Goal: Task Accomplishment & Management: Manage account settings

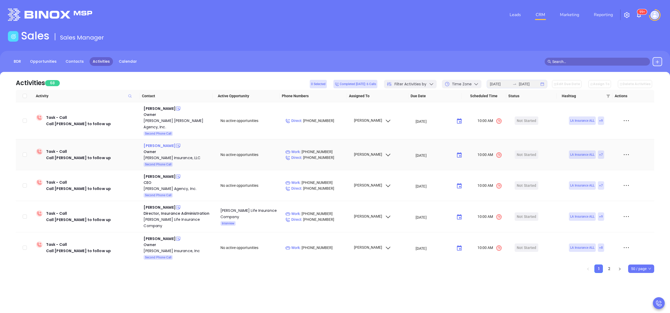
click at [164, 142] on div "[PERSON_NAME]" at bounding box center [160, 145] width 32 height 6
click at [157, 173] on div "[PERSON_NAME]" at bounding box center [160, 176] width 32 height 6
click at [163, 185] on div "Wimberly Agency, Inc." at bounding box center [179, 188] width 70 height 6
click at [176, 174] on icon at bounding box center [178, 176] width 5 height 5
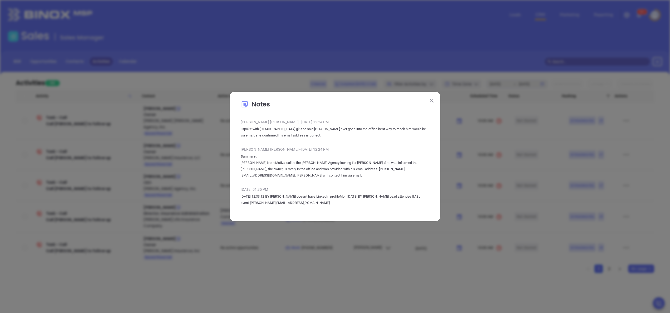
click at [432, 102] on img at bounding box center [432, 101] width 4 height 4
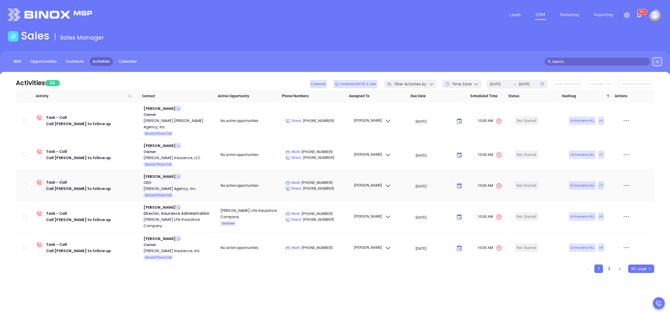
click at [151, 170] on td "Matt Wimberly CEO Wimberly Agency, Inc. Second Phone Call" at bounding box center [178, 185] width 74 height 31
click at [151, 173] on div "Matt Wimberly" at bounding box center [160, 176] width 32 height 6
click at [622, 212] on icon at bounding box center [626, 216] width 8 height 8
click at [585, 235] on div "Mark As Completed" at bounding box center [595, 237] width 48 height 6
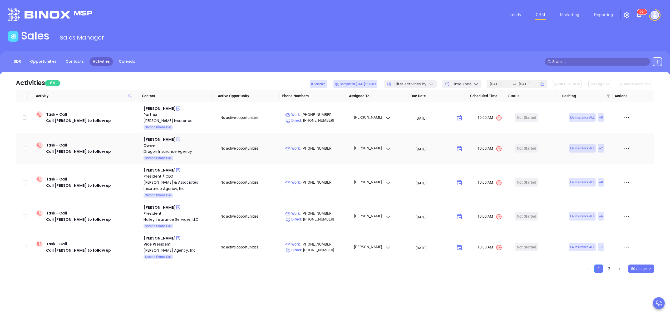
click at [176, 140] on icon at bounding box center [178, 139] width 4 height 4
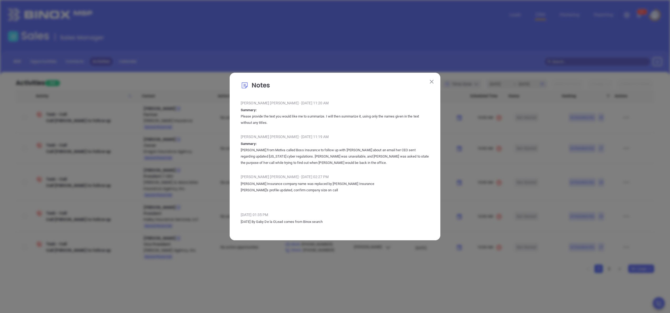
click at [432, 81] on img at bounding box center [432, 82] width 4 height 4
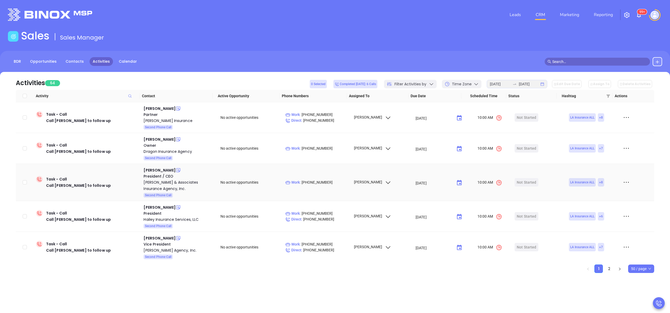
click at [181, 170] on icon at bounding box center [178, 169] width 5 height 5
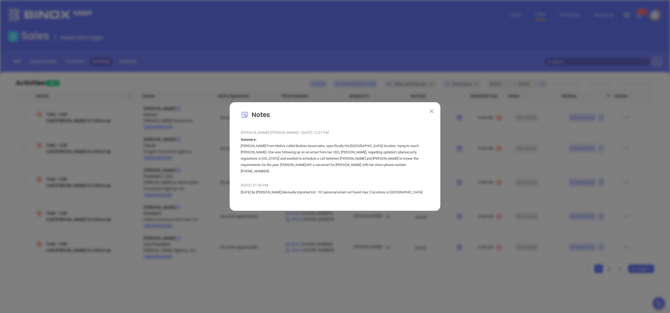
click at [431, 111] on button at bounding box center [431, 110] width 7 height 7
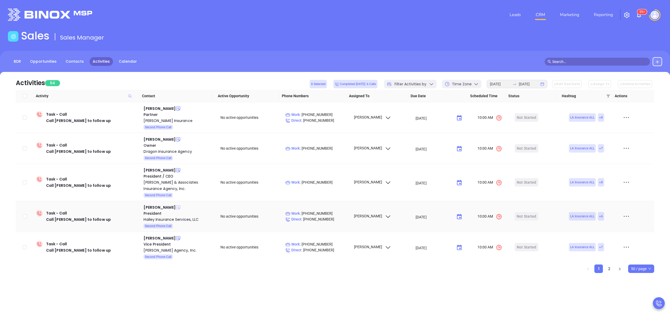
click at [176, 207] on icon at bounding box center [178, 207] width 4 height 4
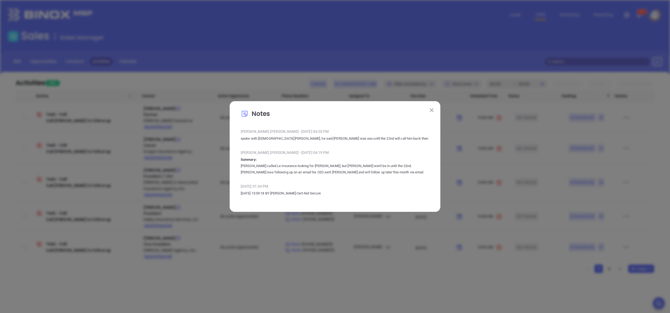
click at [433, 110] on img at bounding box center [432, 110] width 4 height 4
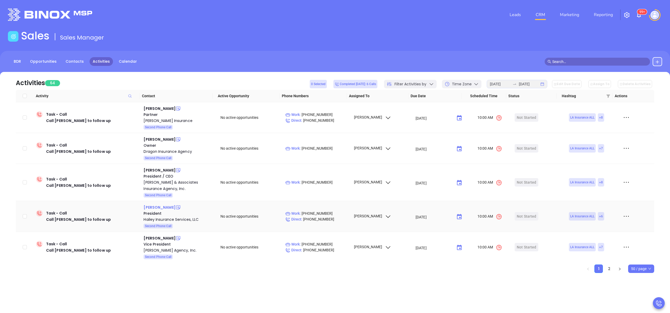
click at [161, 206] on div "Derek Hailey" at bounding box center [160, 207] width 32 height 6
click at [600, 14] on link "Reporting" at bounding box center [603, 14] width 23 height 11
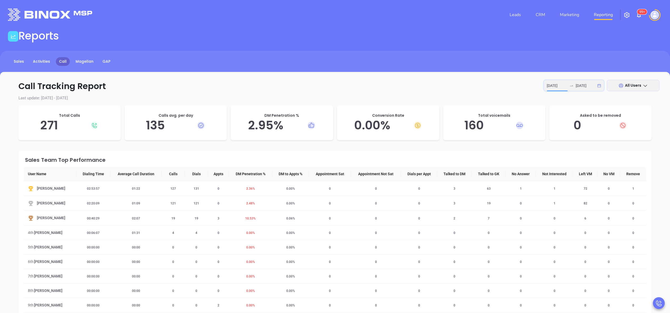
click at [561, 85] on input "2025-09-22" at bounding box center [557, 86] width 21 height 6
click at [482, 151] on div "23" at bounding box center [481, 151] width 6 height 6
click at [248, 201] on span "2.17 %" at bounding box center [247, 203] width 15 height 4
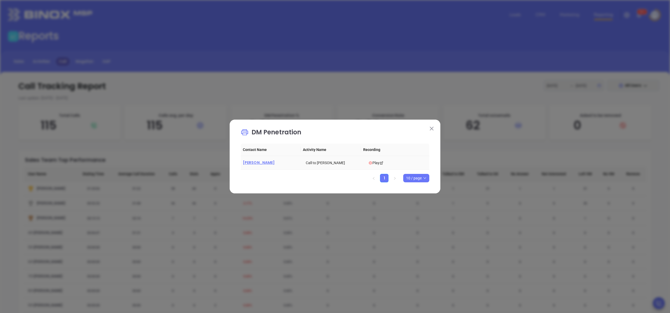
click at [260, 160] on span "Chris Sheppard" at bounding box center [259, 162] width 32 height 5
click at [432, 128] on img at bounding box center [432, 129] width 4 height 4
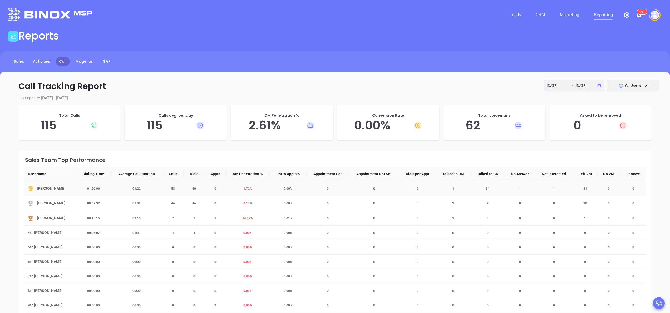
click at [247, 190] on td "1.72 %" at bounding box center [248, 188] width 44 height 15
click at [246, 187] on span "1.72 %" at bounding box center [247, 189] width 15 height 4
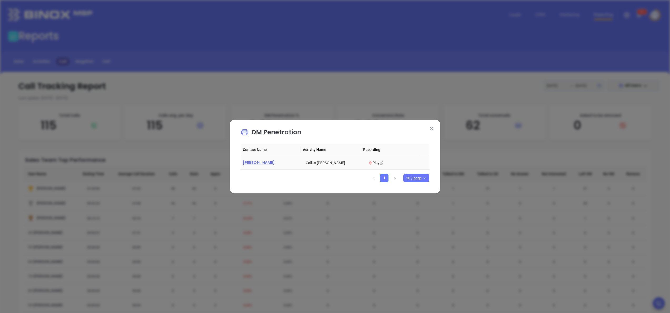
click at [261, 161] on span "Cecil L. Jackson" at bounding box center [259, 162] width 32 height 5
click at [433, 131] on button at bounding box center [431, 128] width 7 height 7
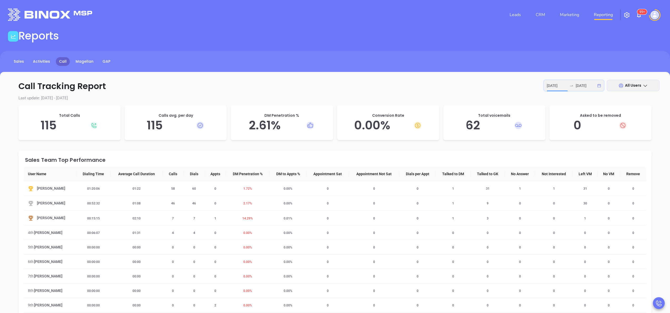
click at [557, 87] on input "2025-09-23" at bounding box center [557, 86] width 21 height 6
type input "2025-09-22"
click at [470, 150] on div "22" at bounding box center [471, 151] width 6 height 6
click at [482, 150] on div "23" at bounding box center [481, 151] width 6 height 6
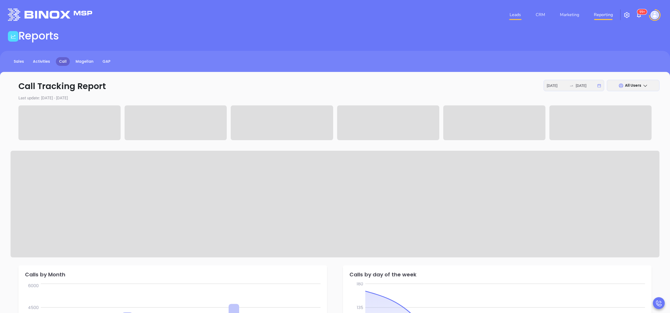
click at [520, 16] on link "Leads" at bounding box center [515, 14] width 16 height 11
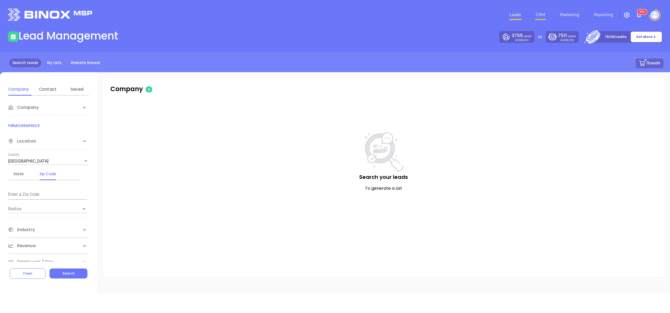
click at [540, 16] on link "CRM" at bounding box center [540, 14] width 14 height 11
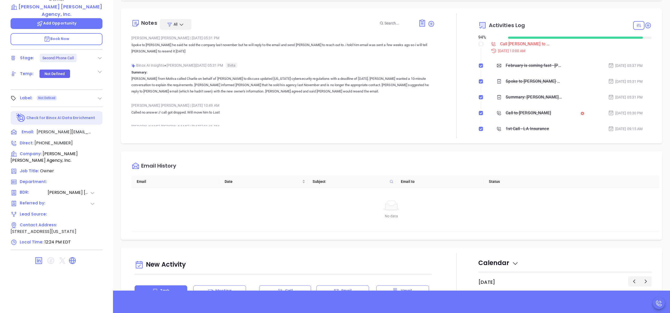
scroll to position [153, 0]
click at [514, 40] on div "Call [PERSON_NAME] to follow up" at bounding box center [525, 44] width 50 height 8
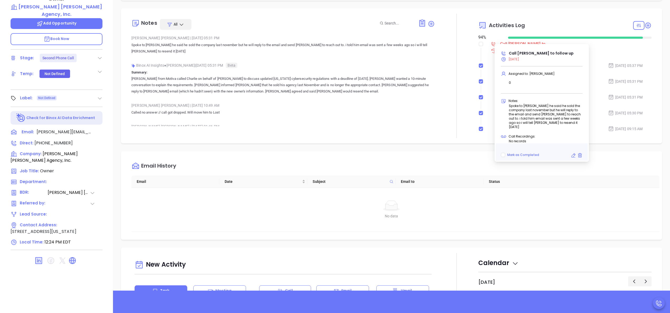
click at [573, 153] on icon at bounding box center [573, 155] width 5 height 5
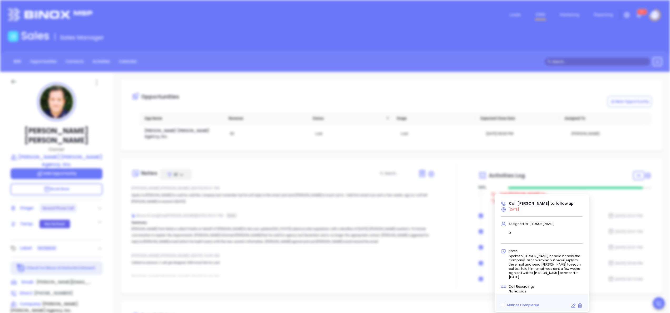
type input "[DATE]"
type input "Call [PERSON_NAME] to follow up"
type input "Call"
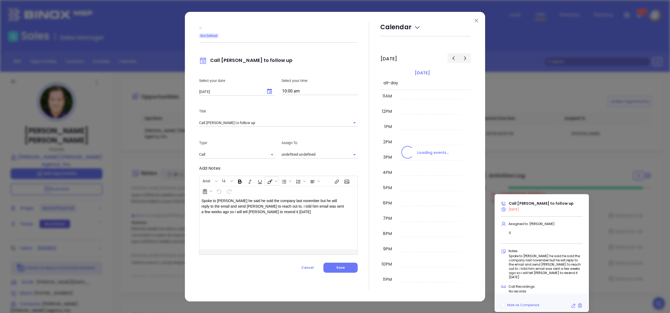
type input "[PERSON_NAME]"
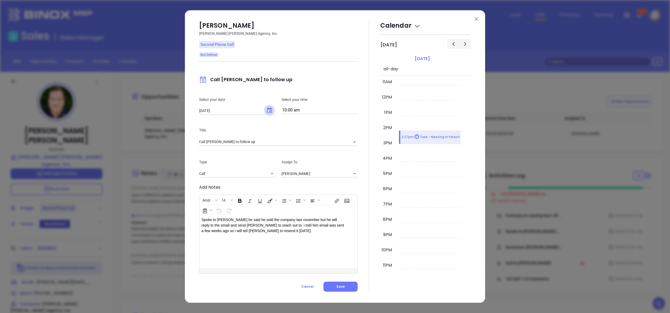
click at [267, 108] on icon "Choose date, selected date is Sep 22, 2025" at bounding box center [269, 110] width 6 height 6
click at [221, 181] on button "29" at bounding box center [219, 183] width 9 height 9
type input "09/29/2025"
click at [335, 284] on button "Save" at bounding box center [340, 286] width 34 height 10
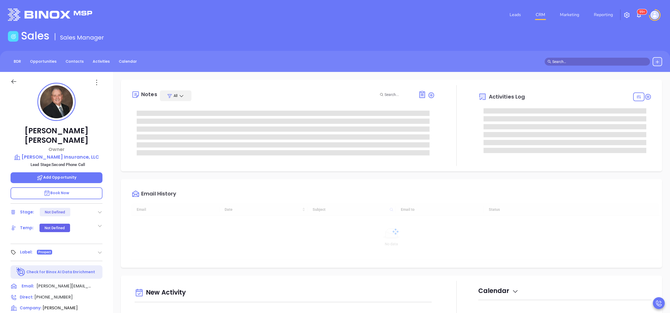
type input "[DATE]"
type input "[PERSON_NAME]"
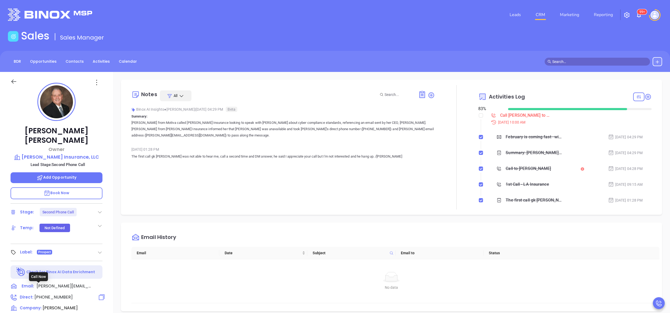
click at [48, 294] on span "[PHONE_NUMBER]" at bounding box center [53, 297] width 38 height 6
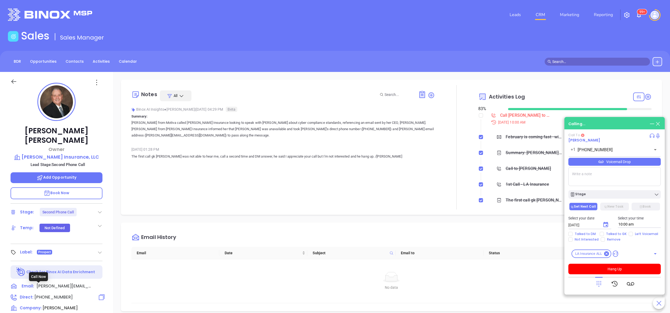
type input "[PHONE_NUMBER]"
click at [615, 269] on button "Hang Up" at bounding box center [614, 269] width 92 height 11
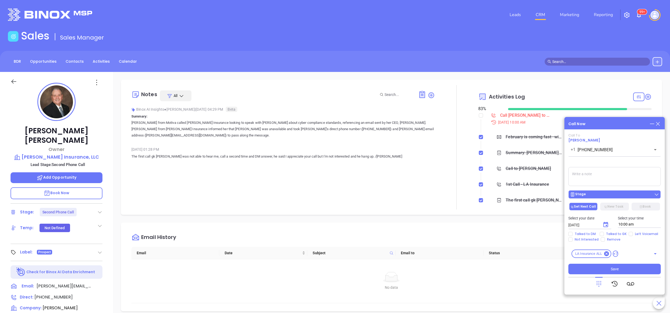
click at [596, 193] on div "Stage" at bounding box center [614, 194] width 89 height 5
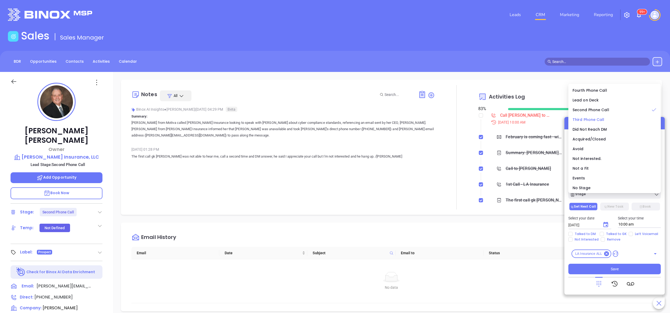
click at [589, 116] on li "Third Phone Call" at bounding box center [614, 119] width 90 height 11
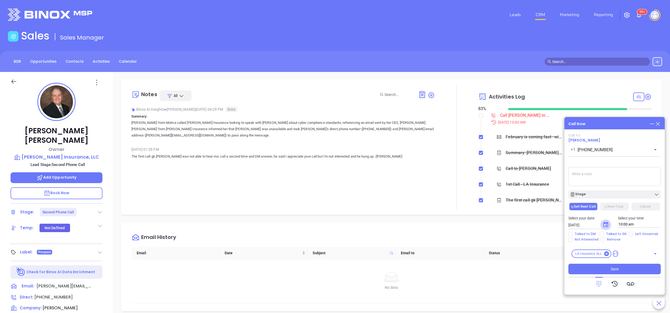
click at [605, 224] on icon "Choose date, selected date is Sep 24, 2025" at bounding box center [605, 224] width 6 height 6
click at [619, 194] on button "25" at bounding box center [620, 193] width 9 height 9
type input "09/25/2025"
click at [614, 233] on span "Talked to GK" at bounding box center [616, 234] width 25 height 4
click at [604, 233] on input "Talked to GK" at bounding box center [602, 234] width 4 height 4
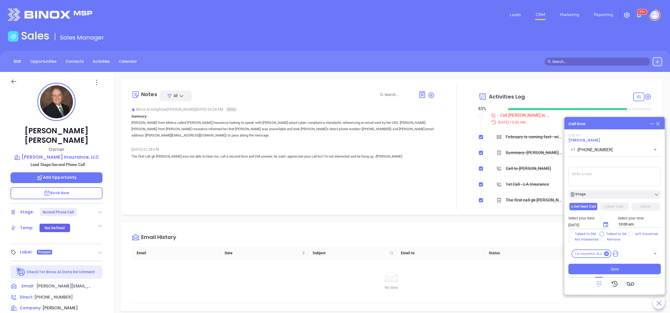
checkbox input "true"
click at [617, 269] on span "Save" at bounding box center [615, 269] width 8 height 6
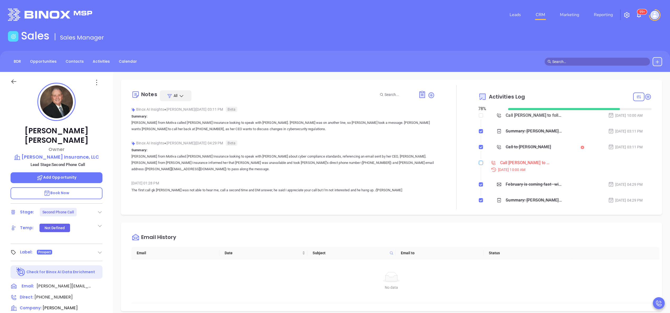
click at [479, 163] on input "checkbox" at bounding box center [481, 163] width 4 height 4
checkbox input "true"
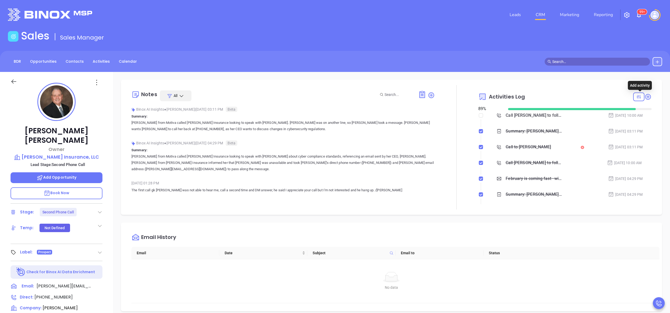
click at [644, 96] on icon at bounding box center [647, 96] width 7 height 7
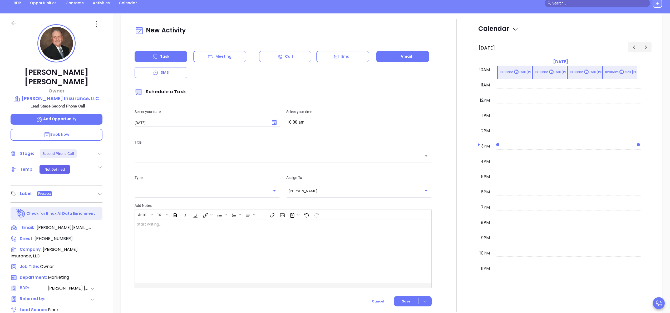
scroll to position [72, 0]
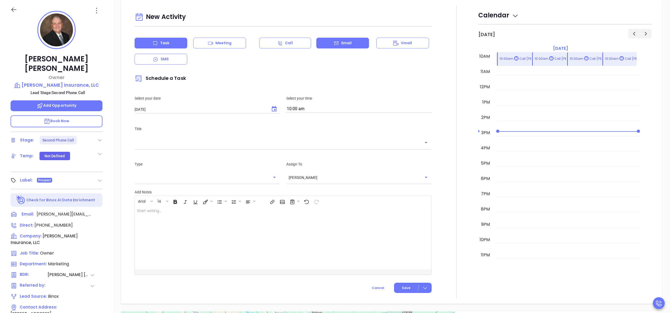
click at [323, 42] on div "Email" at bounding box center [342, 43] width 53 height 11
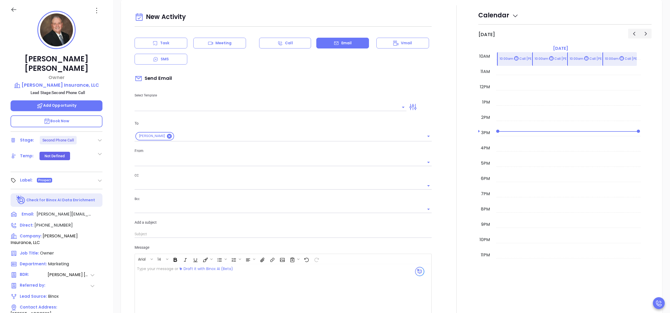
type input "[PERSON_NAME]"
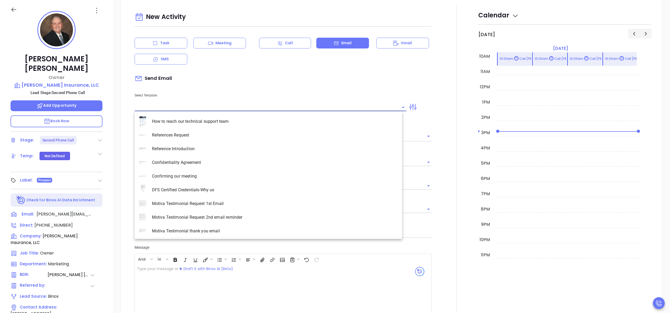
click at [192, 110] on input "text" at bounding box center [267, 107] width 264 height 8
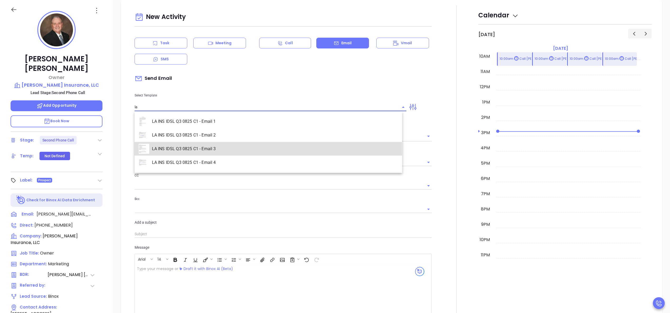
type input "LA INS IDSL Q3 0825 C1 - Email 3"
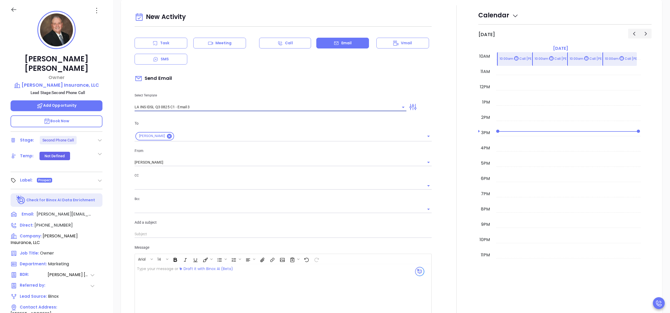
type input "David, the clock is ticking—are you audit-ready?"
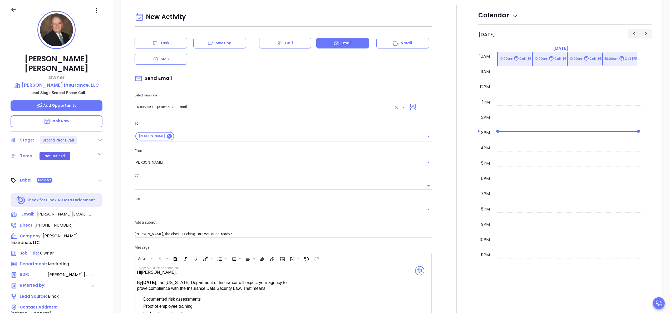
type input "LA INS IDSL Q3 0825 C1 - Email 3"
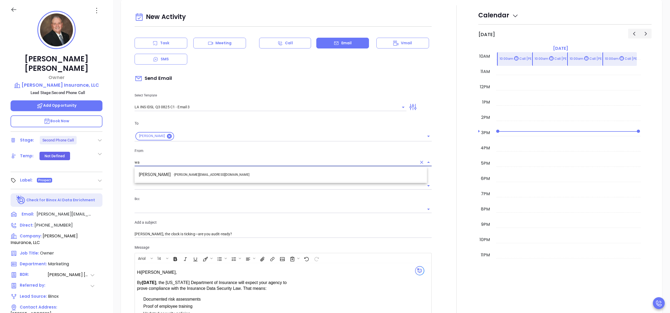
click at [202, 177] on li "Walter Contreras - walter@motiva.net" at bounding box center [281, 174] width 292 height 9
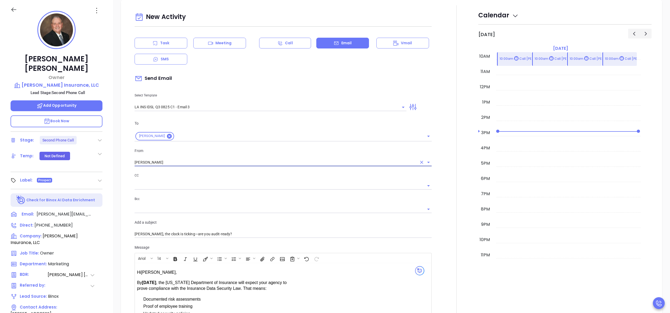
type input "Walter Contreras"
click at [435, 220] on div at bounding box center [456, 223] width 43 height 437
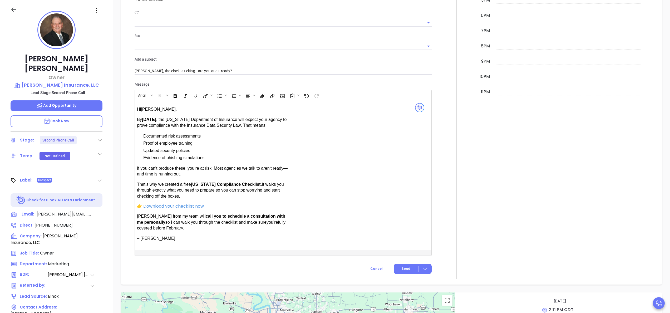
scroll to position [415, 0]
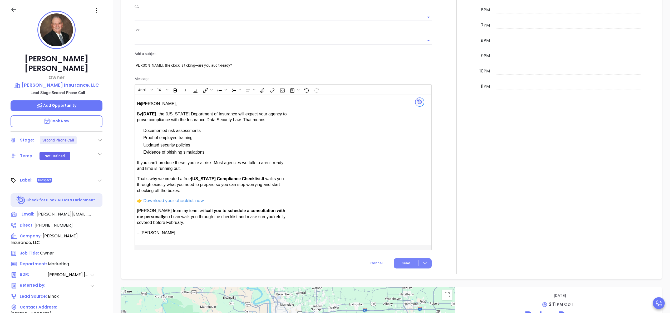
click at [396, 262] on button "Send" at bounding box center [413, 263] width 38 height 10
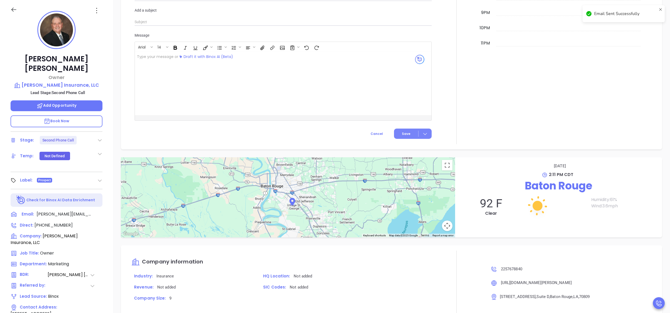
scroll to position [372, 0]
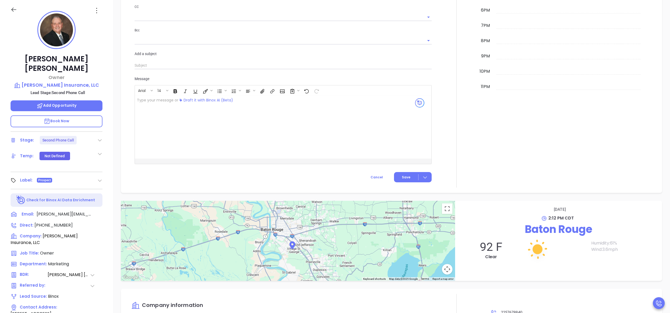
click at [445, 88] on div at bounding box center [456, 12] width 43 height 351
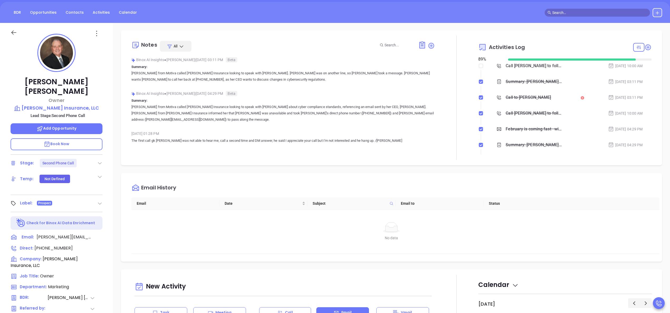
scroll to position [0, 0]
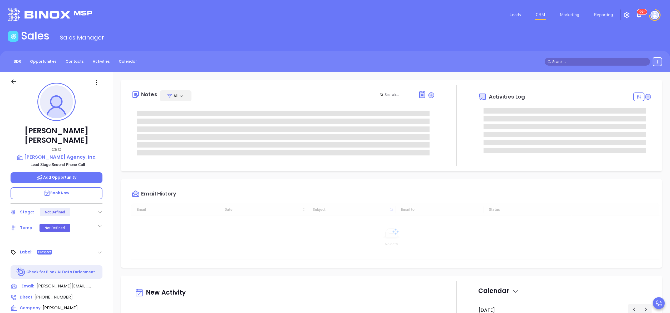
type input "[DATE]"
type input "[PERSON_NAME]"
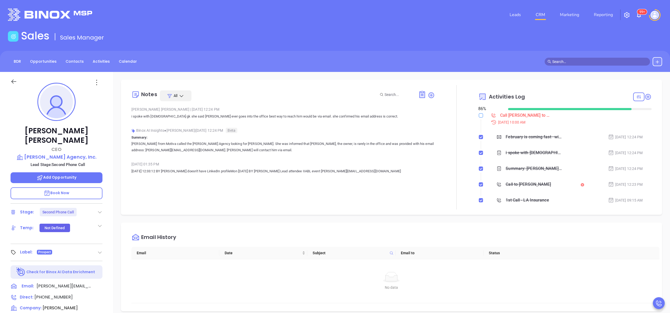
click at [479, 116] on input "checkbox" at bounding box center [481, 115] width 4 height 4
checkbox input "true"
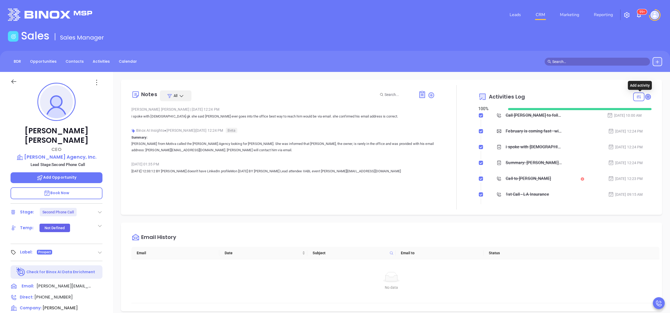
click at [645, 95] on icon at bounding box center [647, 96] width 5 height 5
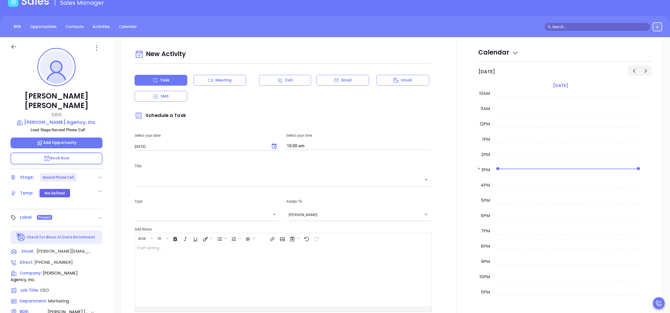
scroll to position [72, 0]
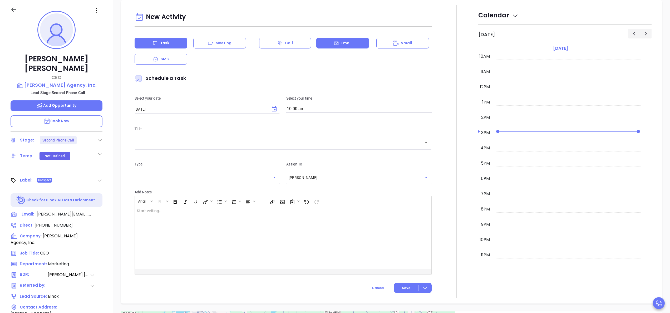
click at [342, 47] on div "Email" at bounding box center [342, 43] width 53 height 11
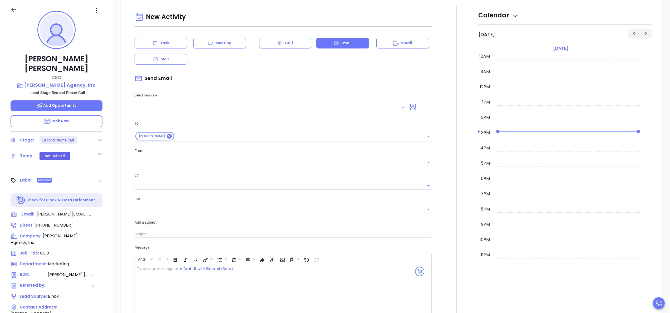
click at [185, 106] on input "text" at bounding box center [267, 107] width 264 height 8
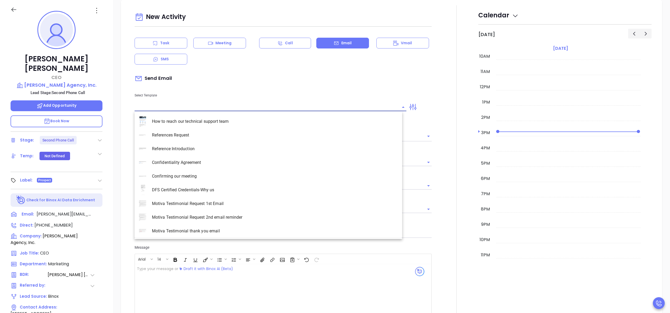
type input "[PERSON_NAME]"
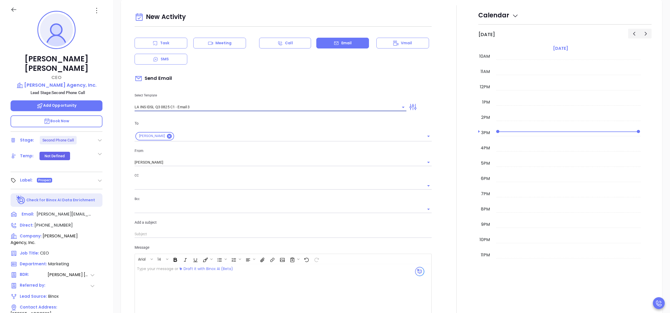
type input "LA INS IDSL Q3 0825 C1 - Email 3"
type input "Matt, the clock is ticking—are you audit-ready?"
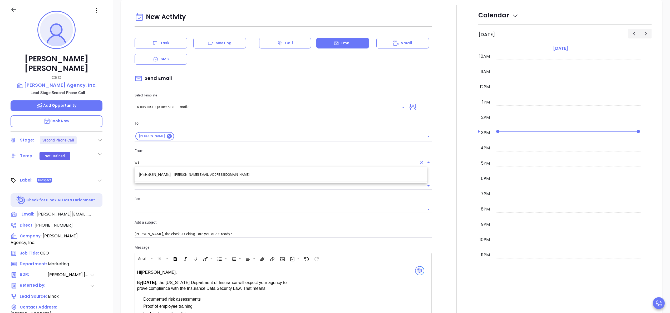
click at [211, 177] on li "Walter Contreras - walter@motiva.net" at bounding box center [281, 174] width 292 height 9
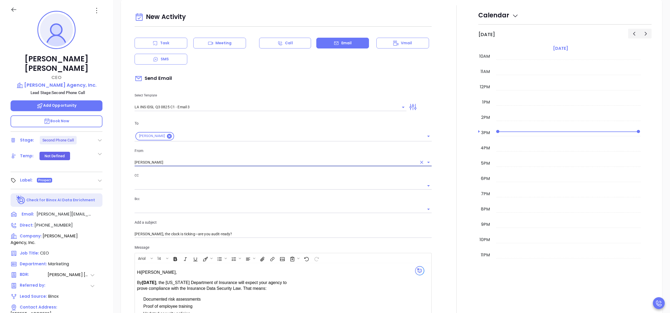
type input "[PERSON_NAME]"
click at [445, 213] on div at bounding box center [456, 223] width 43 height 437
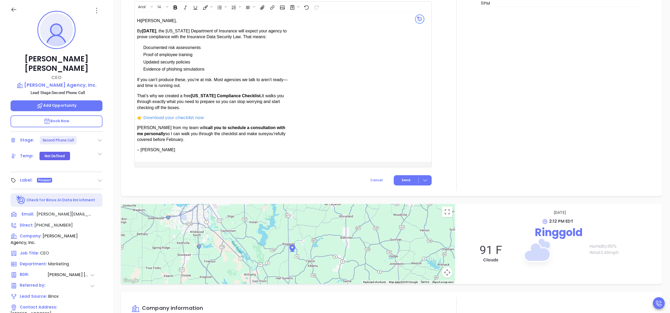
scroll to position [500, 0]
click at [406, 179] on button "Send" at bounding box center [413, 179] width 38 height 10
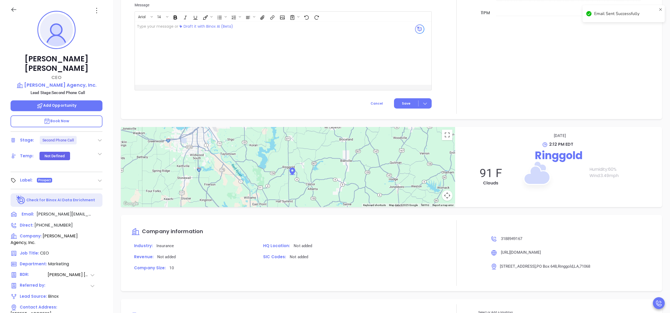
scroll to position [446, 0]
click at [98, 137] on icon at bounding box center [99, 139] width 5 height 5
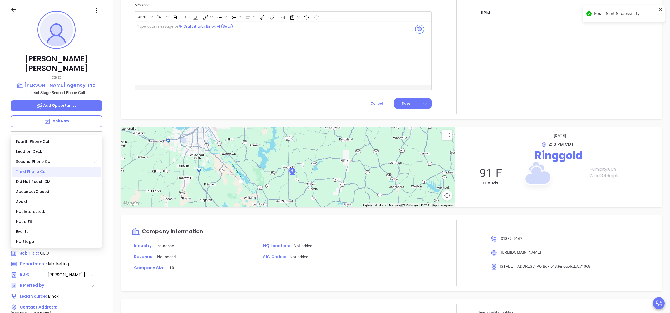
click at [50, 174] on div "Third Phone Call" at bounding box center [57, 171] width 90 height 10
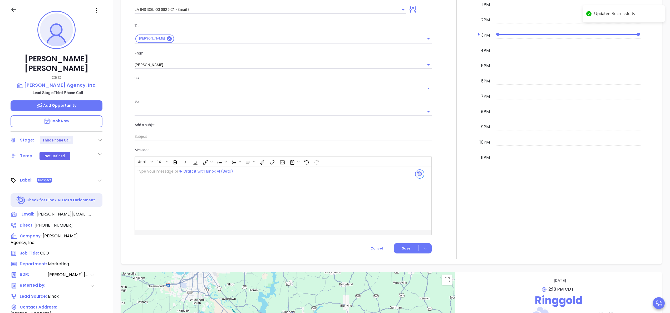
scroll to position [279, 0]
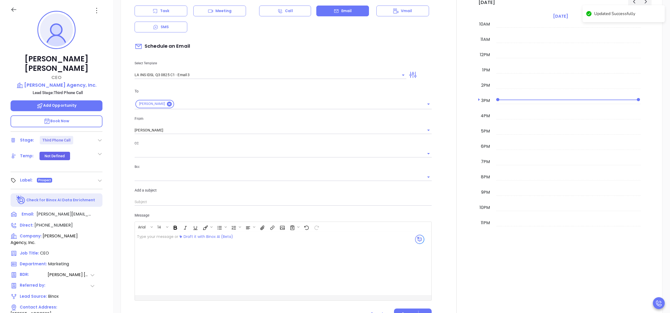
click at [154, 15] on div "Task" at bounding box center [161, 11] width 53 height 11
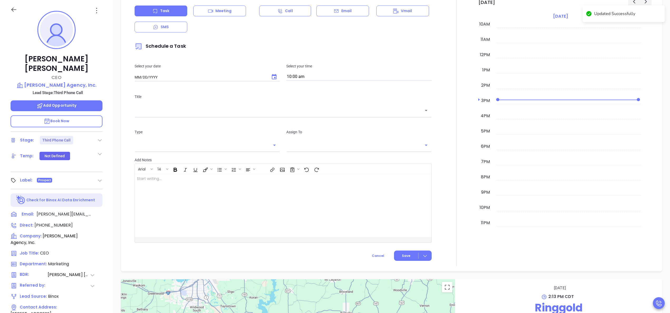
type input "09/24/2025"
type input "[PERSON_NAME]"
click at [272, 73] on button "Choose date, selected date is Sep 24, 2025" at bounding box center [274, 77] width 11 height 11
click at [155, 151] on button "29" at bounding box center [155, 150] width 9 height 9
type input "09/29/2025"
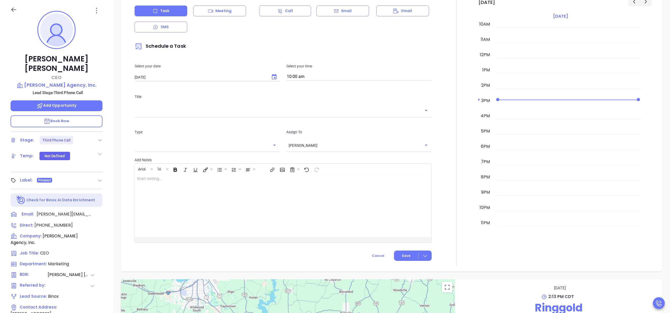
click at [207, 116] on div "Title ​" at bounding box center [282, 104] width 303 height 35
click at [205, 111] on input "text" at bounding box center [279, 110] width 284 height 6
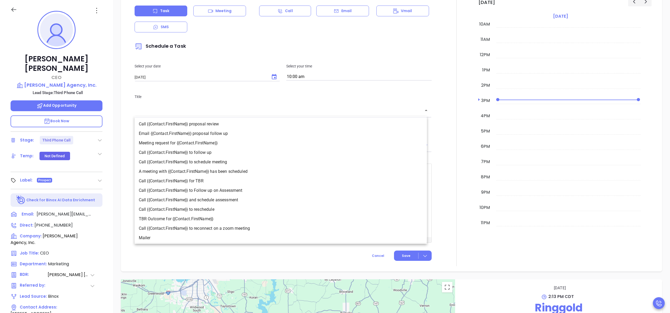
click at [211, 151] on li "Call {{Contact.FirstName}} to follow up" at bounding box center [281, 152] width 292 height 9
type input "Call Matt to follow up"
type input "Call"
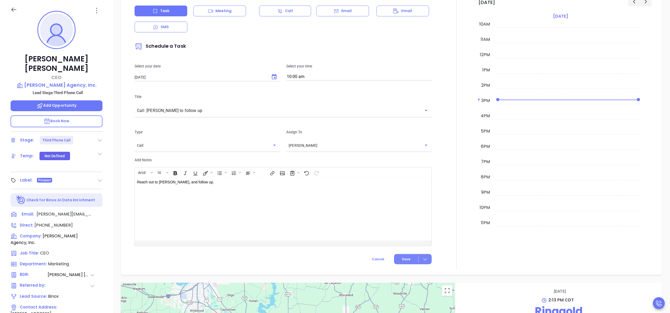
click at [400, 256] on button "Save" at bounding box center [413, 259] width 38 height 10
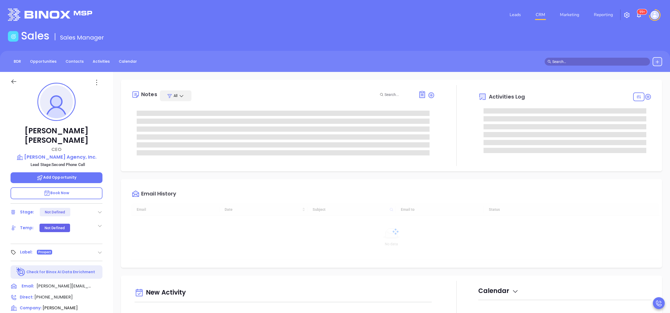
type input "[DATE]"
type input "[PERSON_NAME]"
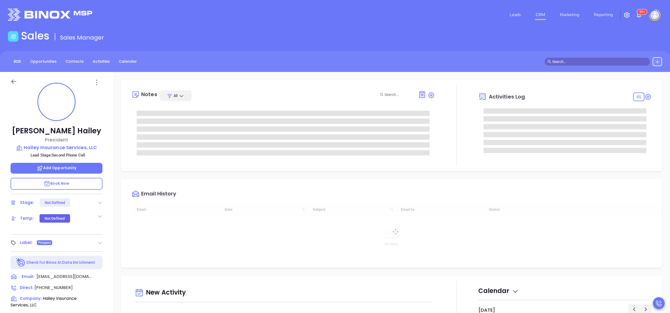
type input "[DATE]"
click at [645, 95] on icon at bounding box center [647, 96] width 5 height 5
type input "[PERSON_NAME]"
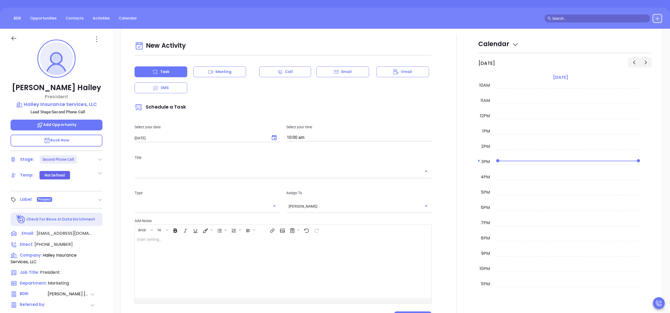
scroll to position [72, 0]
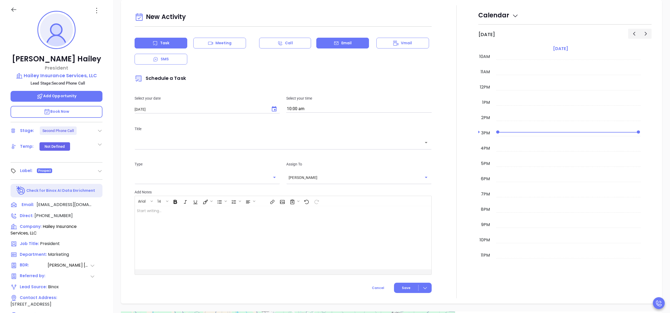
click at [342, 40] on p "Email" at bounding box center [346, 43] width 11 height 6
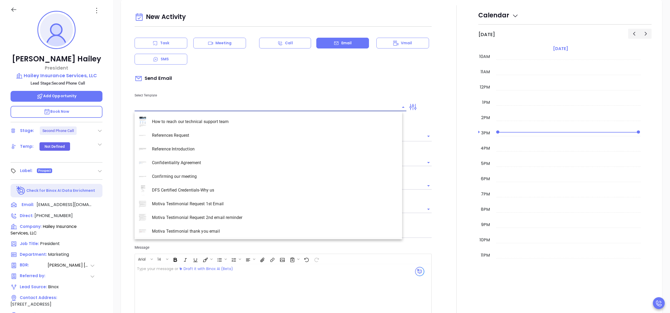
type input "[PERSON_NAME]"
click at [228, 106] on input "text" at bounding box center [267, 107] width 264 height 8
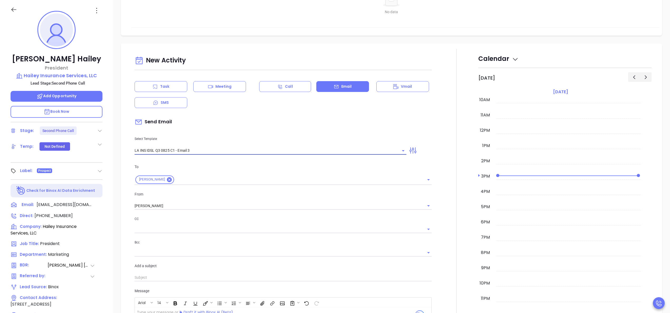
scroll to position [247, 0]
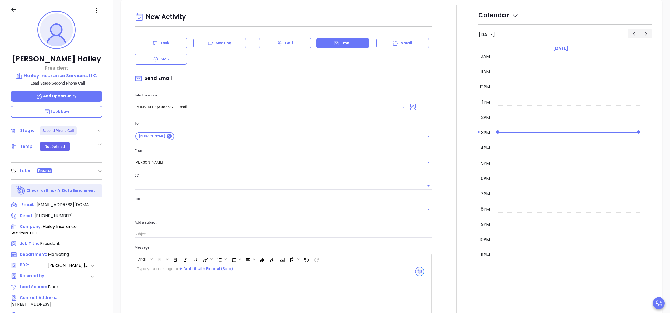
type input "LA INS IDSL Q3 0825 C1 - Email 3"
type input "Derek, the clock is ticking—are you audit-ready?"
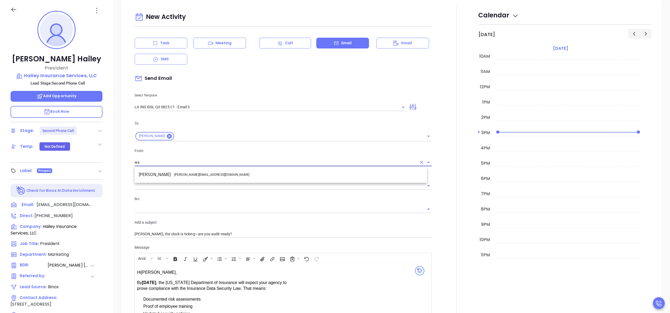
click at [220, 177] on li "Walter Contreras - walter@motiva.net" at bounding box center [281, 174] width 292 height 9
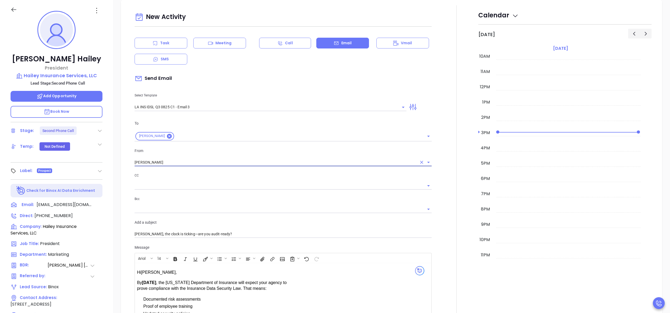
type input "Walter Contreras"
click at [450, 204] on div at bounding box center [456, 223] width 43 height 437
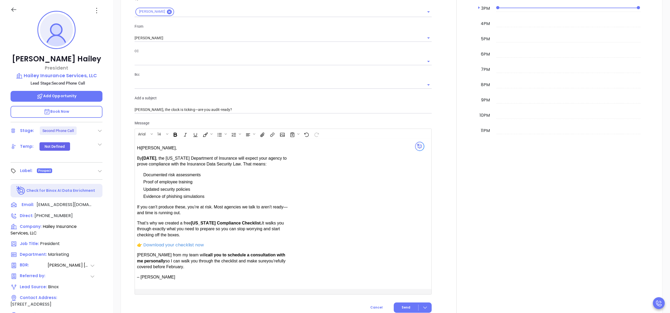
scroll to position [415, 0]
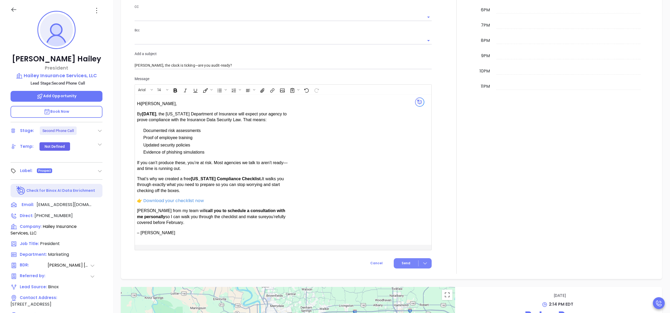
click at [394, 263] on button "Send" at bounding box center [413, 263] width 38 height 10
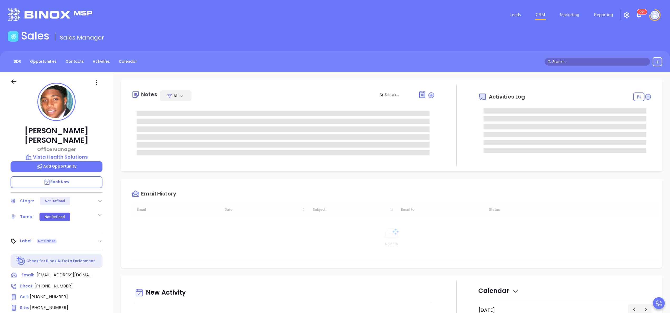
type input "[DATE]"
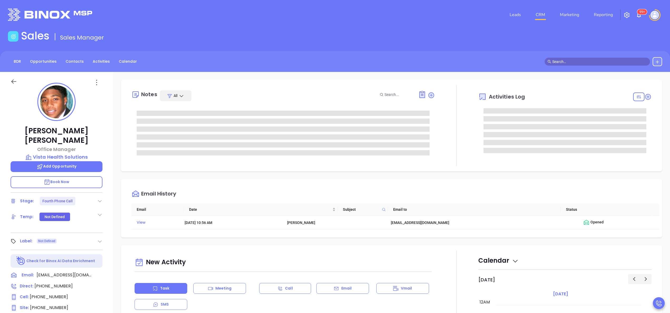
scroll to position [153, 0]
type input "[PERSON_NAME]"
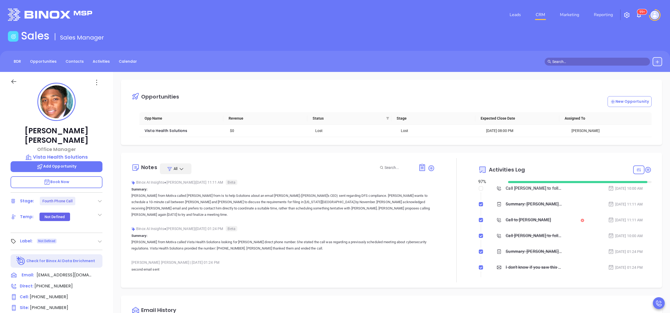
click at [525, 220] on div "Call to [PERSON_NAME]" at bounding box center [528, 220] width 45 height 8
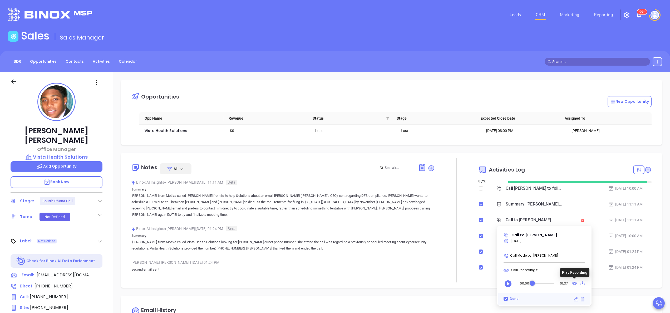
click at [573, 283] on icon at bounding box center [574, 283] width 5 height 3
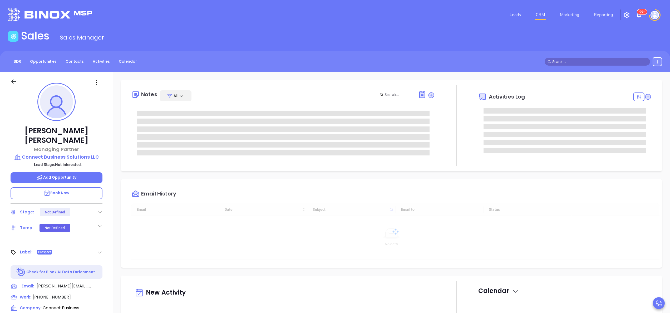
type input "09/24/2025"
type input "[PERSON_NAME]"
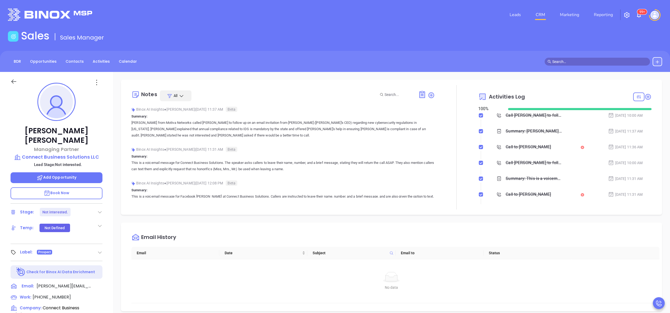
click at [527, 146] on div "Call to Cecil L. Jackson" at bounding box center [528, 147] width 45 height 8
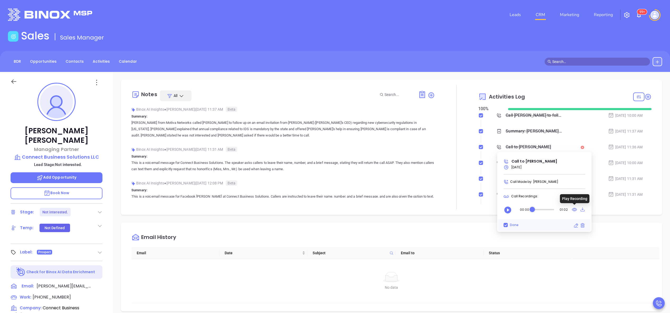
click at [574, 208] on icon at bounding box center [574, 209] width 5 height 3
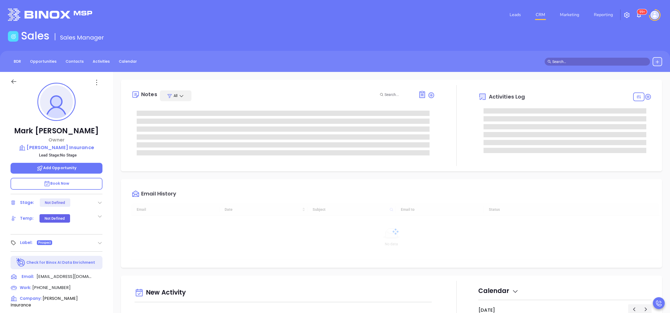
type input "[DATE]"
type input "[PERSON_NAME]"
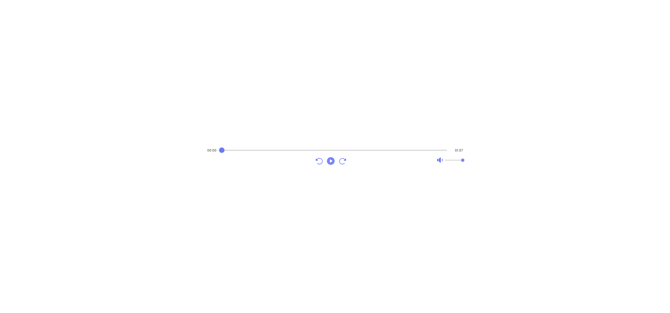
click at [325, 158] on button "Play" at bounding box center [330, 160] width 11 height 11
click at [329, 165] on icon "Play" at bounding box center [330, 160] width 9 height 9
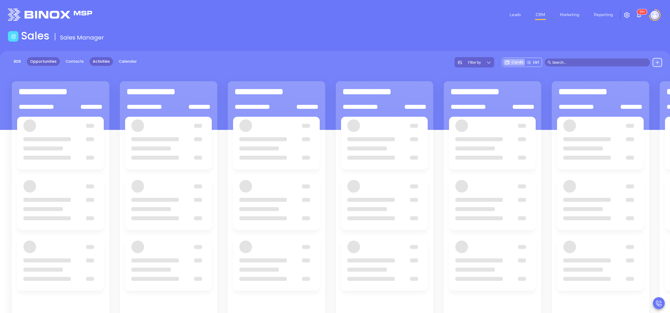
click at [105, 60] on link "Activities" at bounding box center [101, 61] width 23 height 9
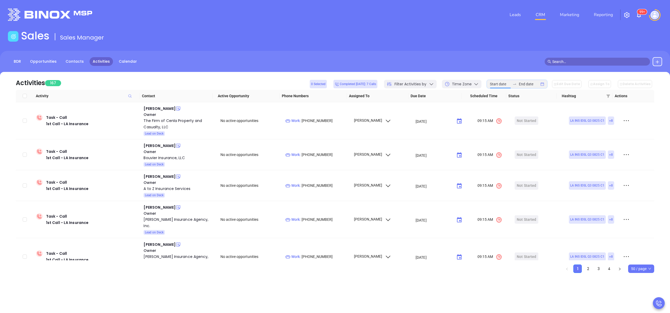
click at [506, 84] on input at bounding box center [500, 84] width 21 height 6
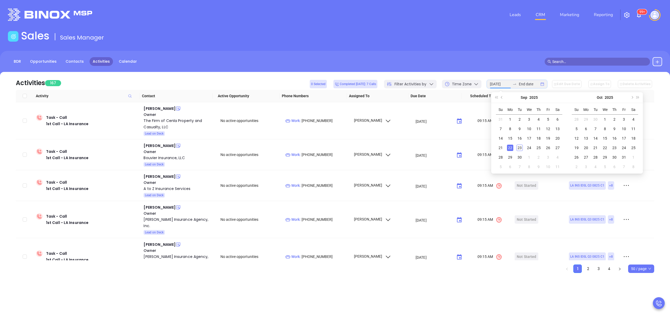
type input "2025-09-22"
click at [510, 147] on div "22" at bounding box center [510, 148] width 6 height 6
type input "2025-09-22"
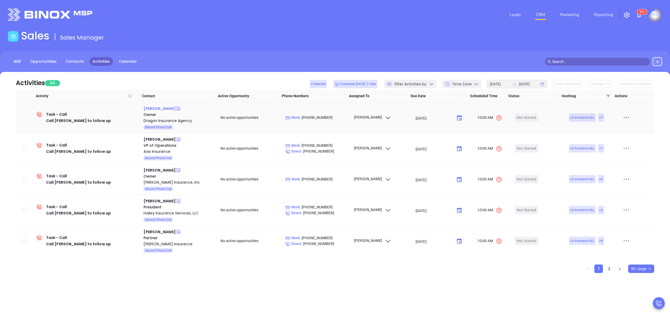
click at [164, 107] on div "Jennifer Boesch" at bounding box center [160, 108] width 32 height 6
click at [172, 120] on div "Dragon Insurance Agency" at bounding box center [179, 120] width 70 height 6
click at [159, 136] on div "[PERSON_NAME]" at bounding box center [160, 139] width 32 height 6
click at [156, 153] on div "Aws Insurance" at bounding box center [179, 151] width 70 height 6
click at [176, 141] on icon at bounding box center [178, 139] width 4 height 4
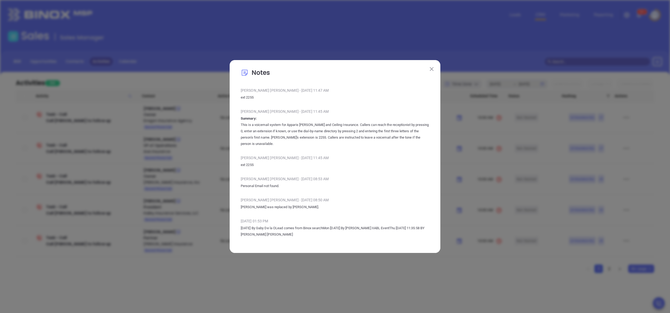
click at [433, 70] on img at bounding box center [432, 69] width 4 height 4
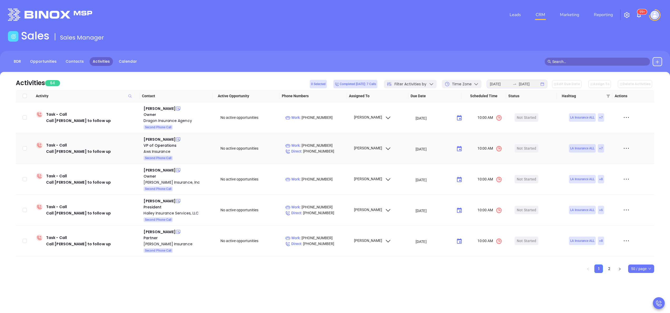
click at [525, 155] on td "Not Started" at bounding box center [537, 148] width 51 height 31
click at [522, 149] on div "Start Now" at bounding box center [526, 148] width 17 height 8
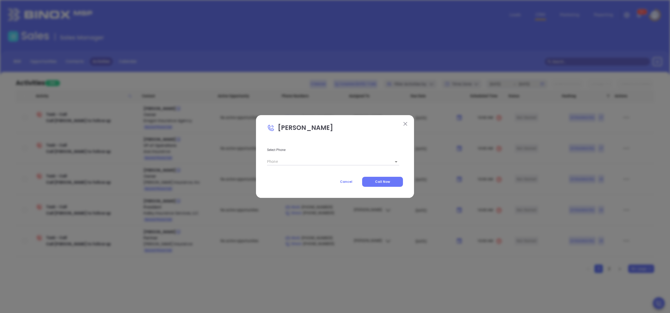
type input "(800) 375-5563"
type input "1"
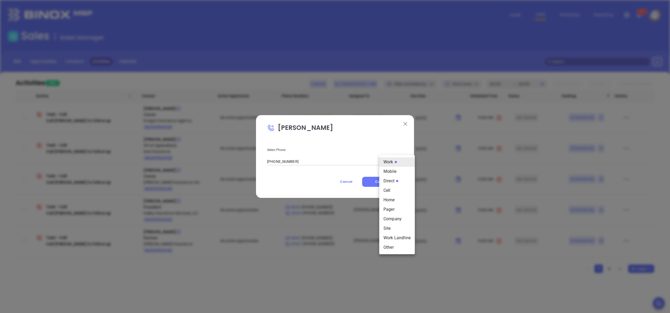
click at [386, 160] on body "Leads CRM Marketing Reporting 99+ Financial Leads Leads Sales Sales Manager BDR…" at bounding box center [335, 156] width 670 height 313
click at [391, 181] on li "Direct" at bounding box center [397, 180] width 36 height 9
type input "(504) 883-4111"
type input "3"
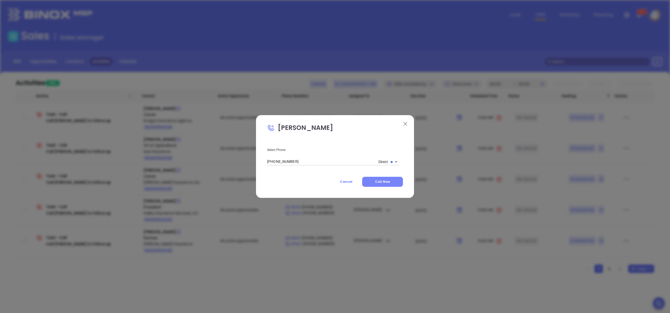
click at [376, 181] on span "Call Now" at bounding box center [382, 181] width 15 height 4
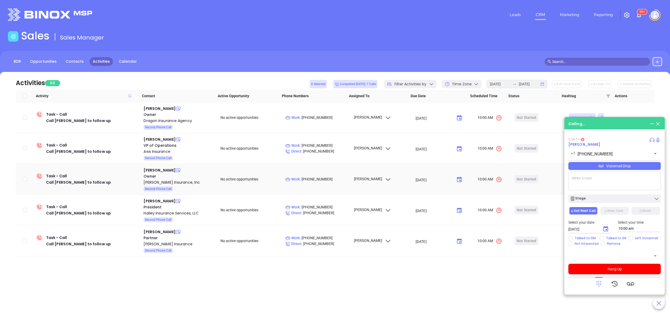
type input "(504) 883-4111"
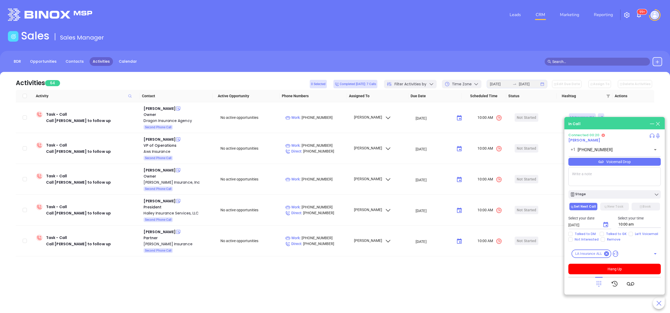
click at [602, 281] on icon at bounding box center [598, 283] width 7 height 7
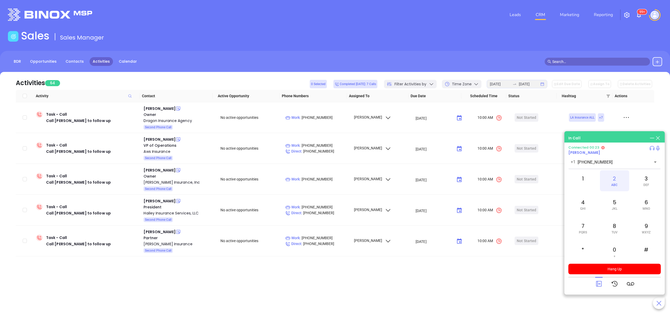
click at [617, 177] on div "2 ABC" at bounding box center [614, 180] width 29 height 21
click at [620, 203] on div "5 JKL" at bounding box center [614, 204] width 29 height 21
click at [627, 268] on button "Hang Up" at bounding box center [614, 269] width 92 height 11
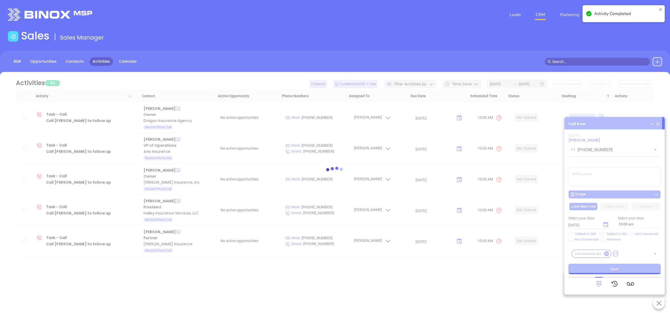
click at [598, 192] on div "Stage" at bounding box center [614, 194] width 89 height 5
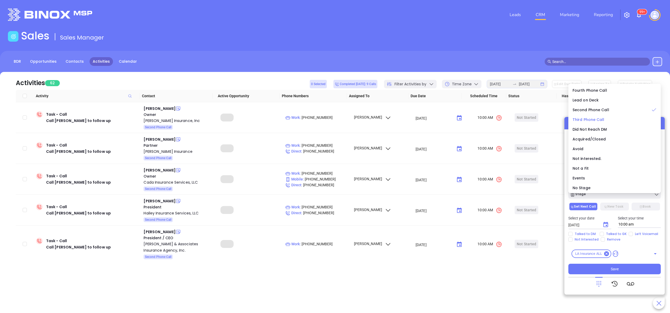
click at [596, 119] on span "Third Phone Call" at bounding box center [588, 119] width 32 height 5
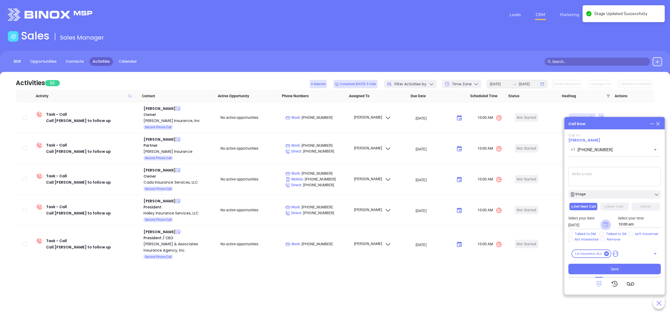
click at [608, 222] on icon "Choose date, selected date is Sep 24, 2025" at bounding box center [605, 224] width 5 height 5
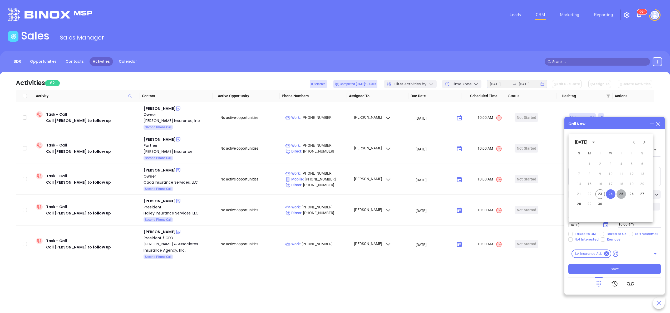
click at [624, 194] on button "25" at bounding box center [620, 193] width 9 height 9
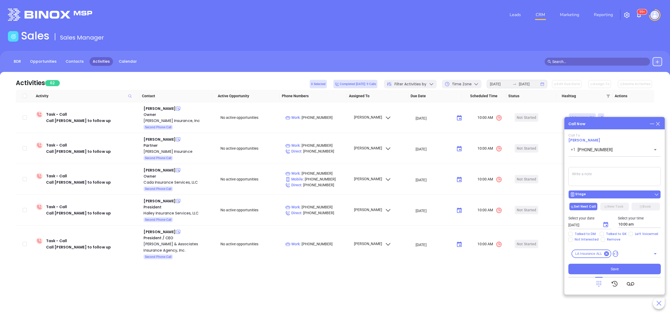
click at [598, 190] on button "Stage" at bounding box center [614, 194] width 92 height 8
click at [606, 224] on icon "Choose date, selected date is Sep 25, 2025" at bounding box center [605, 224] width 5 height 5
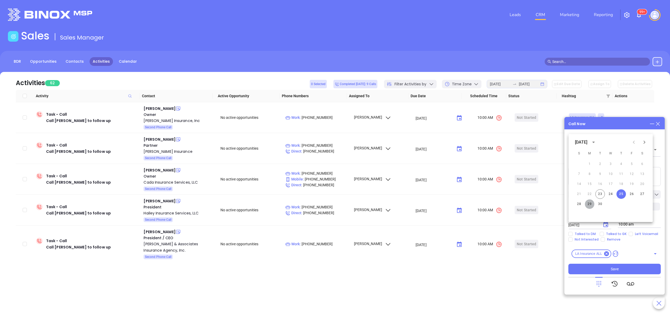
click at [590, 203] on button "29" at bounding box center [589, 203] width 9 height 9
type input "09/29/2025"
click at [634, 234] on span "Left Voicemail" at bounding box center [646, 234] width 27 height 4
click at [633, 234] on input "Left Voicemail" at bounding box center [631, 234] width 4 height 4
checkbox input "true"
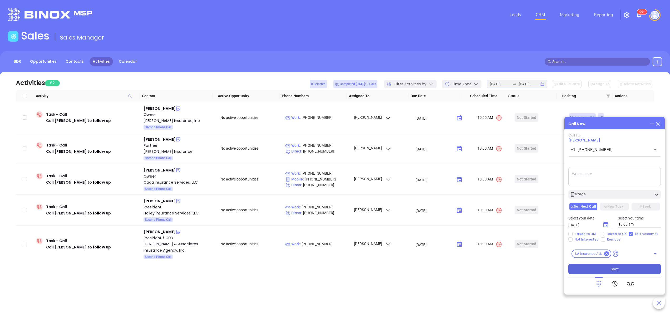
click at [621, 272] on button "Save" at bounding box center [614, 269] width 92 height 11
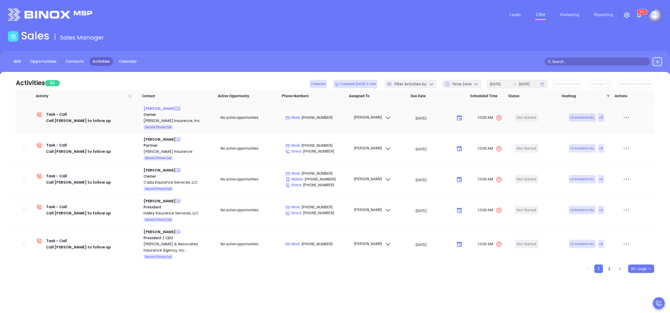
click at [159, 110] on div "David Brennan" at bounding box center [160, 108] width 32 height 6
click at [170, 120] on div "Dave Brenman Insurance, Inc" at bounding box center [179, 120] width 70 height 6
click at [176, 109] on icon at bounding box center [178, 108] width 5 height 5
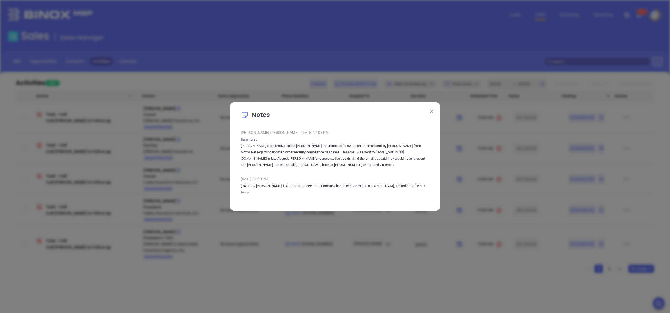
click at [432, 113] on img at bounding box center [432, 111] width 4 height 4
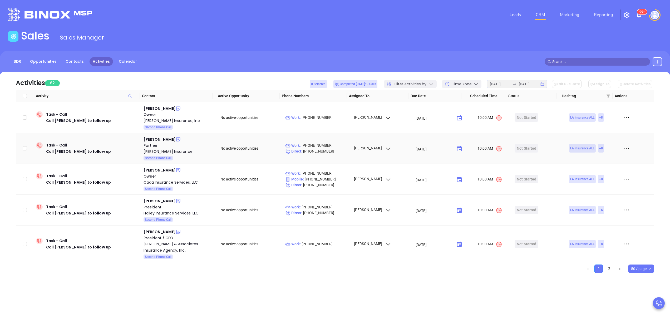
click at [176, 139] on icon at bounding box center [178, 139] width 5 height 5
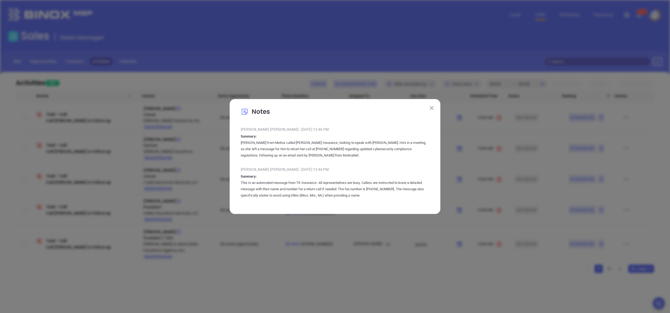
click at [433, 107] on button at bounding box center [431, 107] width 7 height 7
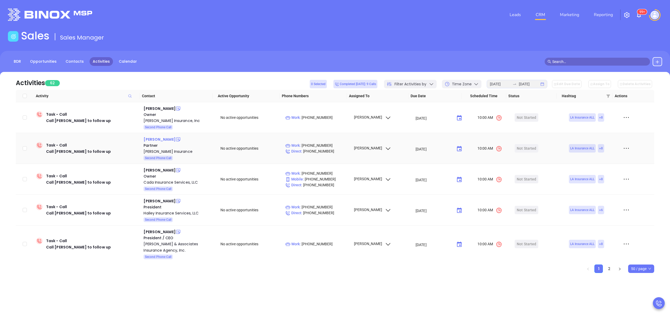
click at [154, 137] on div "Levi Kastner" at bounding box center [160, 139] width 32 height 6
click at [159, 150] on div "Kastner Insurance" at bounding box center [179, 151] width 70 height 6
click at [166, 167] on div "Kevin Verneuil" at bounding box center [160, 170] width 32 height 6
click at [156, 181] on div "Cada Insurance Services, LLC" at bounding box center [179, 182] width 70 height 6
click at [429, 53] on div "BDR Opportunities Contacts Activities Calendar" at bounding box center [335, 64] width 670 height 26
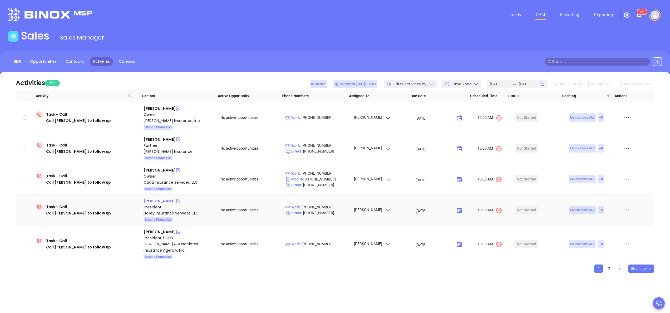
click at [154, 200] on div "Derek Hailey" at bounding box center [160, 201] width 32 height 6
click at [180, 211] on div "Hailey Insurance Services, LLC" at bounding box center [179, 213] width 70 height 6
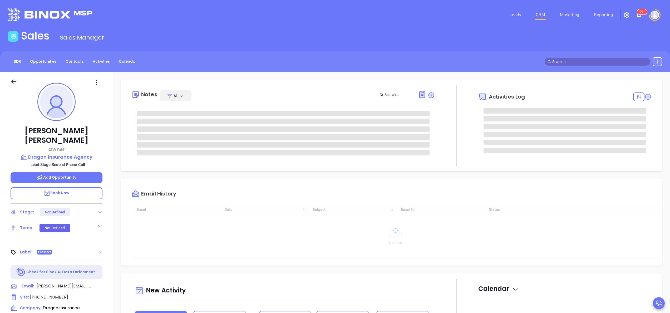
type input "10:00 am"
type input "[DATE]"
type input "[PERSON_NAME]"
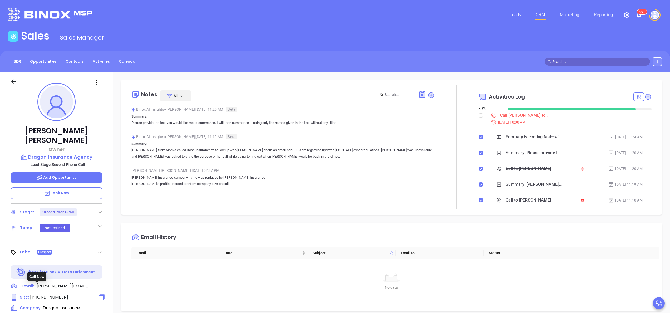
click at [54, 294] on span "[PHONE_NUMBER]" at bounding box center [49, 297] width 38 height 6
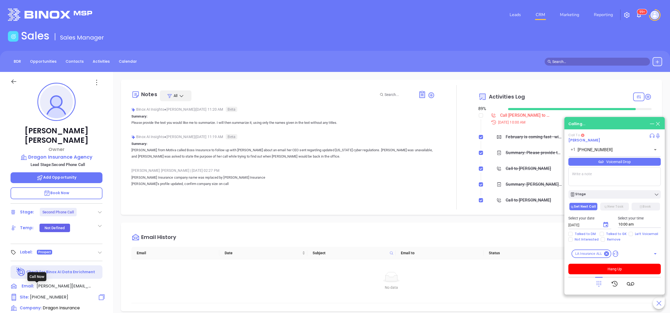
type input "[PHONE_NUMBER]"
click at [627, 269] on button "Hang Up" at bounding box center [614, 269] width 92 height 11
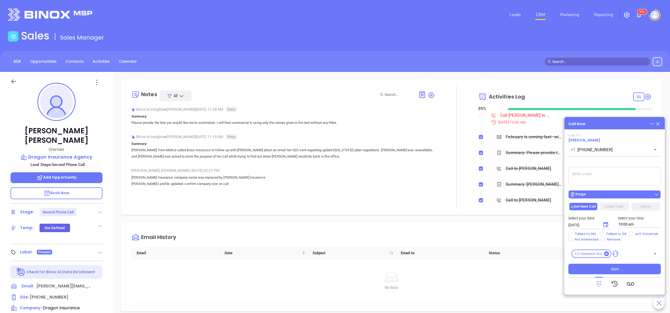
click at [595, 195] on div "Stage" at bounding box center [614, 194] width 89 height 5
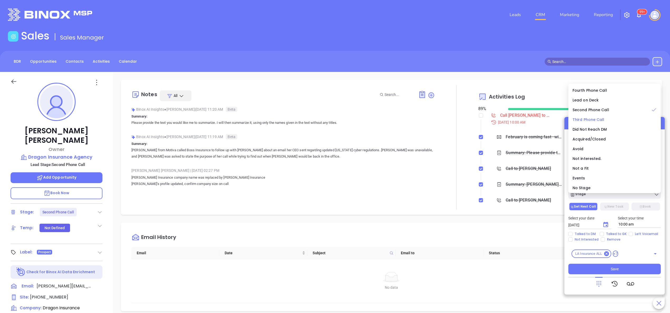
click at [602, 117] on span "Third Phone Call" at bounding box center [588, 119] width 32 height 5
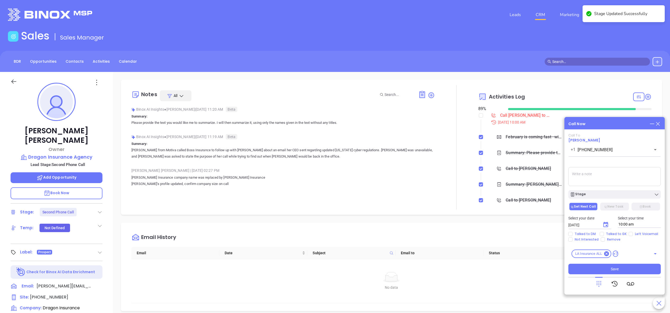
click at [608, 223] on icon "Choose date, selected date is Sep 24, 2025" at bounding box center [605, 224] width 6 height 6
click at [589, 206] on button "29" at bounding box center [589, 203] width 9 height 9
type input "[DATE]"
click at [633, 233] on span "Left Voicemail" at bounding box center [646, 234] width 27 height 4
click at [633, 233] on input "Left Voicemail" at bounding box center [631, 234] width 4 height 4
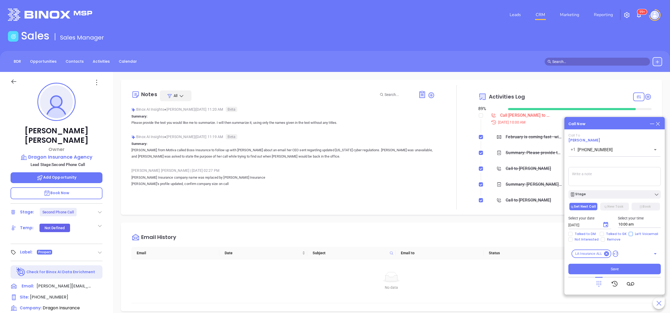
checkbox input "true"
click at [609, 170] on textarea at bounding box center [614, 176] width 92 height 19
type textarea "left vm in general"
click at [610, 270] on button "Save" at bounding box center [614, 269] width 92 height 11
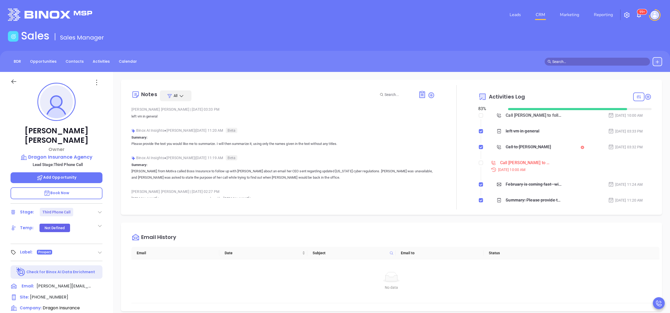
click at [479, 168] on li "Call Jennifer Boesch to follow up Sep 22, 2025 | 10:00 AM" at bounding box center [565, 171] width 172 height 20
click at [479, 164] on input "checkbox" at bounding box center [481, 163] width 4 height 4
checkbox input "true"
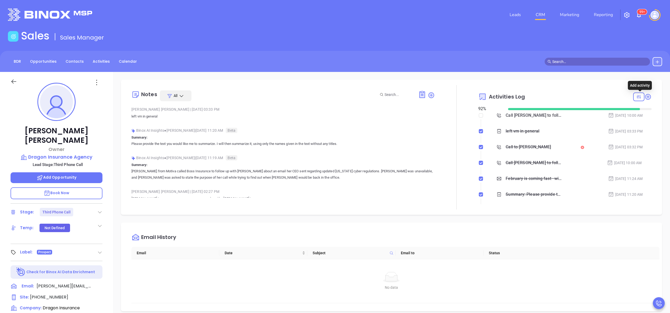
click at [644, 100] on icon at bounding box center [647, 96] width 7 height 7
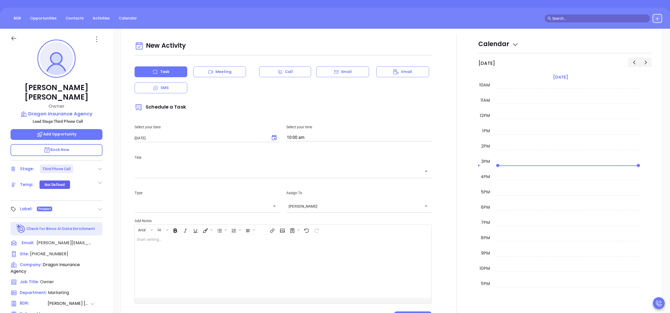
scroll to position [72, 0]
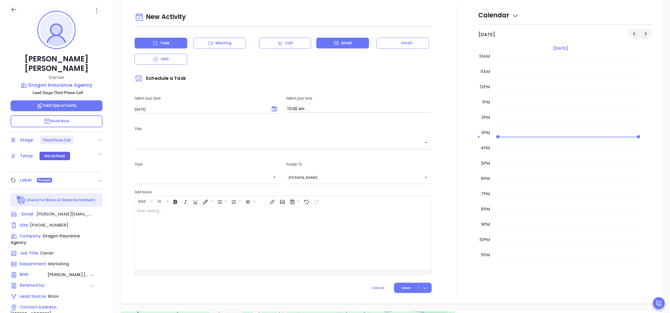
click at [335, 47] on div "Email" at bounding box center [342, 43] width 53 height 11
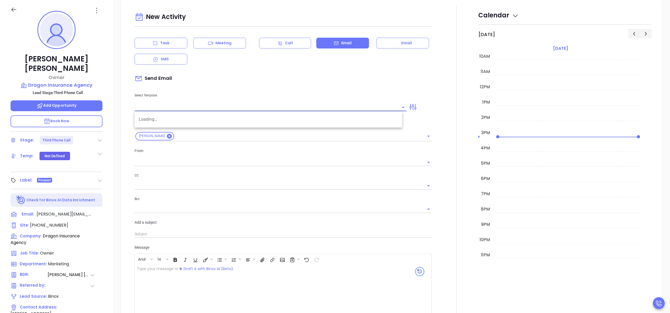
click at [196, 107] on input "text" at bounding box center [267, 107] width 264 height 8
type input "[PERSON_NAME]"
type input "LA INS IDSL Q3 0825 C1 - Email 3"
type input "Jennifer, the clock is ticking—are you audit-ready?"
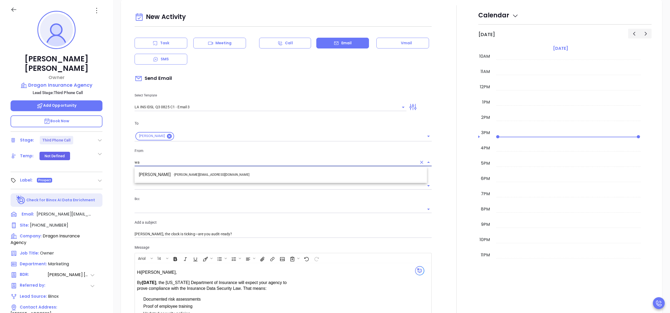
click at [204, 173] on li "Walter Contreras - [EMAIL_ADDRESS][DOMAIN_NAME]" at bounding box center [281, 174] width 292 height 9
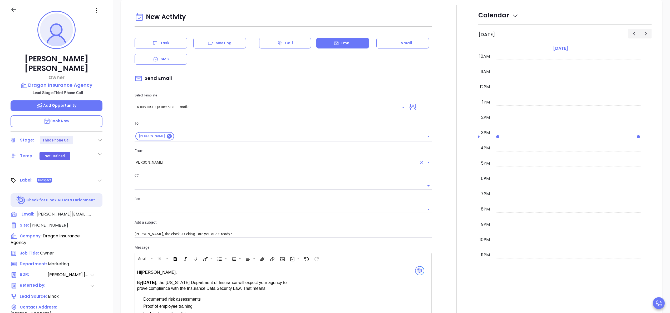
type input "[PERSON_NAME]"
click at [437, 164] on div at bounding box center [456, 223] width 43 height 437
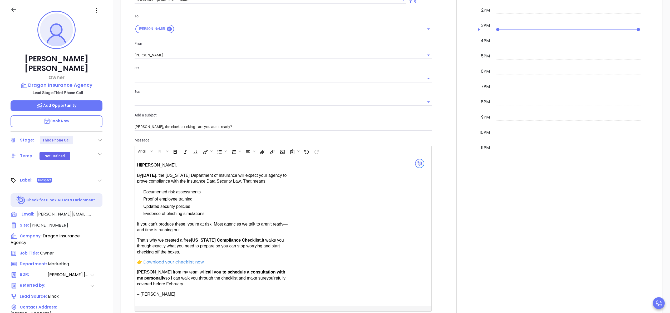
scroll to position [415, 0]
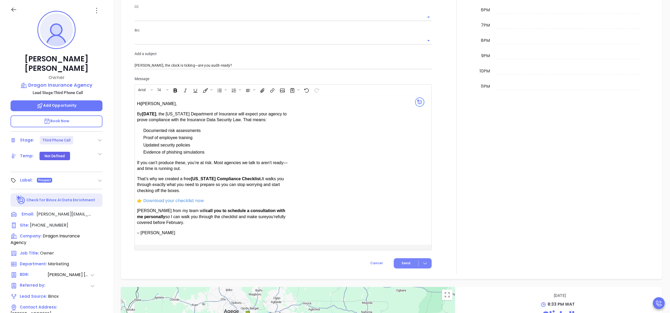
click at [398, 259] on button "Send" at bounding box center [413, 263] width 38 height 10
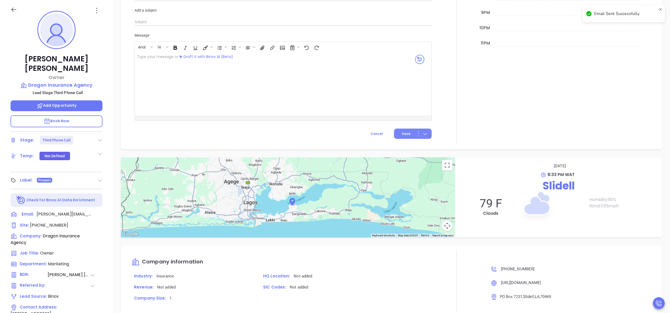
scroll to position [372, 0]
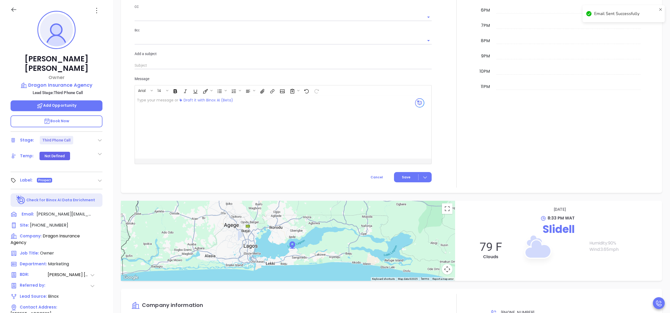
click at [446, 122] on div at bounding box center [456, 12] width 43 height 351
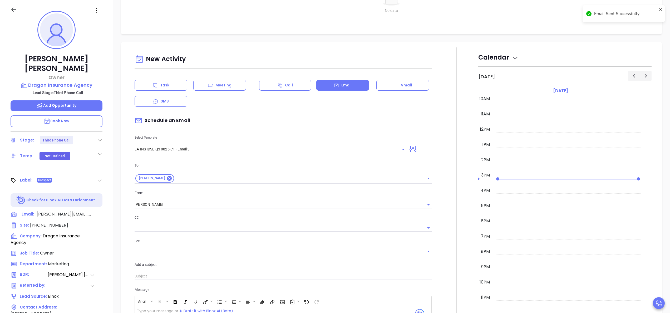
scroll to position [205, 0]
click at [178, 86] on div "Task" at bounding box center [161, 85] width 53 height 11
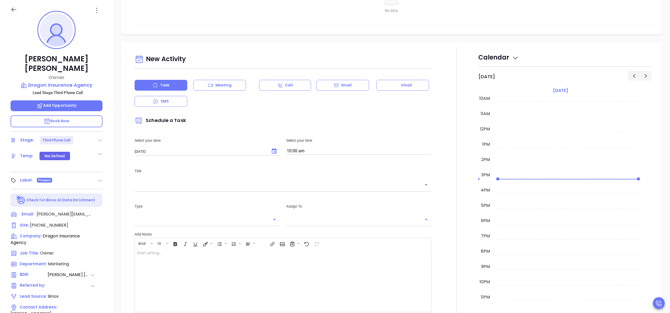
type input "[PERSON_NAME]"
click at [271, 148] on button "Choose date, selected date is Sep 24, 2025" at bounding box center [274, 151] width 11 height 11
click at [457, 144] on div at bounding box center [456, 193] width 43 height 293
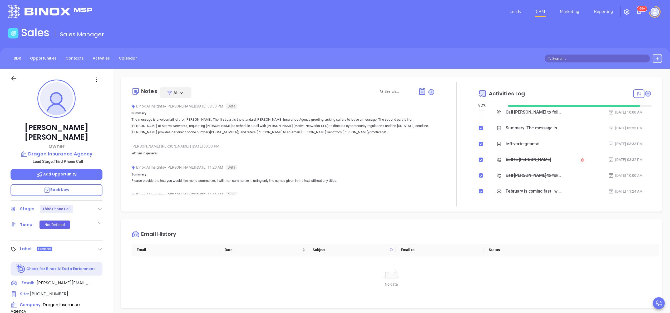
scroll to position [0, 0]
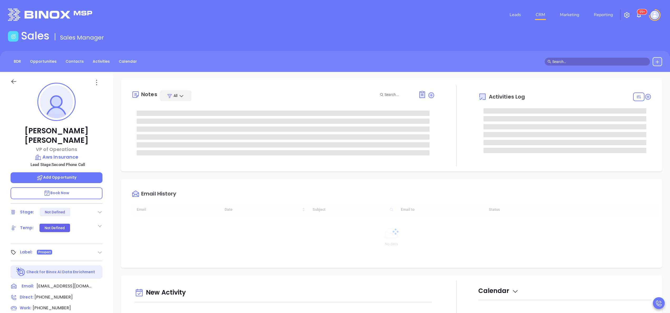
type input "[DATE]"
type input "[PERSON_NAME]"
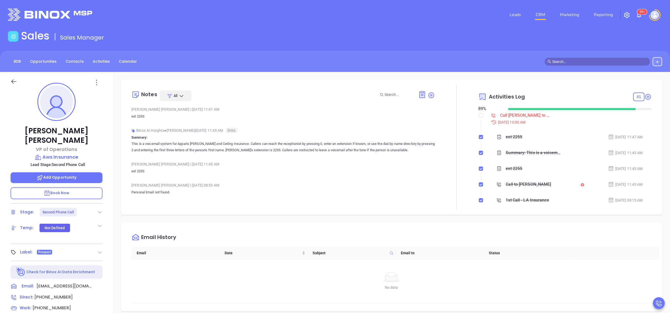
click at [70, 187] on p "Book Now" at bounding box center [57, 193] width 92 height 12
click at [645, 95] on icon at bounding box center [647, 96] width 5 height 5
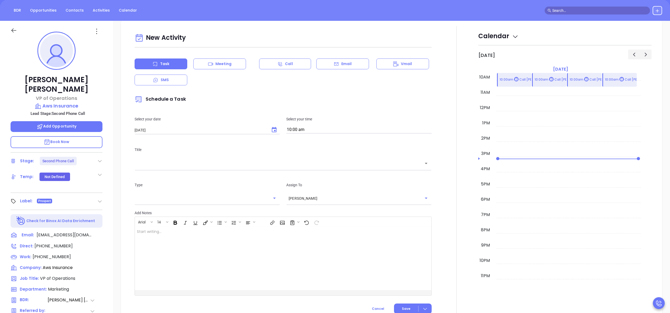
scroll to position [72, 0]
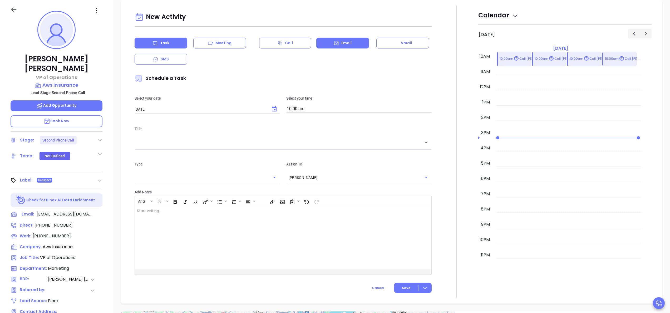
click at [337, 46] on div "Email" at bounding box center [342, 43] width 53 height 11
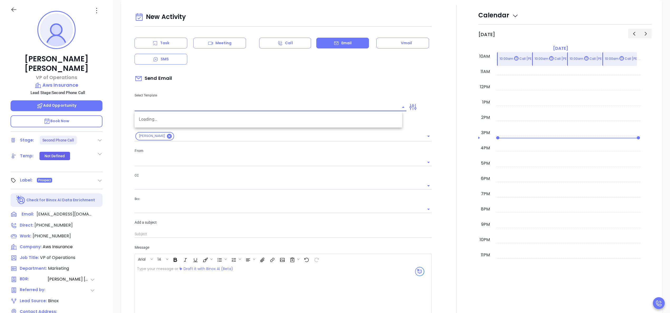
click at [274, 105] on input "text" at bounding box center [267, 107] width 264 height 8
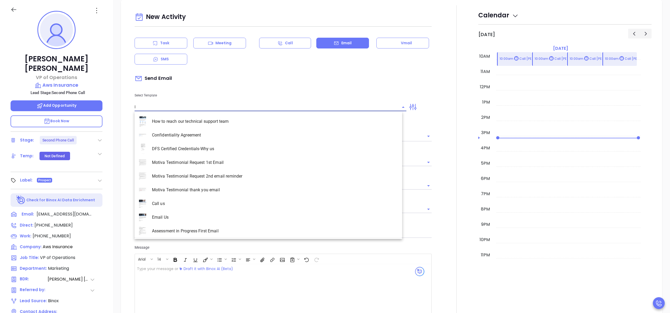
type input "la"
type input "[PERSON_NAME]"
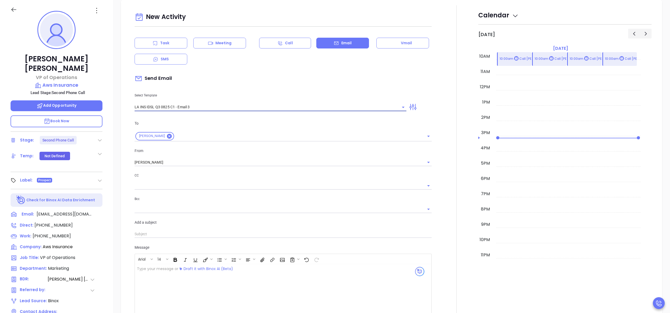
type input "LA INS IDSL Q3 0825 C1 - Email 3"
type input "[PERSON_NAME], the clock is ticking—are you audit-ready?"
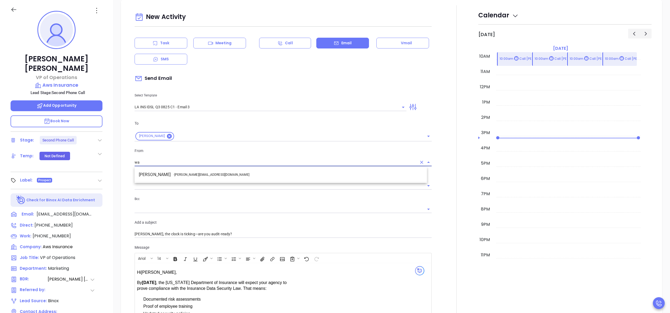
click at [219, 177] on li "Walter Contreras - [EMAIL_ADDRESS][DOMAIN_NAME]" at bounding box center [281, 174] width 292 height 9
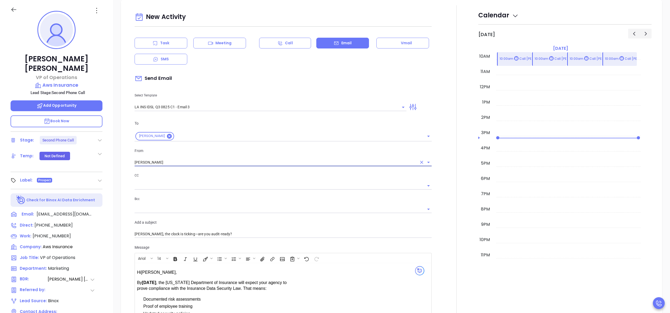
type input "[PERSON_NAME]"
click at [446, 214] on div at bounding box center [456, 223] width 43 height 437
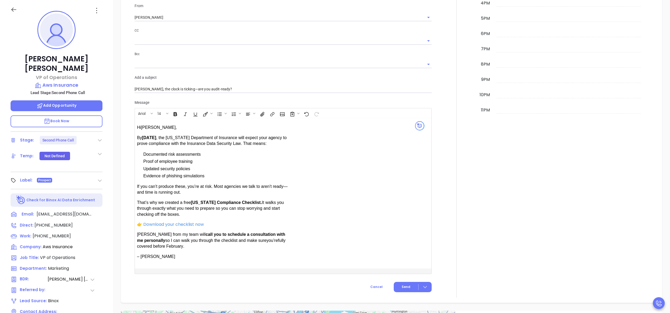
scroll to position [415, 0]
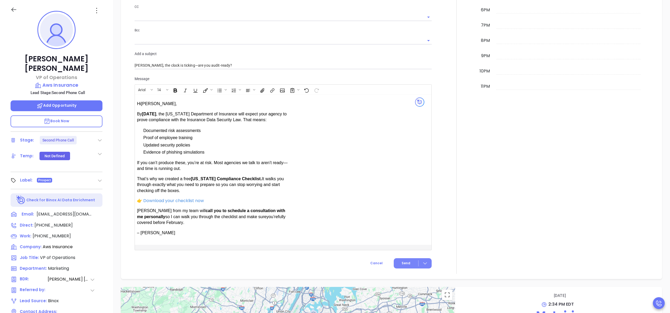
click at [402, 264] on span "Send" at bounding box center [406, 263] width 9 height 5
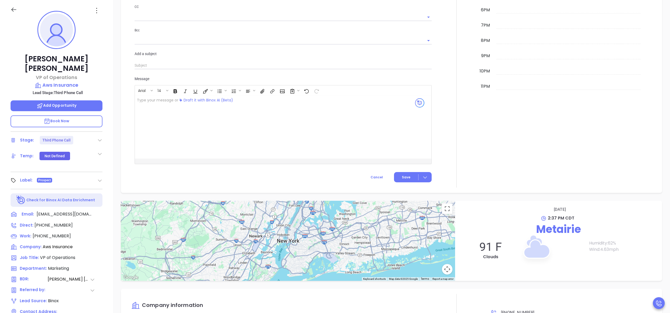
click at [462, 135] on div at bounding box center [456, 12] width 43 height 351
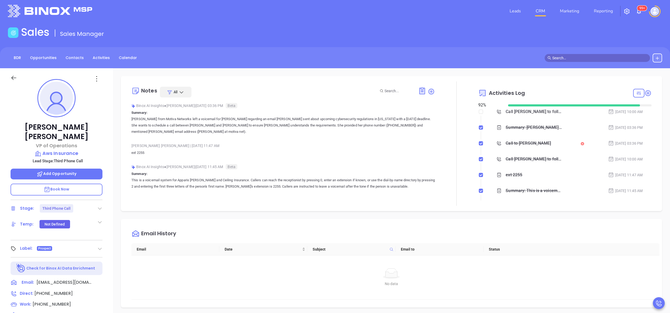
scroll to position [0, 0]
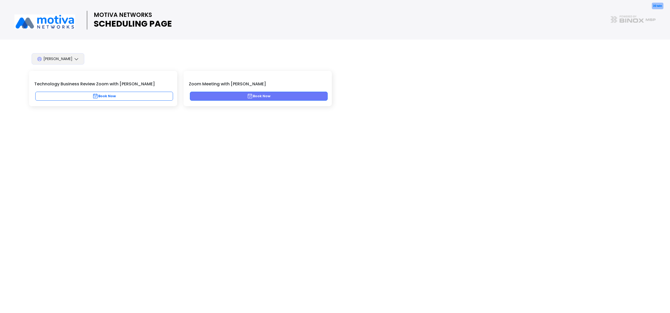
click at [266, 95] on button "Book Now" at bounding box center [259, 96] width 138 height 9
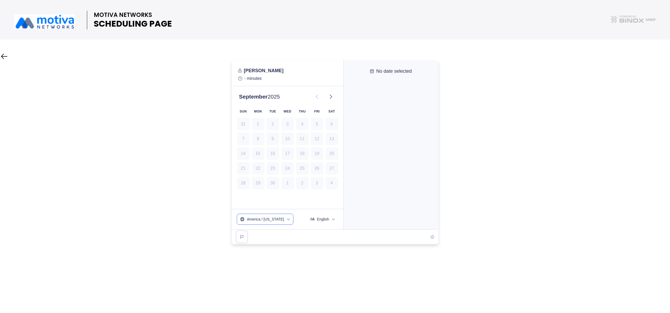
click at [286, 221] on icon "timezone" at bounding box center [288, 219] width 4 height 4
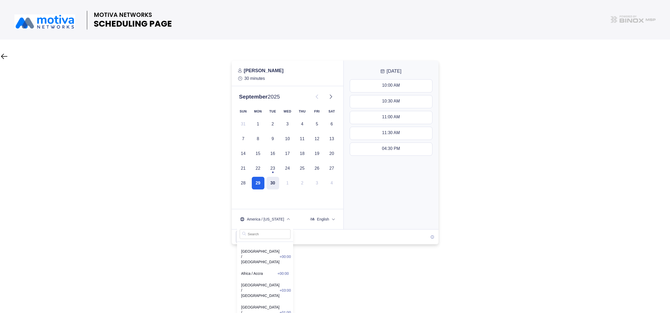
click at [268, 230] on input "text" at bounding box center [265, 234] width 51 height 10
type input "centr"
click at [261, 271] on span "US / Central -05:00" at bounding box center [265, 273] width 48 height 5
click at [389, 212] on div "09:00 AM 09:30 AM 10:00 AM 10:30 AM 03:30 PM" at bounding box center [391, 153] width 95 height 152
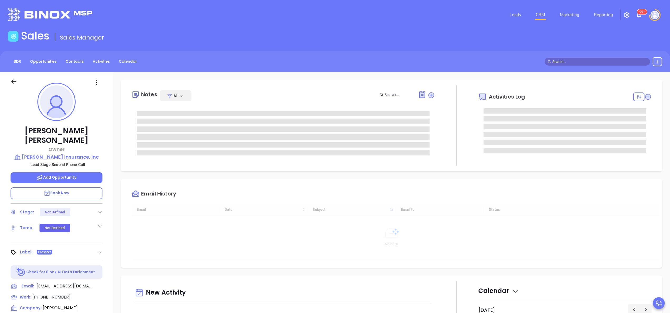
type input "09/24/2025"
type input "Anabell Dominguez"
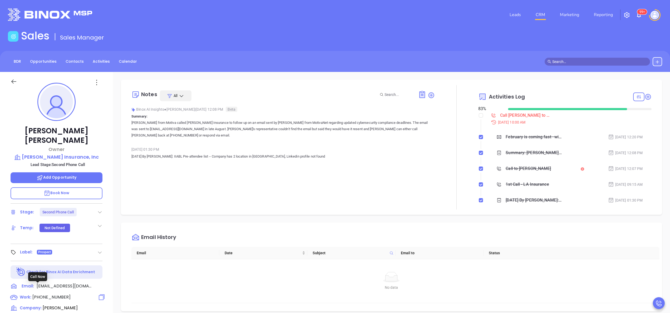
click at [54, 294] on span "(985) 662-3077" at bounding box center [51, 297] width 38 height 6
type input "(985) 662-3077"
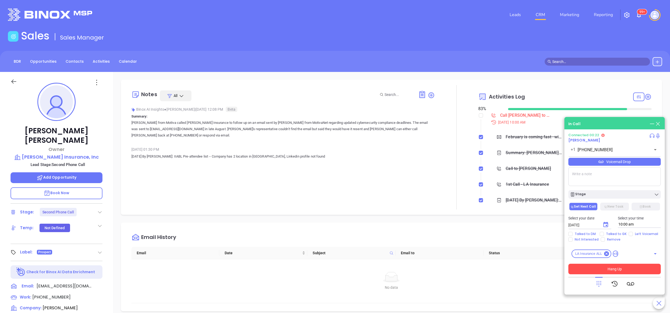
click at [622, 268] on button "Hang Up" at bounding box center [614, 269] width 92 height 11
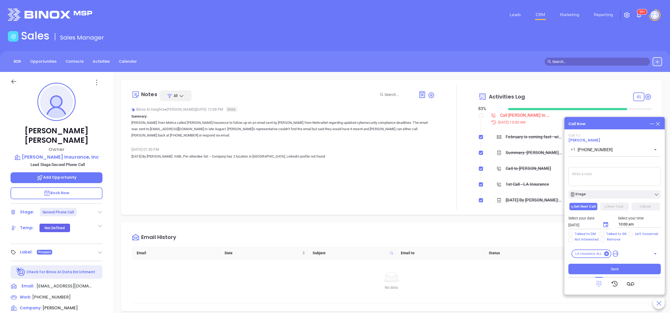
click at [589, 182] on textarea at bounding box center [614, 176] width 92 height 19
type textarea "i was told David leaves between 1 and 2 every day . ill call back in the morning"
click at [607, 234] on span "Talked to GK" at bounding box center [616, 234] width 25 height 4
click at [604, 234] on input "Talked to GK" at bounding box center [602, 234] width 4 height 4
checkbox input "true"
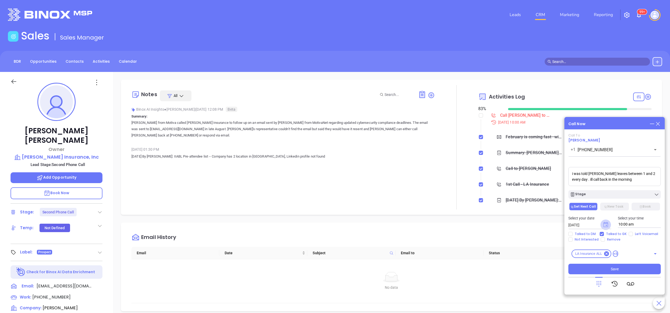
click at [607, 222] on icon "Choose date, selected date is Sep 24, 2025" at bounding box center [605, 224] width 5 height 5
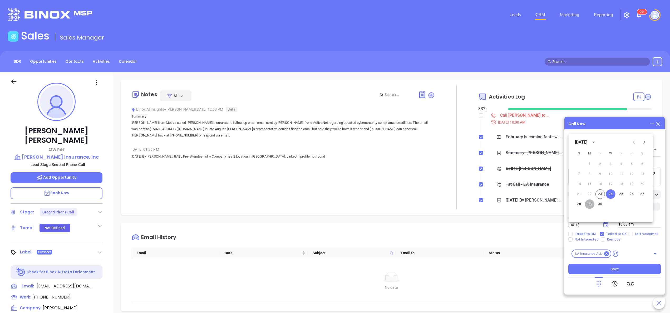
click at [589, 205] on button "29" at bounding box center [589, 203] width 9 height 9
type input "09/29/2025"
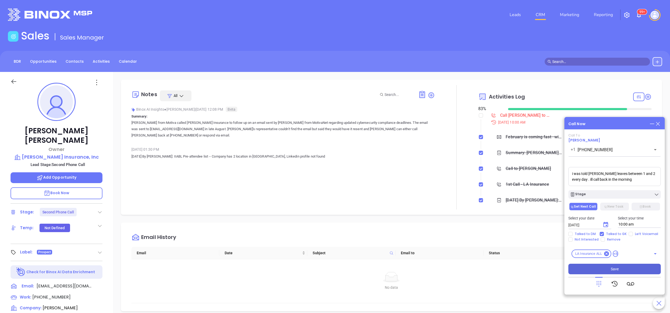
click at [609, 265] on button "Save" at bounding box center [614, 269] width 92 height 11
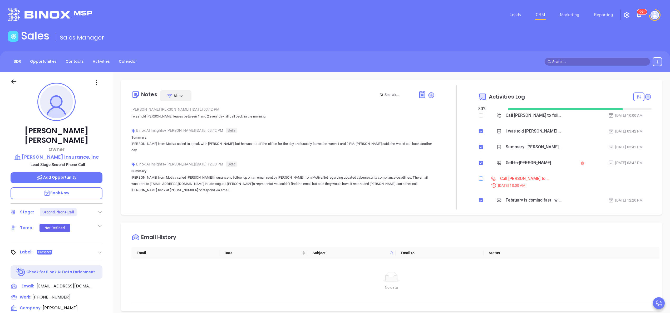
click at [479, 177] on input "checkbox" at bounding box center [481, 178] width 4 height 4
checkbox input "true"
click at [348, 116] on p "i was told David leaves between 1 and 2 every day . ill call back in the morning" at bounding box center [282, 116] width 303 height 6
click at [644, 95] on icon at bounding box center [647, 96] width 7 height 7
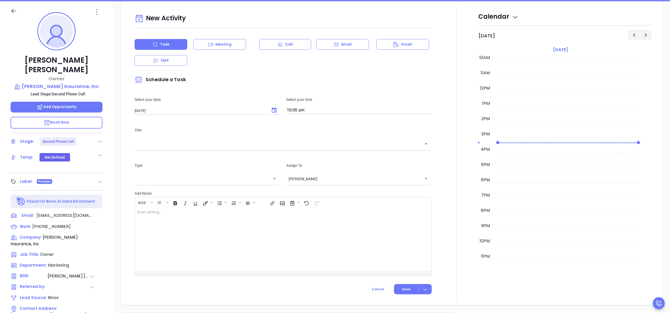
scroll to position [72, 0]
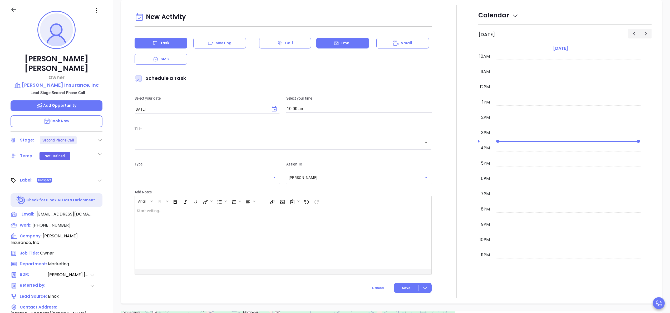
click at [334, 46] on icon at bounding box center [336, 43] width 5 height 5
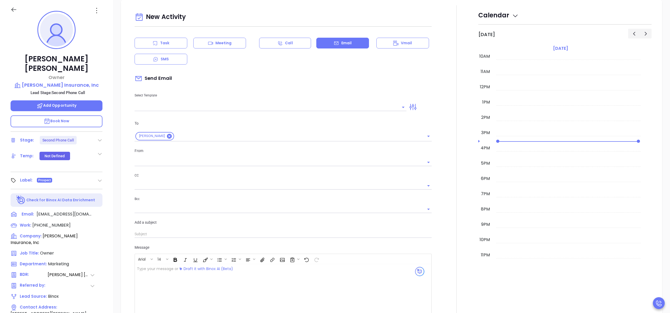
click at [251, 103] on div at bounding box center [271, 106] width 272 height 9
type input "Anabell Dominguez"
click at [239, 105] on input "text" at bounding box center [267, 107] width 264 height 8
type input "la"
click at [436, 101] on div at bounding box center [456, 180] width 43 height 351
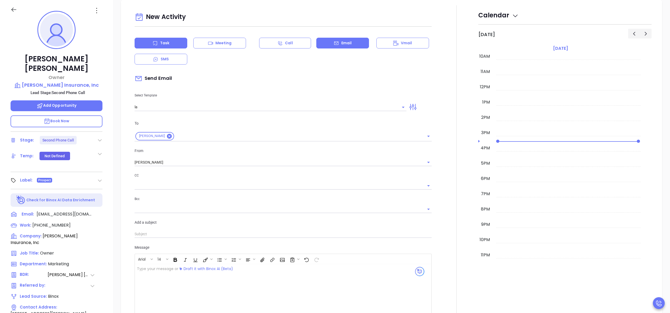
click at [161, 38] on div "Task" at bounding box center [161, 43] width 53 height 11
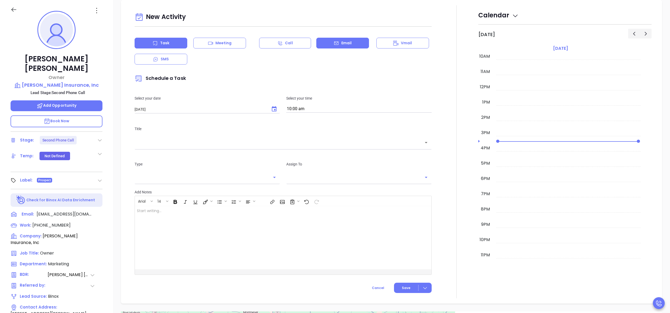
click at [341, 41] on p "Email" at bounding box center [346, 43] width 11 height 6
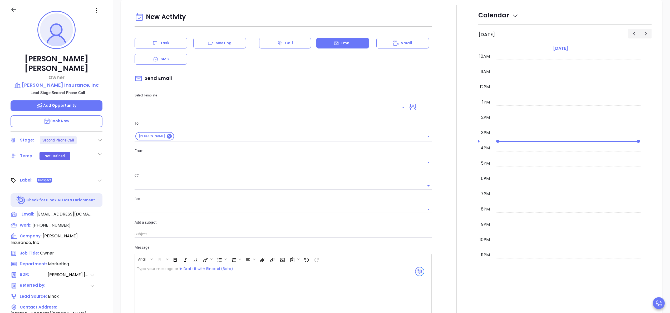
type input "Anabell Dominguez"
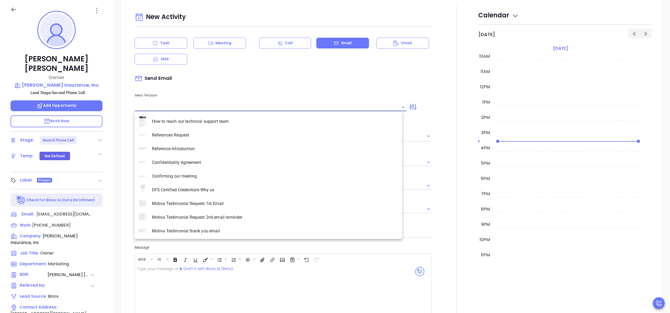
click at [216, 106] on input "text" at bounding box center [267, 107] width 264 height 8
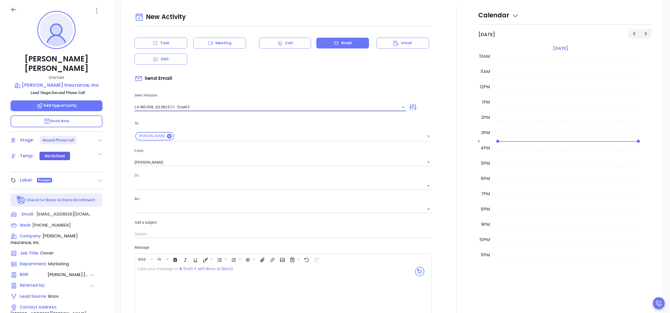
type input "LA INS IDSL Q3 0825 C1 - Email 3"
type input "David, the clock is ticking—are you audit-ready?"
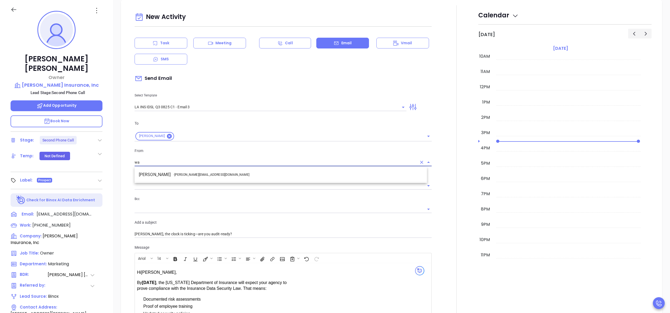
click at [202, 172] on li "Walter Contreras - walter@motiva.net" at bounding box center [281, 174] width 292 height 9
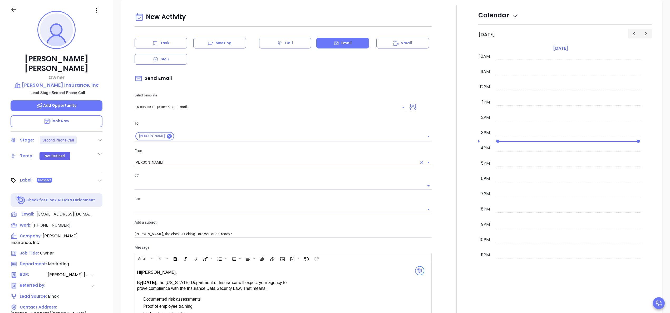
type input "Walter Contreras"
click at [442, 221] on div at bounding box center [456, 223] width 43 height 437
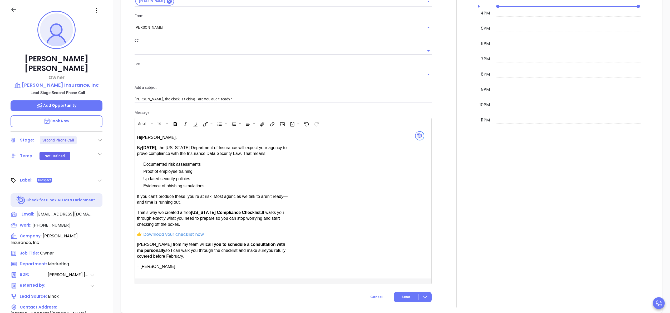
scroll to position [458, 0]
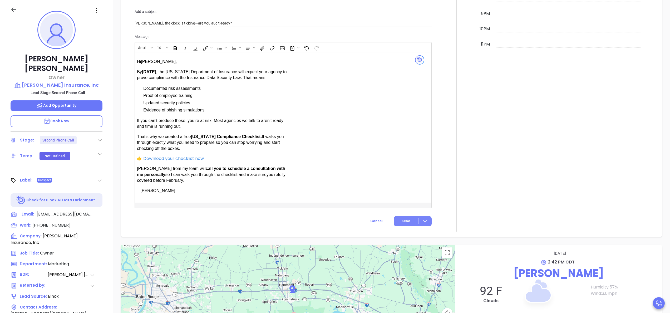
click at [394, 217] on button "Send" at bounding box center [413, 221] width 38 height 10
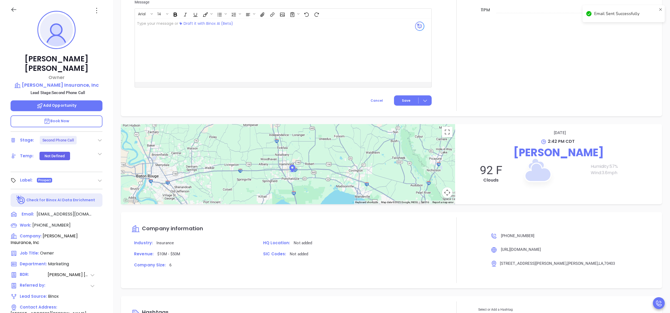
scroll to position [414, 0]
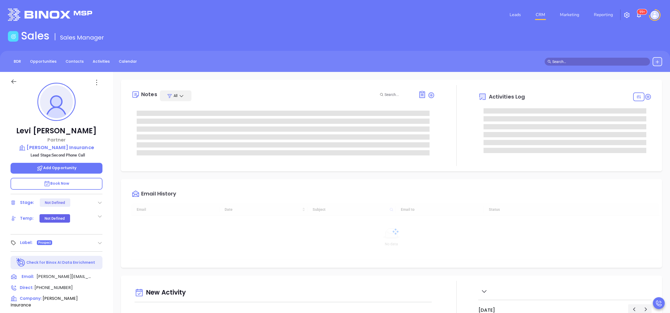
scroll to position [153, 0]
type input "[PERSON_NAME]"
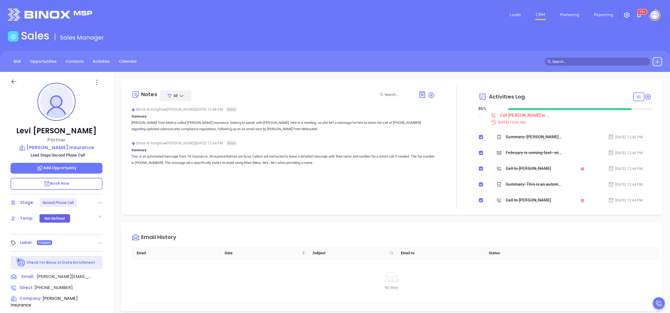
click at [111, 183] on div "Levi Kastner Partner Kastner Insurance Lead Stage: Second Phone Call Add Opport…" at bounding box center [56, 267] width 113 height 391
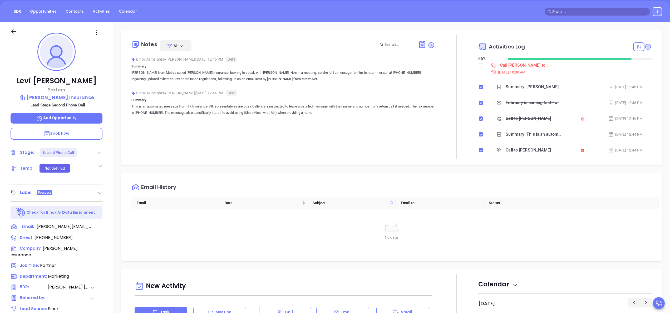
scroll to position [63, 0]
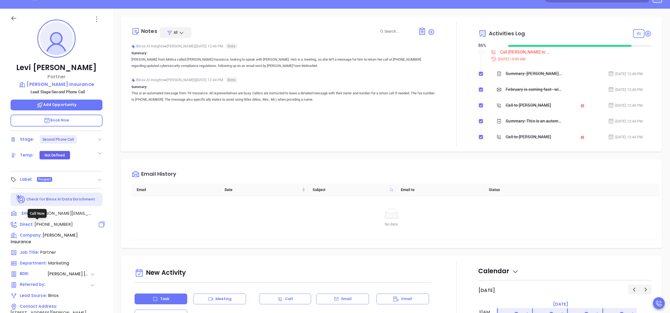
click at [50, 222] on span "(337) 291-0018" at bounding box center [53, 224] width 38 height 6
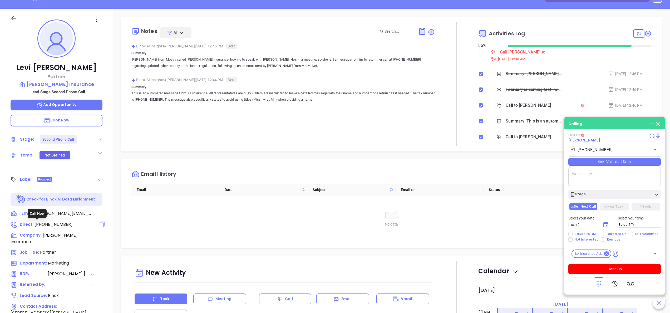
type input "(337) 291-0018"
click at [618, 272] on button "Hang Up" at bounding box center [614, 269] width 92 height 11
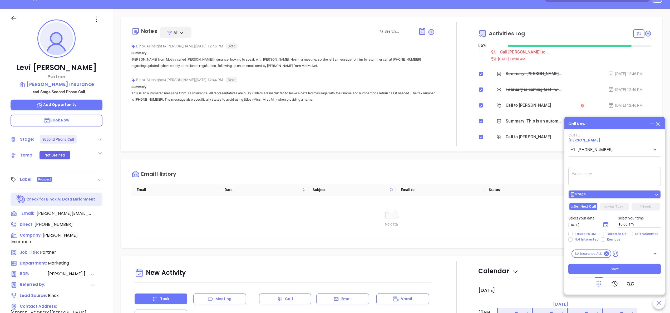
click at [601, 194] on div "Stage" at bounding box center [614, 194] width 89 height 5
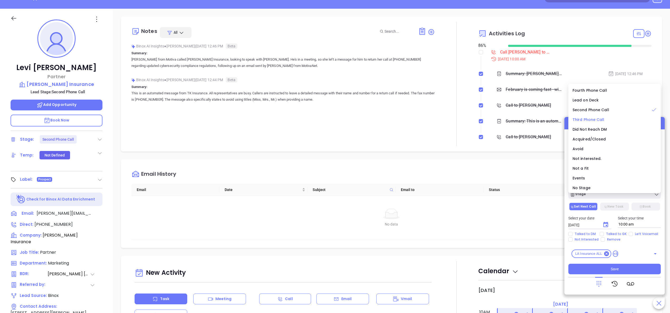
click at [607, 119] on div "Third Phone Call" at bounding box center [614, 120] width 84 height 6
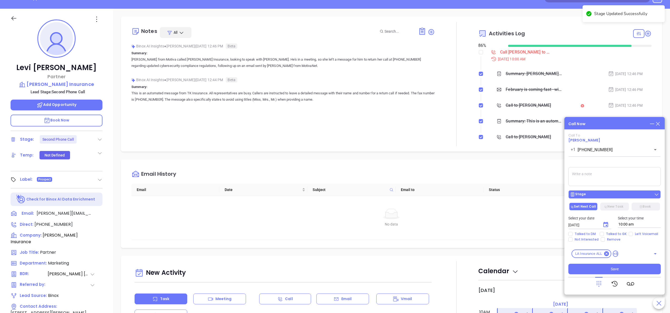
click at [585, 192] on div "Stage" at bounding box center [614, 194] width 89 height 5
click at [609, 232] on span "Talked to GK" at bounding box center [616, 234] width 25 height 4
click at [604, 232] on input "Talked to GK" at bounding box center [602, 234] width 4 height 4
checkbox input "true"
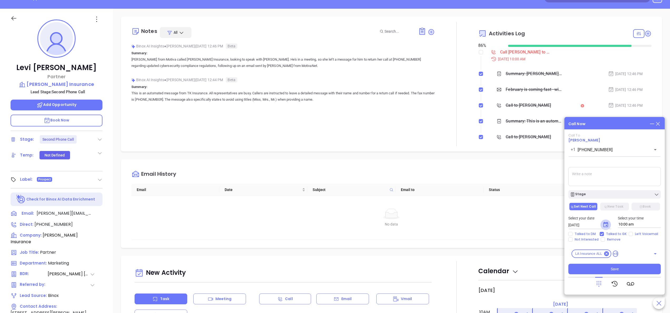
click at [607, 225] on icon "Choose date, selected date is Sep 24, 2025" at bounding box center [605, 224] width 6 height 6
click at [591, 202] on button "29" at bounding box center [589, 203] width 9 height 9
type input "09/29/2025"
click at [618, 268] on span "Save" at bounding box center [615, 269] width 8 height 6
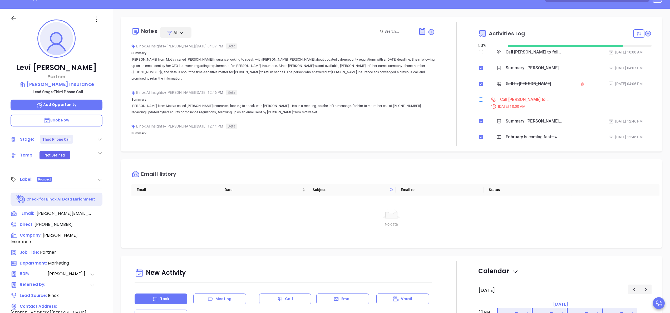
click at [479, 101] on input "checkbox" at bounding box center [481, 99] width 4 height 4
checkbox input "true"
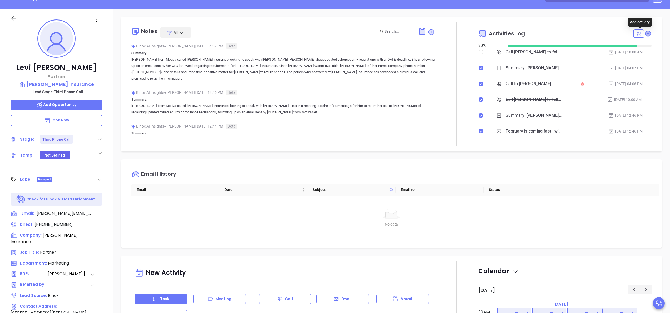
click at [645, 33] on icon at bounding box center [647, 33] width 5 height 5
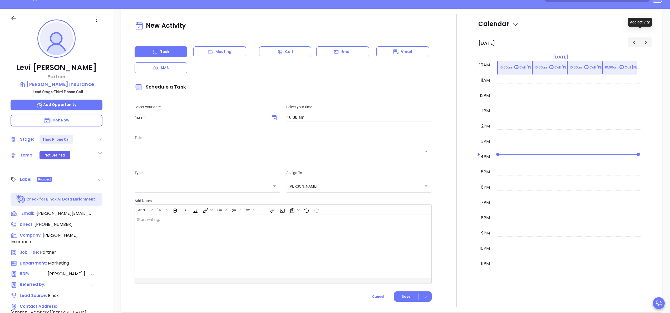
scroll to position [72, 0]
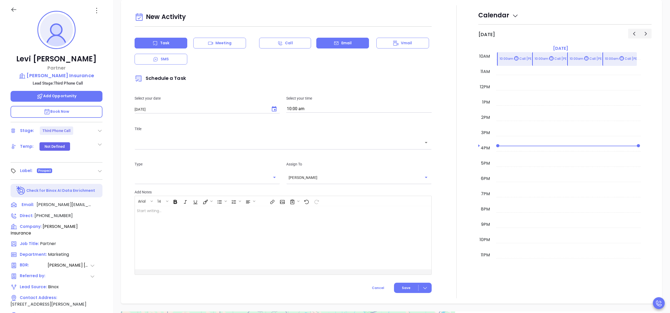
click at [341, 42] on p "Email" at bounding box center [346, 43] width 11 height 6
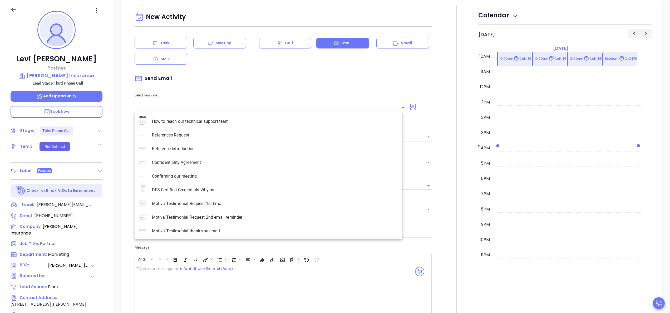
click at [261, 103] on input "text" at bounding box center [267, 107] width 264 height 8
type input "Anabell Dominguez"
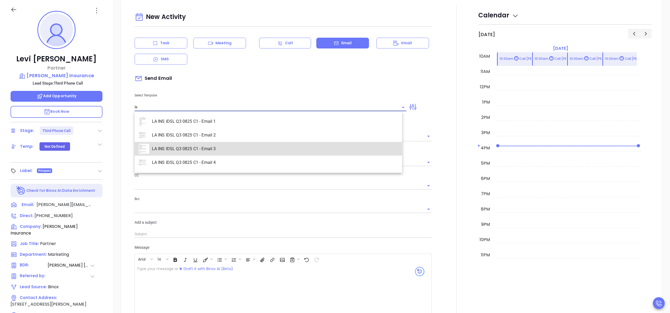
type input "LA INS IDSL Q3 0825 C1 - Email 3"
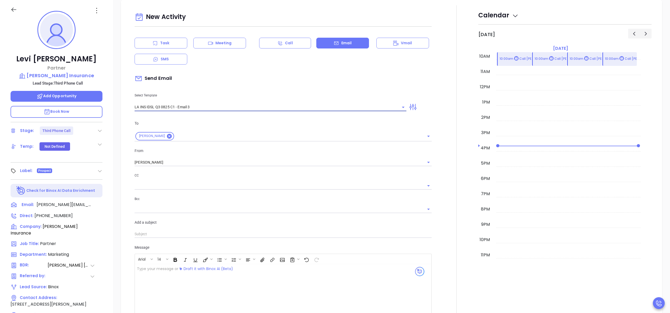
type input "Levi, the clock is ticking—are you audit-ready?"
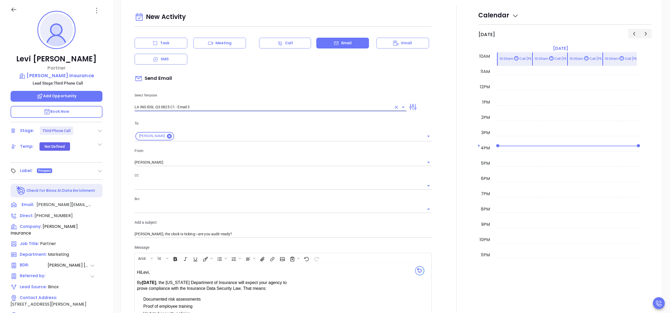
type input "LA INS IDSL Q3 0825 C1 - Email 3"
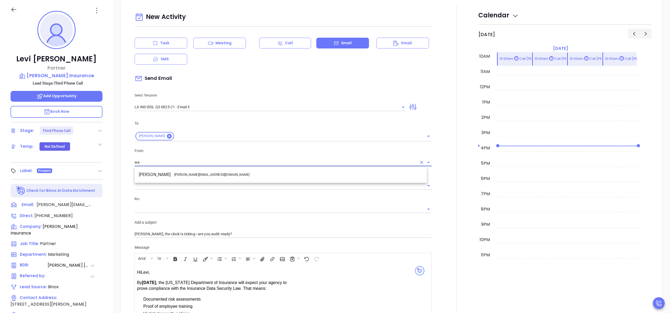
click at [187, 175] on span "- walter@motiva.net" at bounding box center [212, 174] width 76 height 5
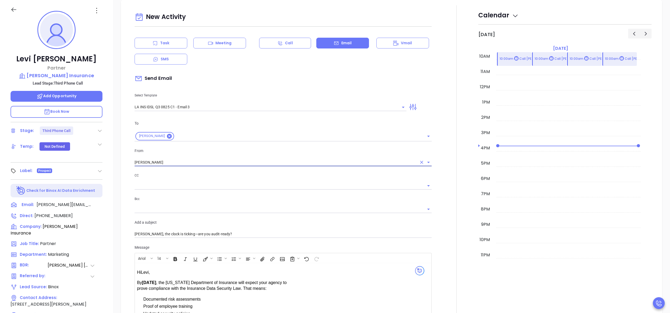
type input "Walter Contreras"
click at [441, 125] on div at bounding box center [456, 223] width 43 height 437
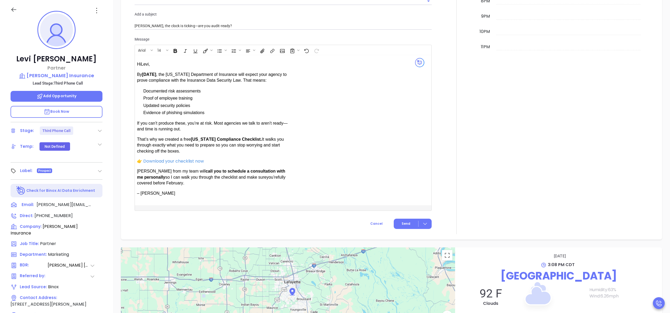
scroll to position [479, 0]
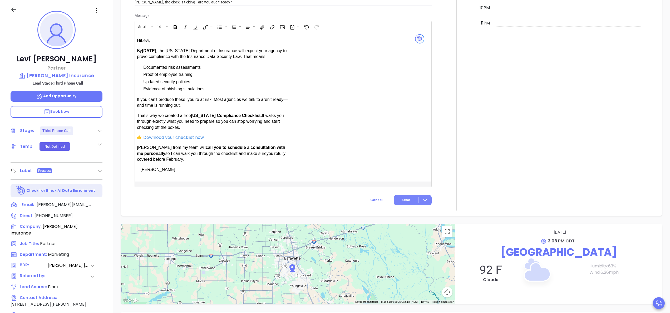
click at [402, 198] on span "Send" at bounding box center [406, 199] width 9 height 5
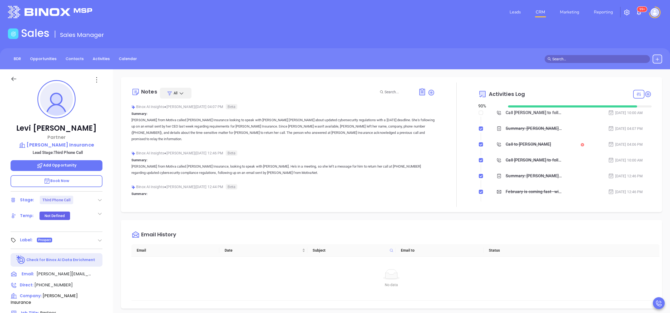
scroll to position [0, 0]
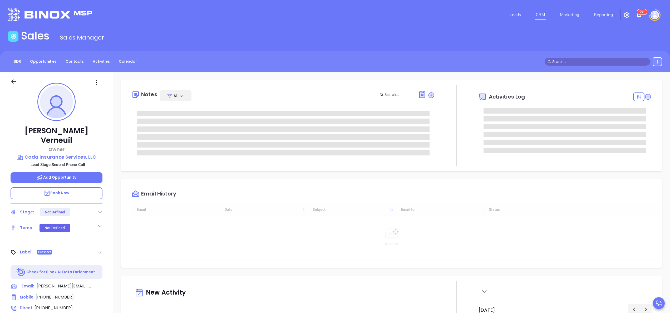
scroll to position [153, 0]
type input "[PERSON_NAME]"
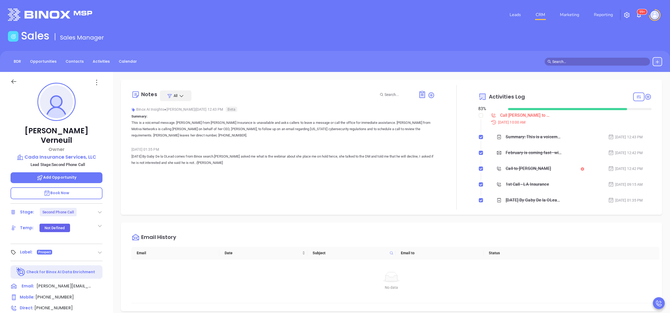
click at [214, 182] on div "Notes All Binox AI Insights ● [PERSON_NAME] | [DATE] 12:43 PM Beta Summary: Thi…" at bounding box center [282, 147] width 303 height 124
click at [107, 183] on div "[PERSON_NAME] Owner Cada Insurance Services, LLC Lead Stage: Second Phone Call …" at bounding box center [56, 267] width 113 height 391
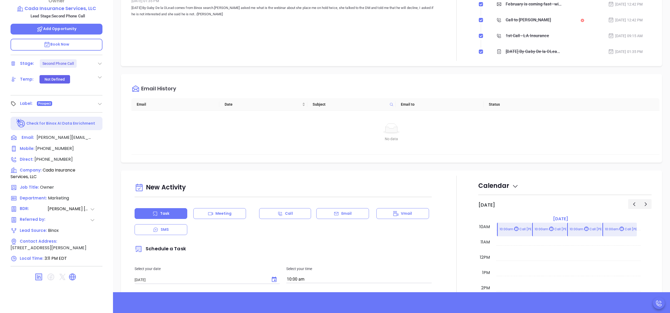
scroll to position [150, 0]
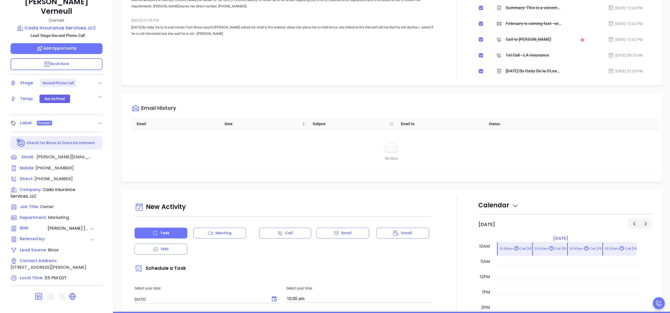
scroll to position [66, 0]
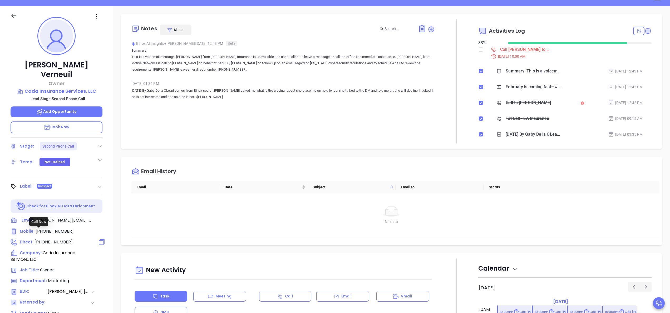
click at [56, 239] on span "[PHONE_NUMBER]" at bounding box center [53, 242] width 38 height 6
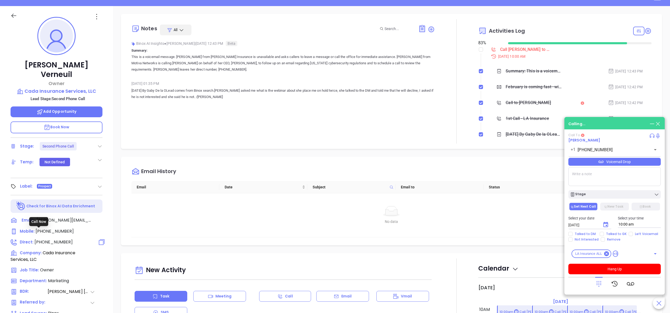
type input "[PHONE_NUMBER]"
click at [112, 186] on div "[PERSON_NAME] Owner Cada Insurance Services, LLC Lead Stage: Second Phone Call …" at bounding box center [56, 201] width 113 height 391
click at [71, 121] on p "Book Now" at bounding box center [57, 127] width 92 height 12
click at [619, 269] on button "Hang Up" at bounding box center [614, 269] width 92 height 11
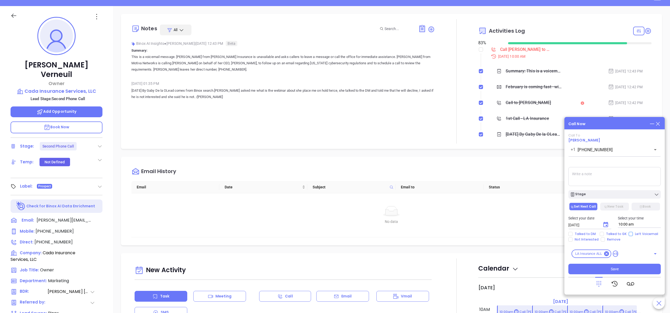
click at [640, 235] on span "Left Voicemail" at bounding box center [646, 234] width 27 height 4
click at [633, 235] on input "Left Voicemail" at bounding box center [631, 234] width 4 height 4
checkbox input "true"
click at [597, 195] on div "Stage" at bounding box center [614, 194] width 89 height 5
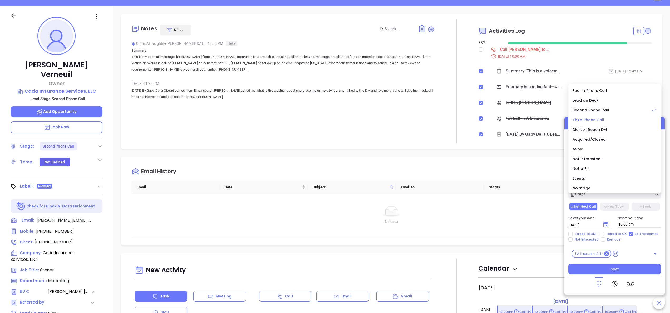
click at [595, 119] on span "Third Phone Call" at bounding box center [588, 119] width 32 height 5
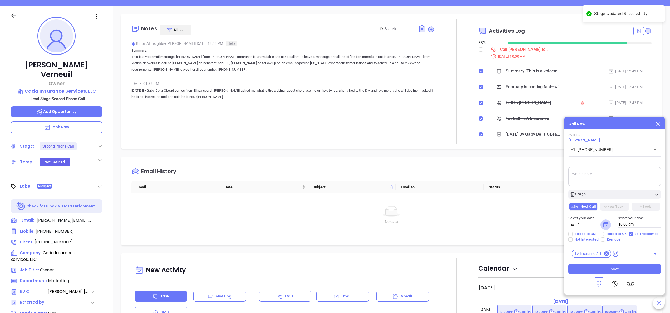
click at [608, 226] on icon "Choose date, selected date is Sep 24, 2025" at bounding box center [605, 224] width 6 height 6
click at [591, 203] on button "29" at bounding box center [589, 203] width 9 height 9
type input "[DATE]"
click at [613, 268] on span "Save" at bounding box center [615, 269] width 8 height 6
click at [645, 29] on icon at bounding box center [647, 30] width 5 height 5
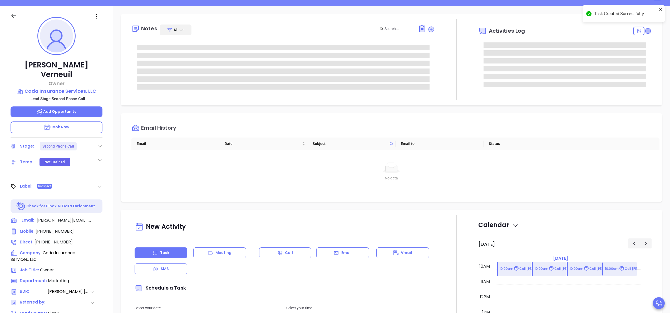
scroll to position [72, 0]
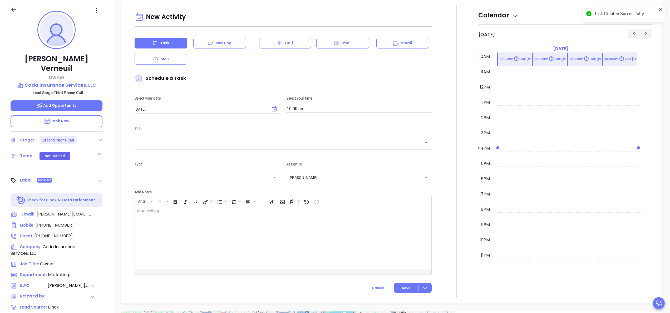
click at [348, 48] on div "Email" at bounding box center [342, 43] width 53 height 11
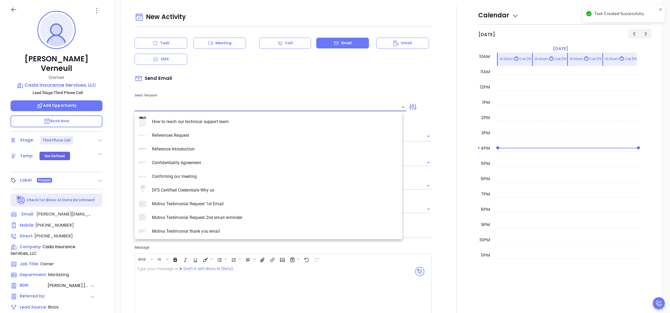
type input "[PERSON_NAME]"
click at [201, 106] on input "text" at bounding box center [267, 107] width 264 height 8
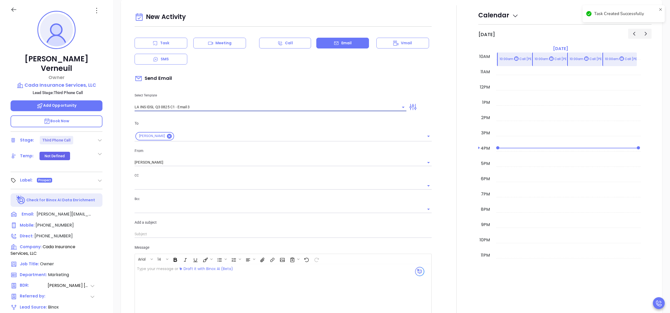
type input "LA INS IDSL Q3 0825 C1 - Email 3"
type input "[PERSON_NAME], the clock is ticking—are you audit-ready?"
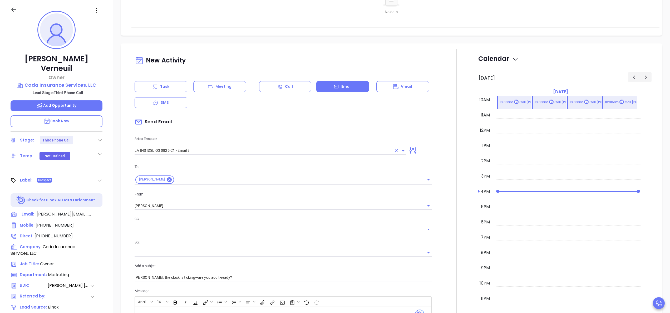
scroll to position [247, 0]
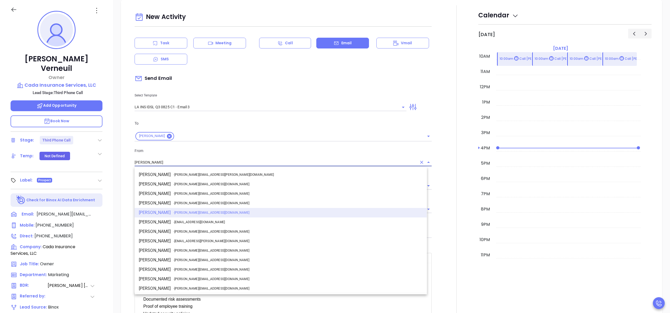
click at [216, 162] on input "[PERSON_NAME]" at bounding box center [276, 163] width 282 height 8
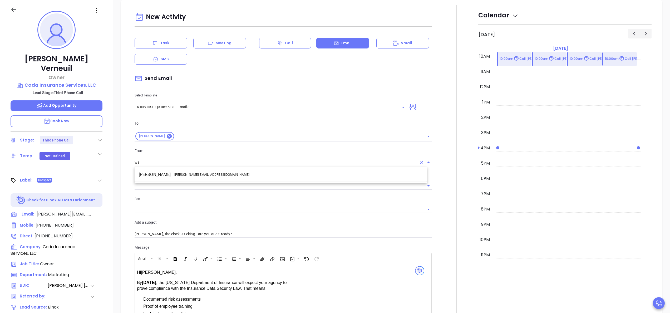
click at [215, 172] on li "Walter Contreras - [EMAIL_ADDRESS][DOMAIN_NAME]" at bounding box center [281, 174] width 292 height 9
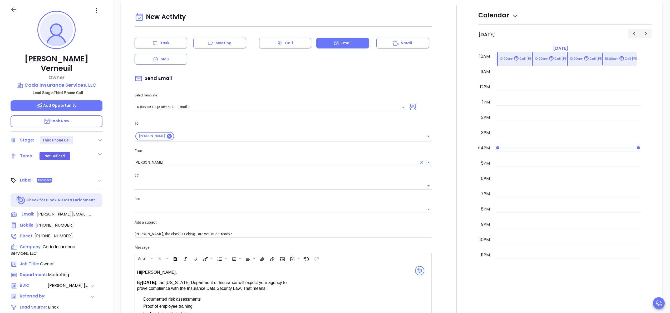
type input "[PERSON_NAME]"
click at [439, 199] on div at bounding box center [456, 223] width 43 height 437
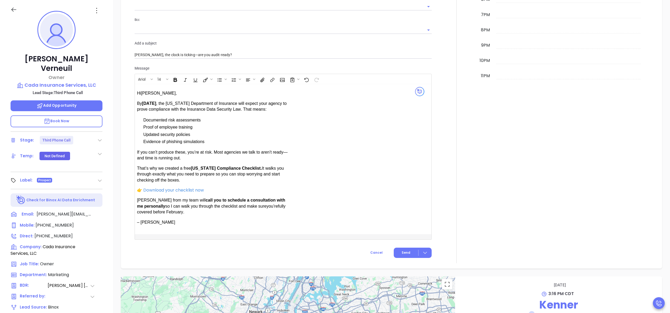
scroll to position [437, 0]
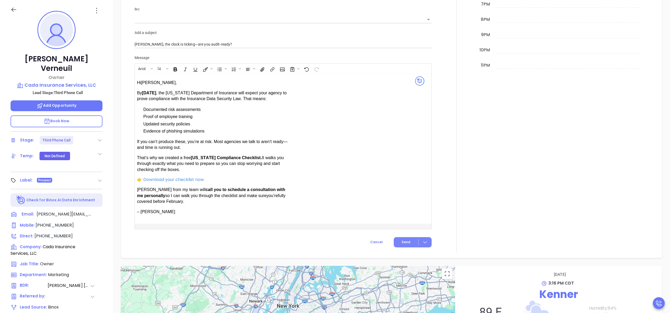
click at [406, 244] on button "Send" at bounding box center [413, 242] width 38 height 10
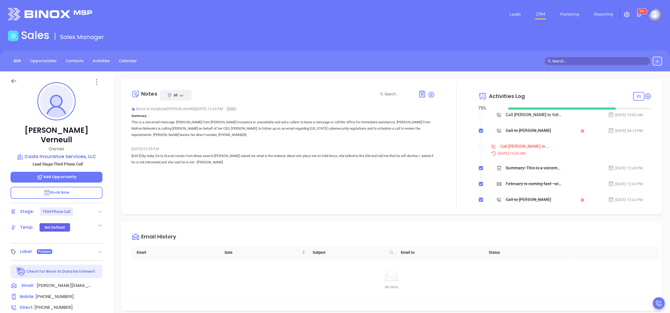
scroll to position [0, 0]
click at [479, 152] on li "Call [PERSON_NAME] to follow up [DATE] 10:00 AM" at bounding box center [565, 155] width 172 height 20
click at [479, 144] on div at bounding box center [481, 147] width 4 height 8
click at [479, 147] on input "checkbox" at bounding box center [481, 147] width 4 height 4
checkbox input "true"
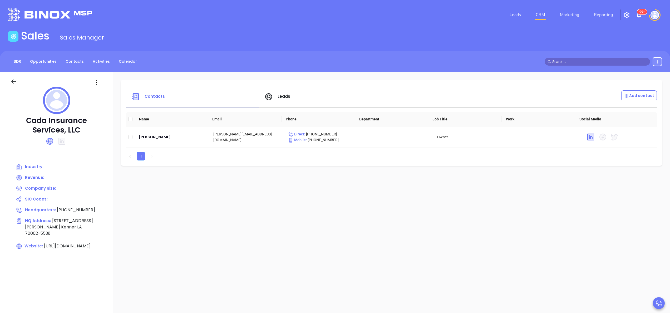
click at [54, 141] on icon at bounding box center [50, 141] width 8 height 8
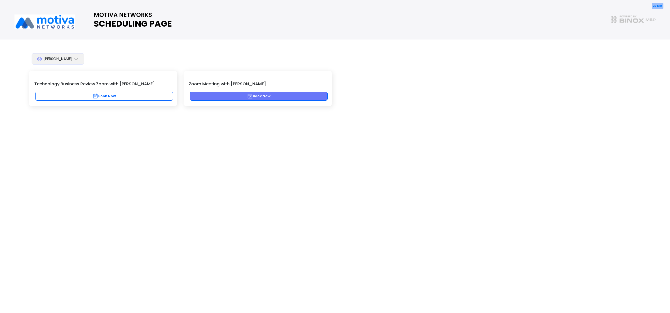
click at [283, 95] on button "Book Now" at bounding box center [259, 96] width 138 height 9
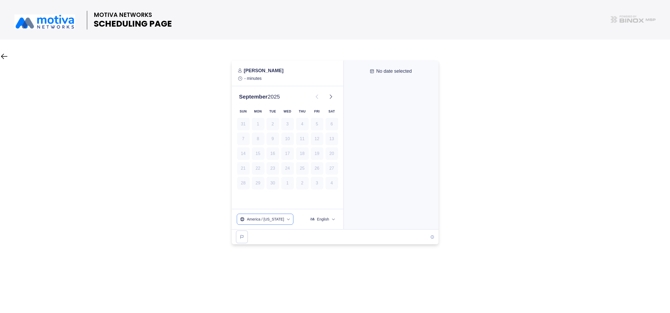
click at [282, 222] on button "America / [US_STATE]" at bounding box center [265, 219] width 56 height 11
click at [254, 234] on input "text" at bounding box center [265, 234] width 51 height 10
type input "centr"
click at [268, 271] on span "US / Central -05:00" at bounding box center [265, 273] width 48 height 5
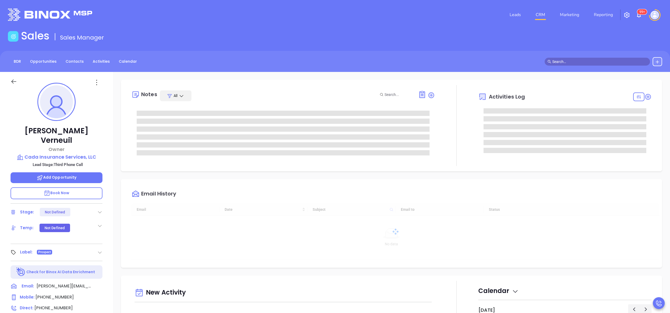
type input "[DATE]"
type input "[PERSON_NAME]"
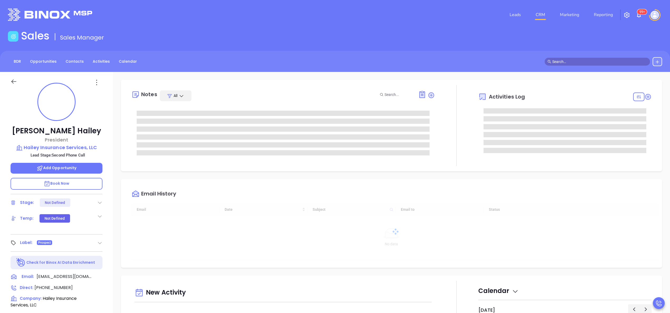
type input "[DATE]"
type input "[PERSON_NAME]"
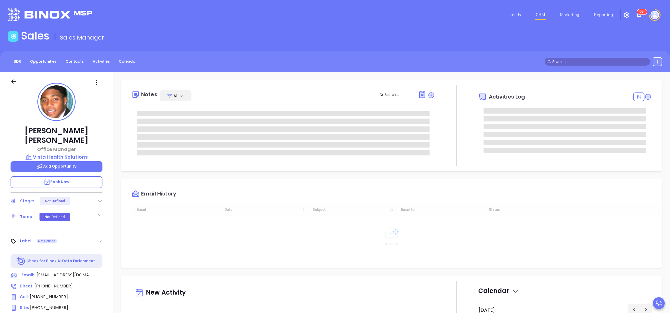
type input "[DATE]"
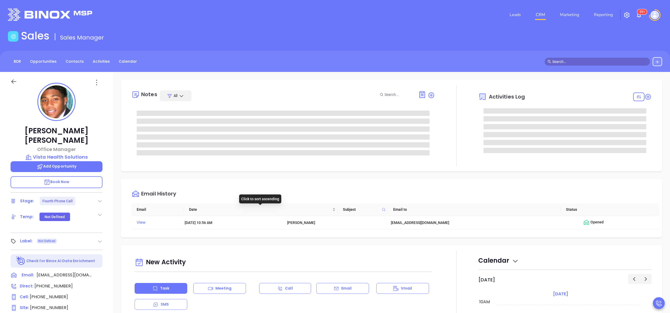
type input "[PERSON_NAME]"
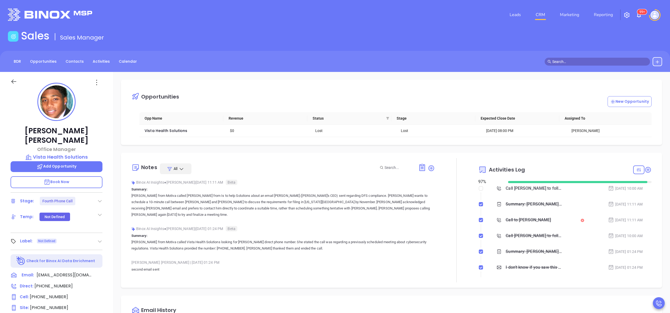
click at [295, 211] on p "[PERSON_NAME] from Motiva called [PERSON_NAME] from Is to help Solutions about …" at bounding box center [282, 204] width 303 height 25
click at [532, 219] on div "Call to [PERSON_NAME]" at bounding box center [528, 220] width 45 height 8
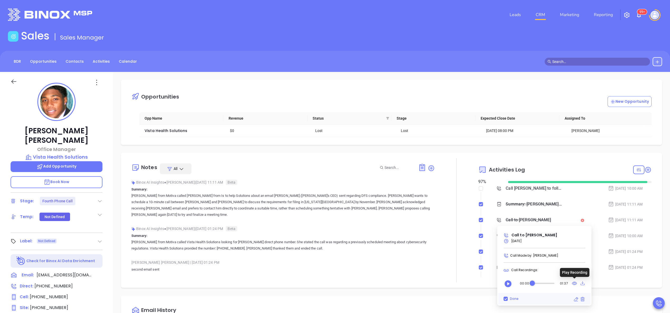
click at [574, 283] on icon at bounding box center [574, 283] width 5 height 7
click at [504, 286] on icon "Play" at bounding box center [508, 283] width 8 height 8
click at [506, 286] on icon "Pause" at bounding box center [507, 283] width 7 height 7
click at [506, 286] on icon "Play" at bounding box center [507, 283] width 7 height 7
click at [506, 286] on icon "Pause" at bounding box center [507, 283] width 7 height 7
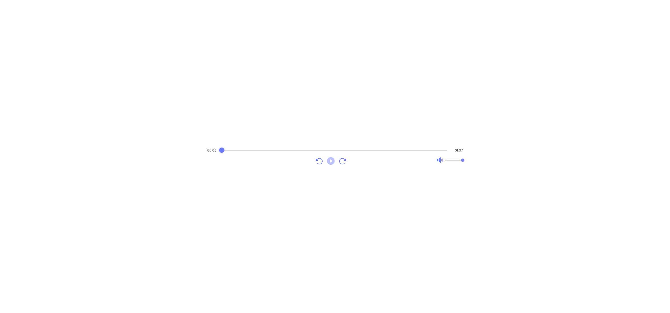
click at [330, 161] on icon "Play" at bounding box center [331, 161] width 8 height 8
click at [330, 161] on icon "Pause" at bounding box center [330, 160] width 9 height 9
click at [229, 151] on div "Audio progress control" at bounding box center [334, 149] width 225 height 5
click at [333, 161] on icon "Play" at bounding box center [331, 161] width 8 height 8
click at [333, 161] on icon "Pause" at bounding box center [331, 161] width 8 height 8
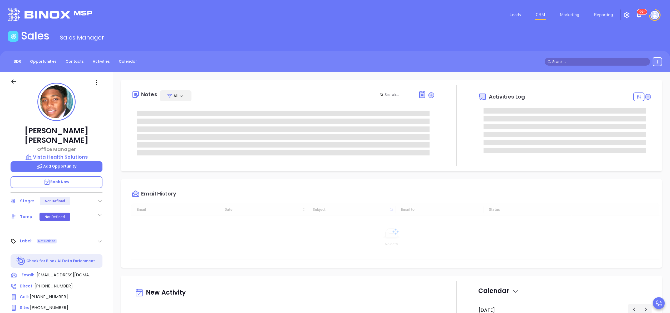
type input "10:00 am"
type input "[DATE]"
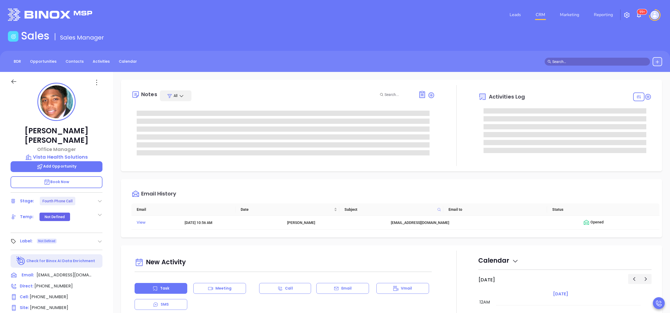
type input "[PERSON_NAME]"
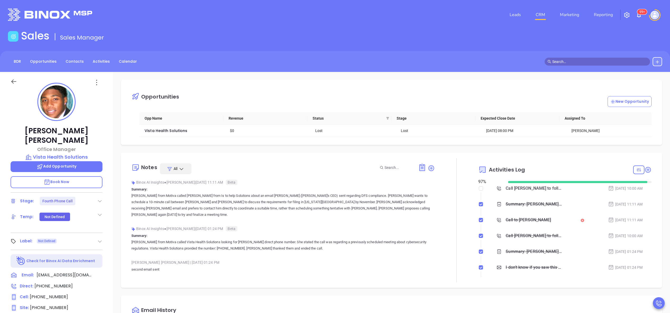
click at [525, 222] on div "Call to [PERSON_NAME]" at bounding box center [528, 220] width 45 height 8
click at [508, 280] on icon "Play" at bounding box center [507, 283] width 7 height 7
click at [507, 284] on icon "Pause" at bounding box center [507, 283] width 7 height 7
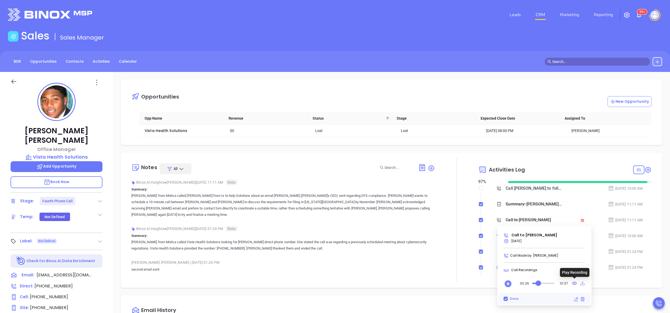
click at [575, 285] on icon at bounding box center [574, 283] width 5 height 7
click at [504, 280] on icon "Play" at bounding box center [508, 283] width 8 height 8
click at [505, 281] on icon "Pause" at bounding box center [508, 283] width 8 height 8
drag, startPoint x: 536, startPoint y: 284, endPoint x: 530, endPoint y: 283, distance: 6.1
click at [532, 283] on div "Audio progress control" at bounding box center [534, 282] width 5 height 5
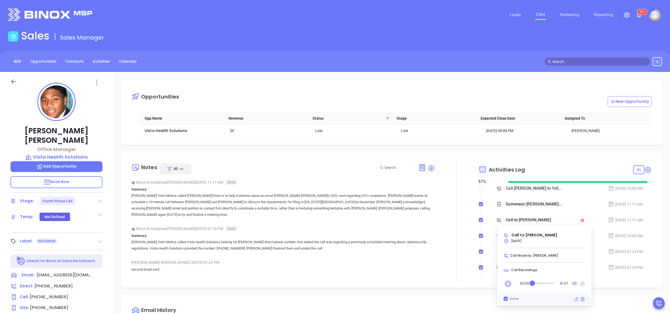
click at [507, 284] on icon "Play" at bounding box center [507, 283] width 7 height 7
click at [512, 284] on button "Pause" at bounding box center [508, 283] width 11 height 11
click at [505, 282] on icon "Play" at bounding box center [508, 283] width 8 height 8
click at [508, 284] on icon "Pause" at bounding box center [508, 283] width 8 height 8
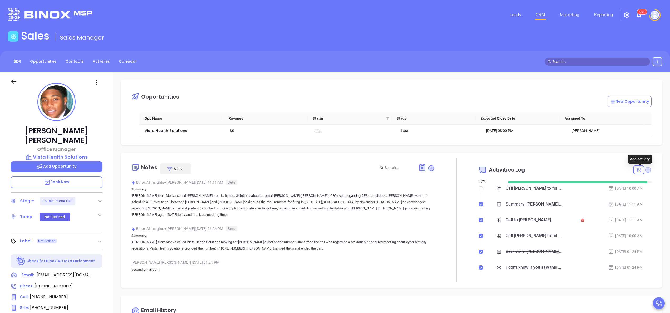
click at [645, 170] on icon at bounding box center [648, 170] width 6 height 6
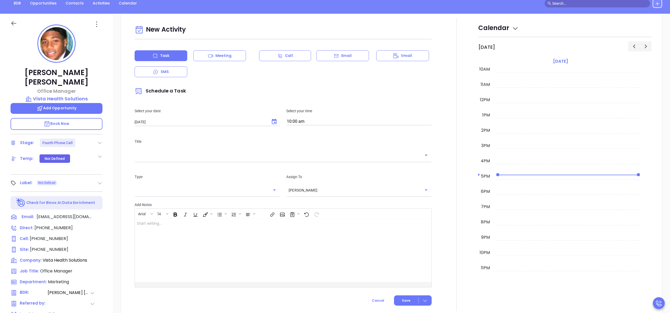
scroll to position [72, 0]
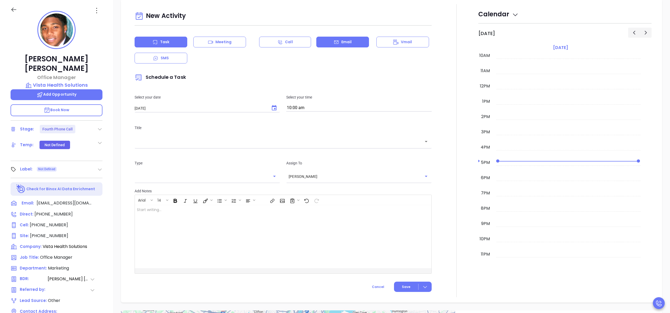
click at [328, 41] on div "Email" at bounding box center [342, 42] width 53 height 11
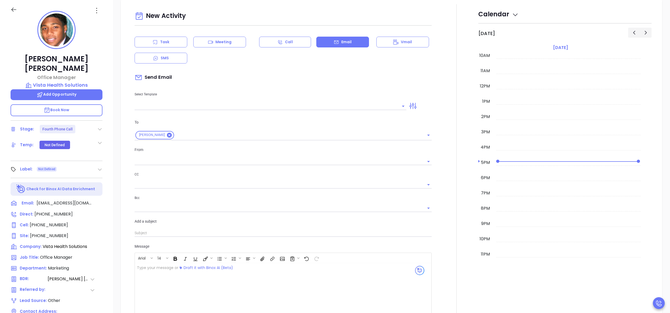
click at [151, 103] on input "text" at bounding box center [267, 106] width 264 height 8
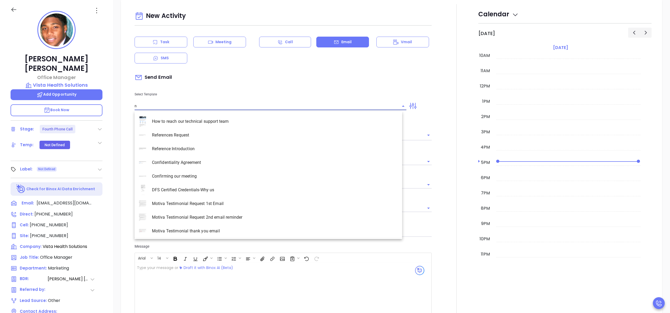
type input "ny"
type input "Anabell Dominguez"
click at [196, 161] on li "NY Insurance 0625 - Email 3" at bounding box center [269, 163] width 268 height 14
type input "NY Insurance 0625 - Email 3"
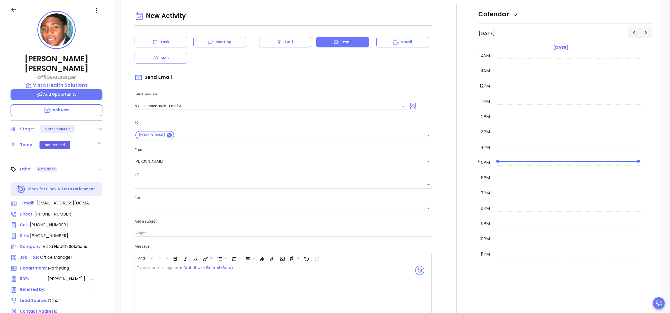
type input "Have you decided to take the risk?"
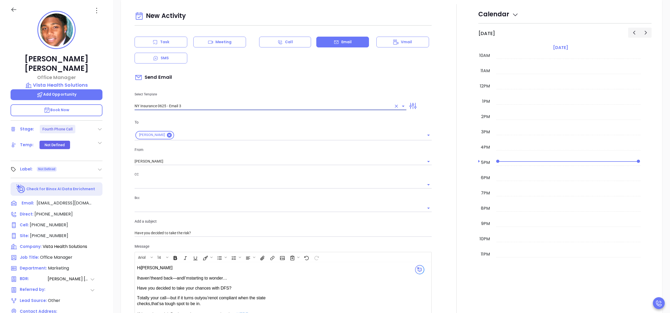
type input "NY Insurance 0625 - Email 3"
click at [446, 216] on div at bounding box center [456, 205] width 43 height 402
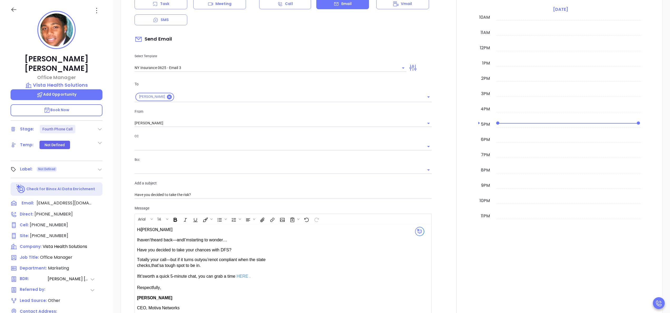
scroll to position [291, 0]
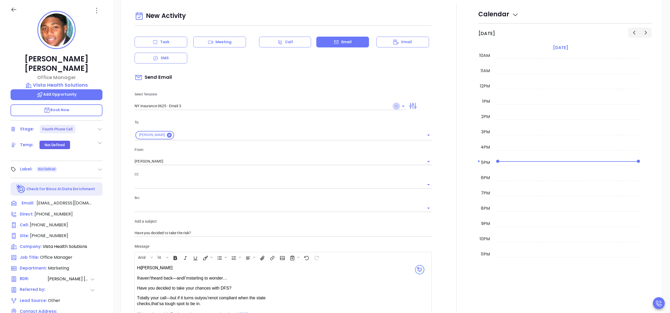
click at [395, 108] on icon "Clear" at bounding box center [396, 106] width 3 height 3
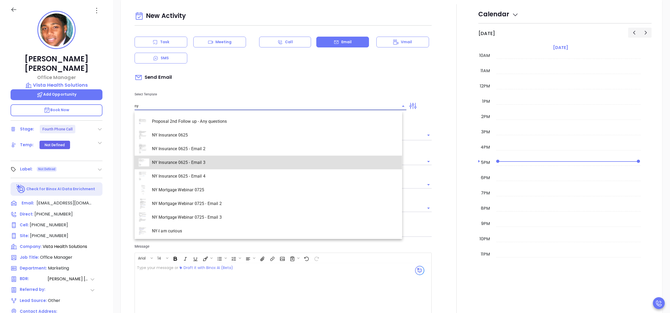
type input "NY Insurance 0625 - Email 3"
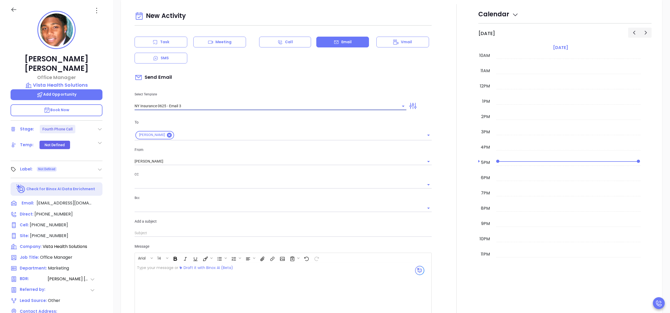
type input "Have you decided to take the risk?"
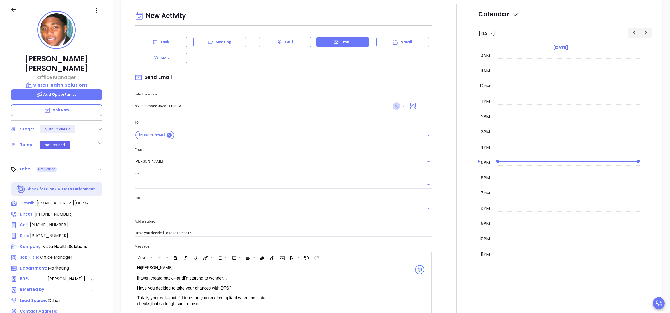
click at [394, 107] on icon "Clear" at bounding box center [396, 105] width 5 height 5
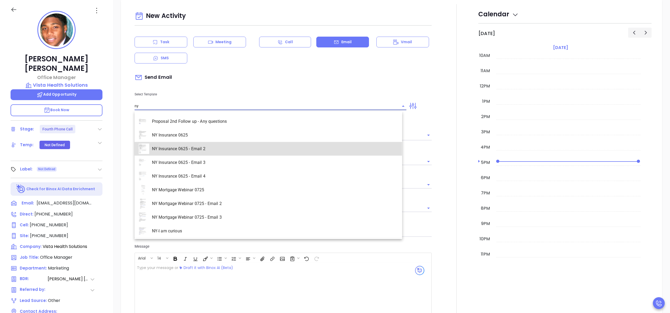
type input "NY Insurance 0625 - Email 2"
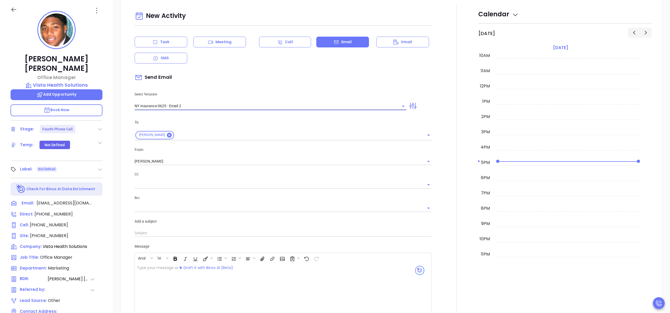
type input "I don’t know if you saw this Chris"
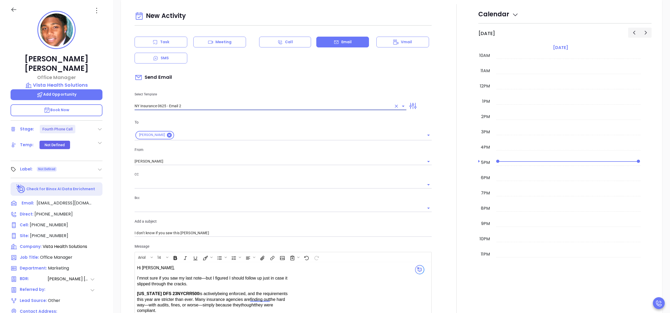
type input "NY Insurance 0625 - Email 2"
click at [447, 138] on div at bounding box center [456, 237] width 43 height 466
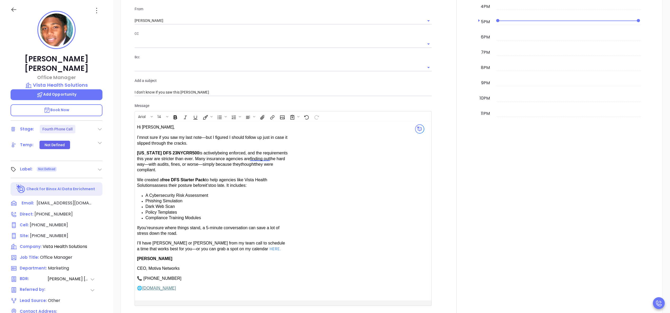
scroll to position [438, 0]
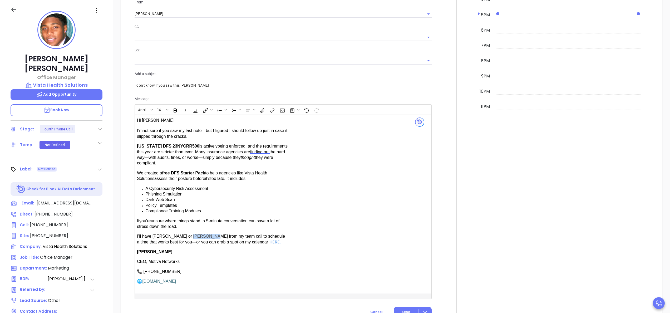
drag, startPoint x: 185, startPoint y: 235, endPoint x: 203, endPoint y: 236, distance: 18.7
click at [203, 236] on span "have Karina or Anabell from my team call to schedule a time that works best for…" at bounding box center [211, 239] width 148 height 10
click at [172, 238] on span "have Karina or Anabell from my team call to schedule a time that works best for…" at bounding box center [211, 239] width 148 height 10
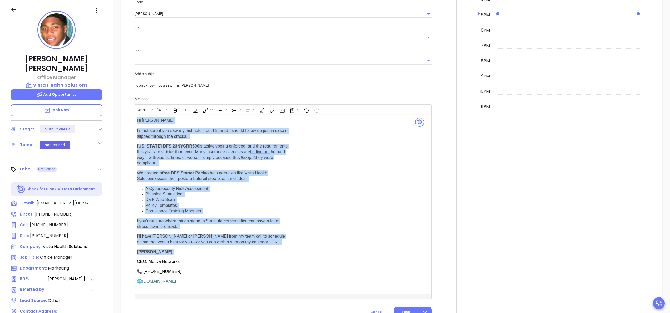
drag, startPoint x: 136, startPoint y: 236, endPoint x: 246, endPoint y: 248, distance: 110.6
click at [246, 248] on div "Hi Chris, I’m" at bounding box center [273, 204] width 276 height 179
click at [246, 248] on div "Hi Chris, I’m not sure if you saw my last note—but I figured I should follow up…" at bounding box center [212, 200] width 151 height 167
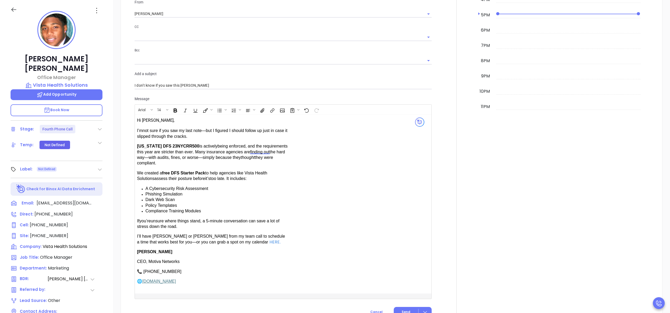
click at [248, 244] on p "I’ll have Karina or Anabell from my team call to schedule a time that works bes…" at bounding box center [212, 239] width 151 height 11
copy div "I’ll have Karina or Anabell from my team call to schedule a time that works bes…"
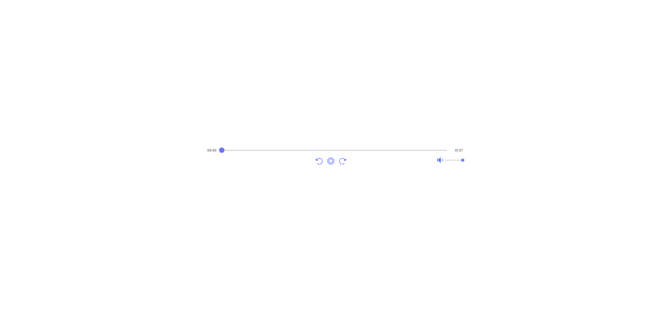
click at [328, 161] on icon "Play" at bounding box center [331, 161] width 8 height 8
click at [333, 159] on icon "Pause" at bounding box center [331, 161] width 8 height 8
click at [333, 159] on icon "Play" at bounding box center [331, 161] width 8 height 8
click at [333, 159] on icon "Pause" at bounding box center [331, 161] width 8 height 8
click at [331, 164] on icon "Play" at bounding box center [331, 161] width 8 height 8
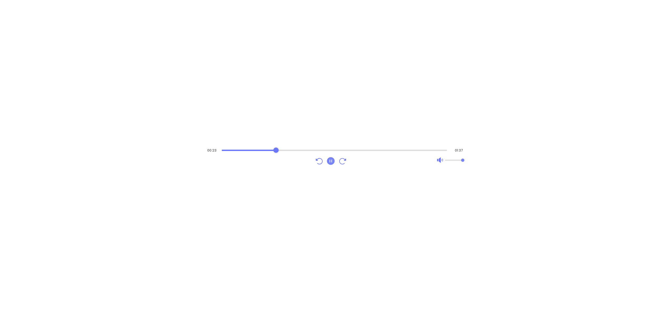
click at [331, 164] on icon "Pause" at bounding box center [331, 161] width 8 height 8
click at [331, 164] on icon "Play" at bounding box center [331, 161] width 8 height 8
click at [331, 164] on icon "Pause" at bounding box center [331, 161] width 8 height 8
click at [259, 149] on div "Audio progress control" at bounding box center [334, 149] width 225 height 5
click at [331, 164] on icon "Play" at bounding box center [331, 161] width 8 height 8
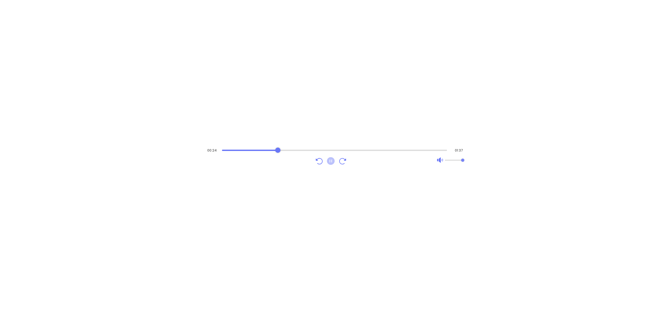
click at [332, 161] on icon "Pause" at bounding box center [330, 160] width 9 height 9
click at [333, 159] on icon "Play" at bounding box center [331, 161] width 8 height 8
click at [333, 164] on icon "Pause" at bounding box center [330, 160] width 9 height 9
click at [333, 164] on icon "Play" at bounding box center [330, 160] width 9 height 9
click at [333, 164] on icon "Pause" at bounding box center [330, 160] width 9 height 9
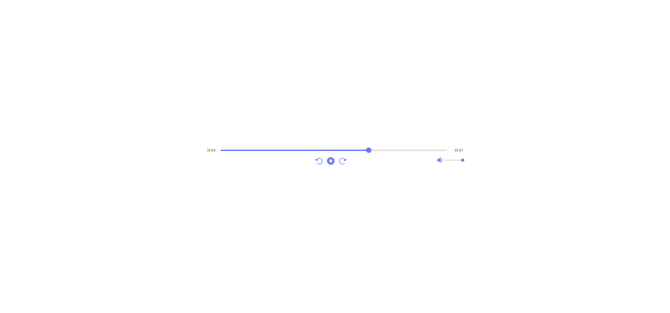
click at [333, 164] on icon "Play" at bounding box center [330, 160] width 9 height 9
click at [333, 164] on icon "Pause" at bounding box center [330, 160] width 9 height 9
click at [328, 162] on icon "Play" at bounding box center [331, 161] width 8 height 8
click at [328, 162] on icon "Pause" at bounding box center [331, 161] width 8 height 8
click at [333, 161] on icon "Play" at bounding box center [331, 161] width 8 height 8
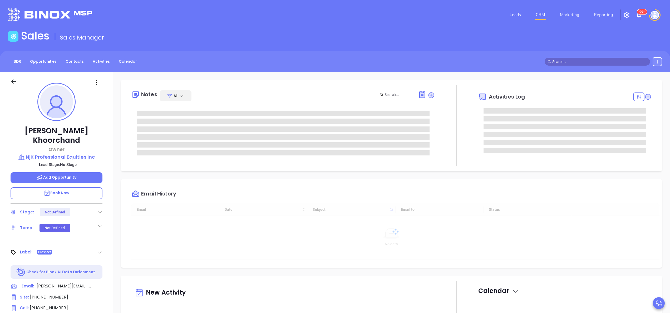
type input "[DATE]"
type input "[PERSON_NAME]"
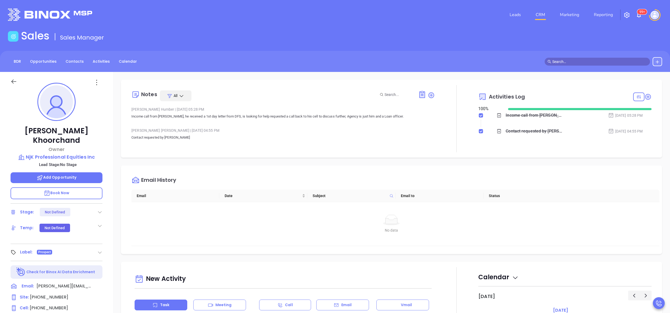
click at [112, 220] on div "Neal Khoorchand Owner NjK Professional Equities Inc Lead Stage: No Stage Add Op…" at bounding box center [56, 267] width 113 height 391
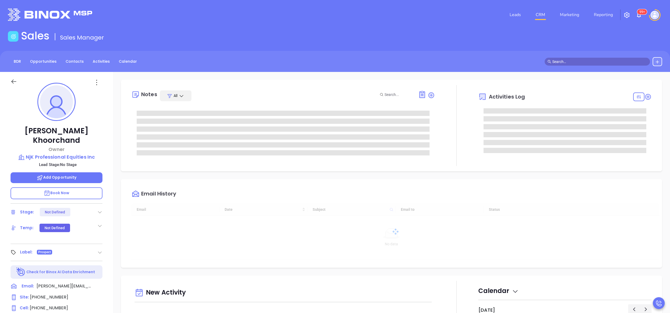
type input "[DATE]"
type input "[PERSON_NAME]"
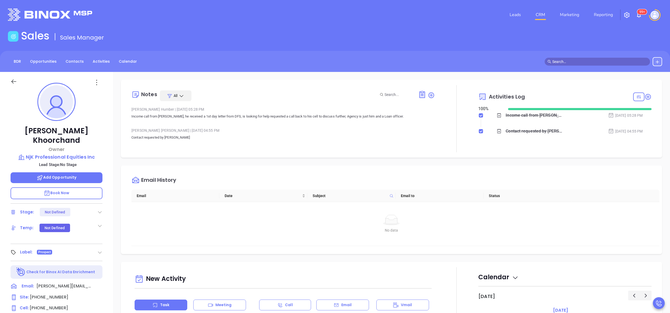
click at [143, 159] on div "Notes All [PERSON_NAME] | [DATE] 05:28 PM Income call from [PERSON_NAME], he re…" at bounding box center [391, 256] width 557 height 369
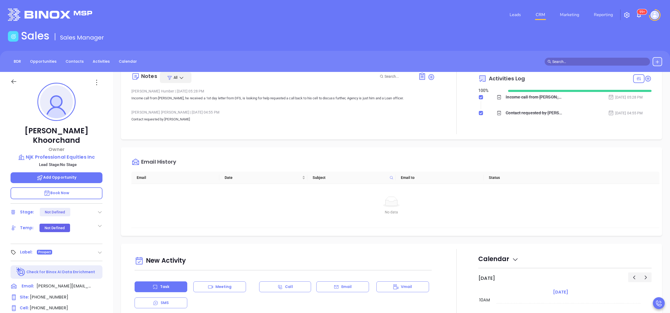
scroll to position [21, 0]
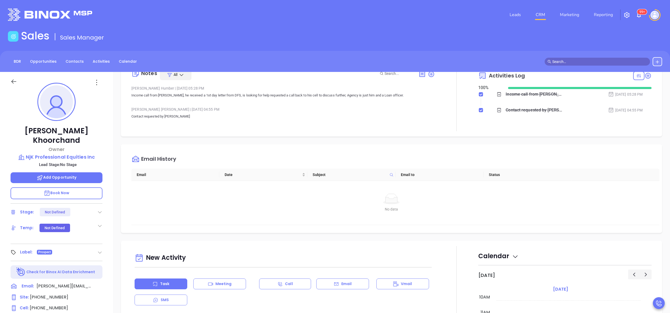
click at [107, 245] on div "Neal Khoorchand Owner NjK Professional Equities Inc Lead Stage: No Stage Add Op…" at bounding box center [56, 267] width 113 height 391
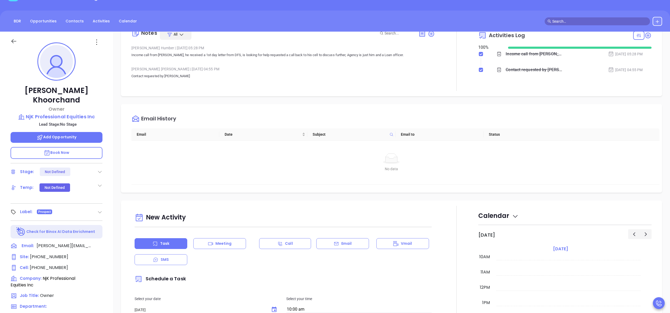
scroll to position [42, 0]
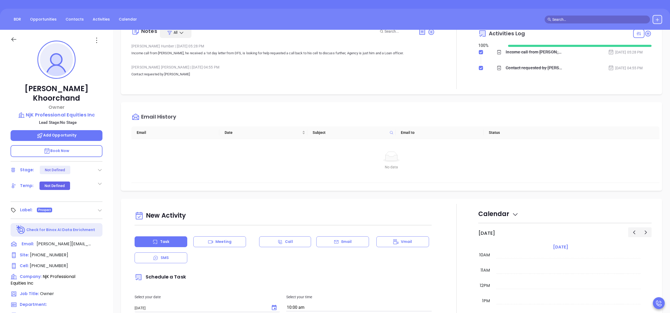
click at [111, 249] on div "Neal Khoorchand Owner NjK Professional Equities Inc Lead Stage: No Stage Add Op…" at bounding box center [56, 225] width 113 height 391
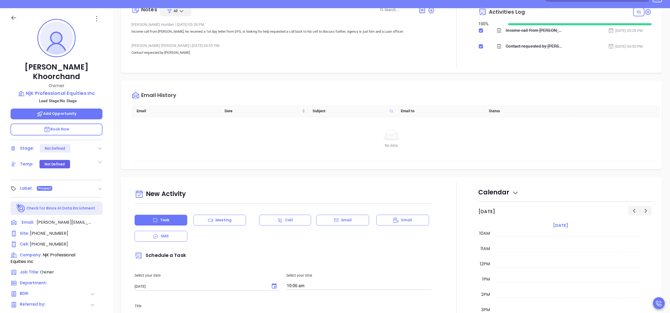
scroll to position [63, 0]
click at [50, 241] on span "(917) 209-3034" at bounding box center [49, 244] width 38 height 6
type input "(917) 209-3034"
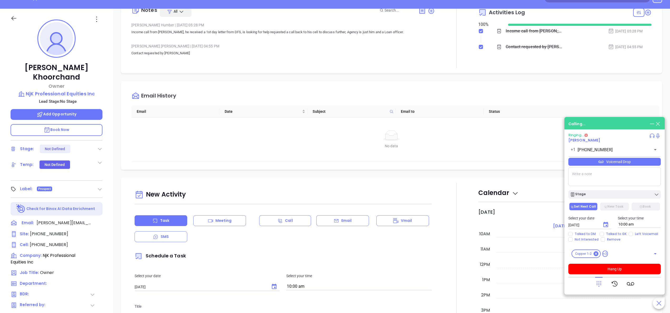
click at [60, 127] on span "Book Now" at bounding box center [57, 129] width 26 height 5
click at [443, 59] on div at bounding box center [456, 34] width 43 height 67
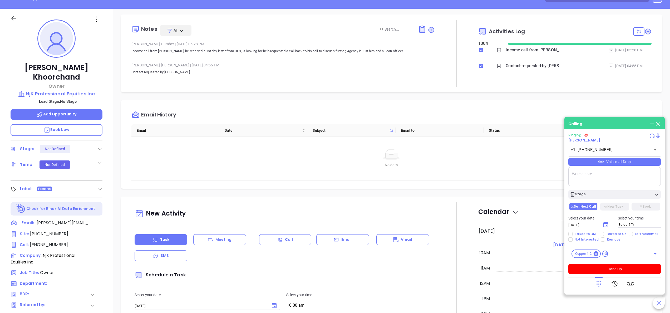
scroll to position [0, 0]
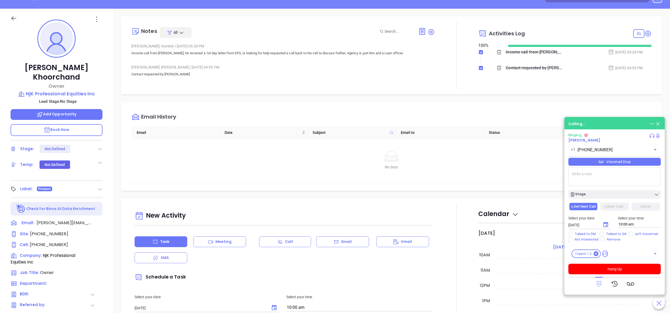
click at [105, 170] on div "Neal Khoorchand Owner NjK Professional Equities Inc Lead Stage: No Stage Add Op…" at bounding box center [56, 204] width 113 height 391
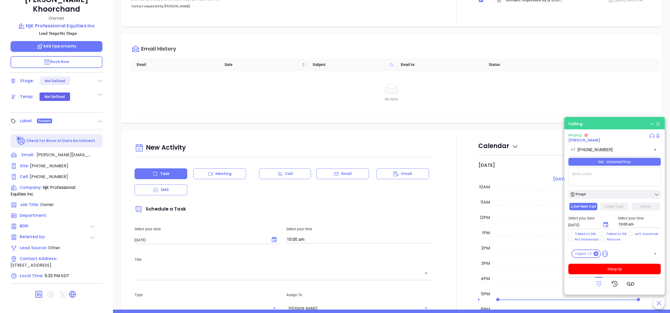
scroll to position [129, 0]
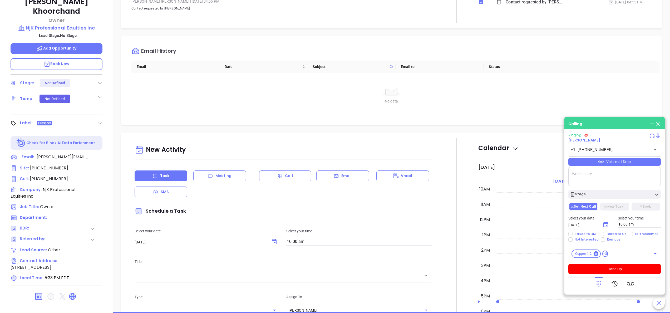
click at [66, 61] on span "Book Now" at bounding box center [57, 63] width 26 height 5
click at [451, 136] on div "New Activity Task Meeting Call Email Vmail SMS Schedule a Task Select your date…" at bounding box center [391, 284] width 541 height 303
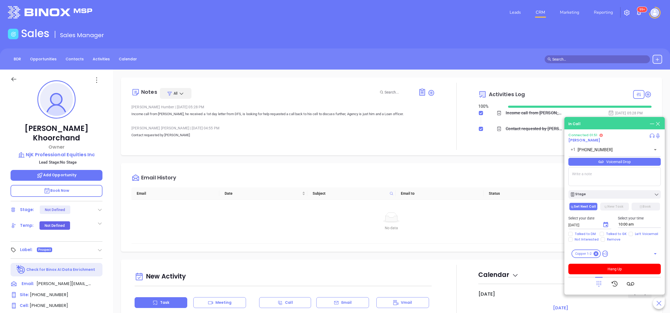
scroll to position [0, 0]
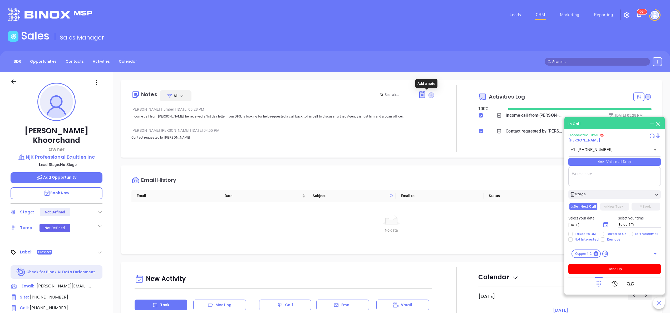
click at [428, 94] on icon at bounding box center [431, 95] width 6 height 6
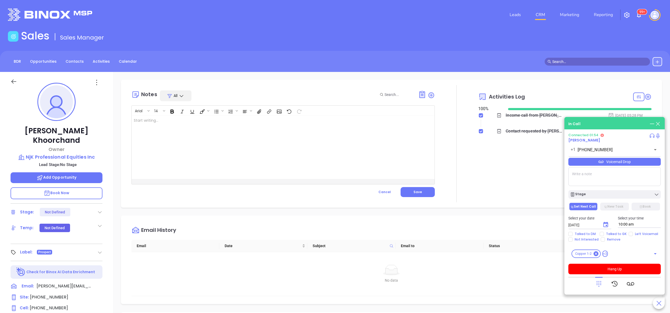
click at [435, 131] on div at bounding box center [456, 143] width 43 height 117
click at [385, 190] on span "Cancel" at bounding box center [384, 192] width 12 height 4
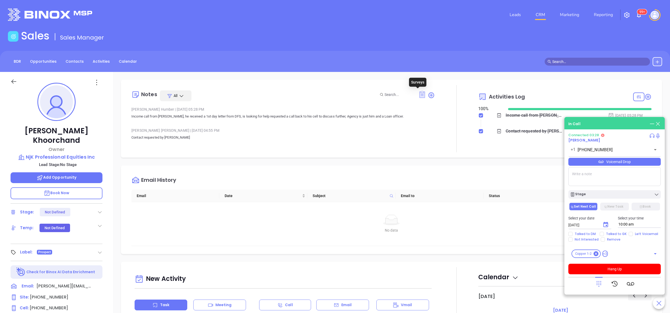
click at [419, 94] on icon at bounding box center [422, 94] width 6 height 7
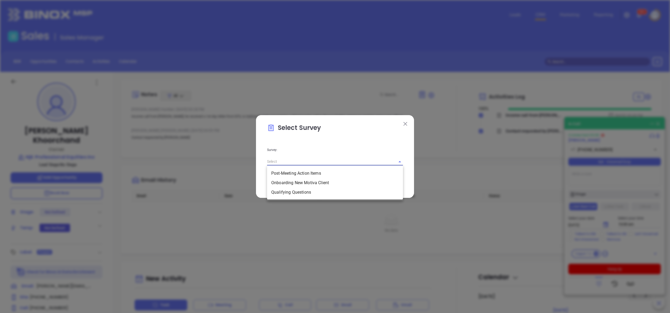
click at [368, 158] on input "text" at bounding box center [327, 162] width 121 height 8
click at [288, 192] on li "Qualifying Questions" at bounding box center [335, 191] width 136 height 9
type input "Qualifying Questions"
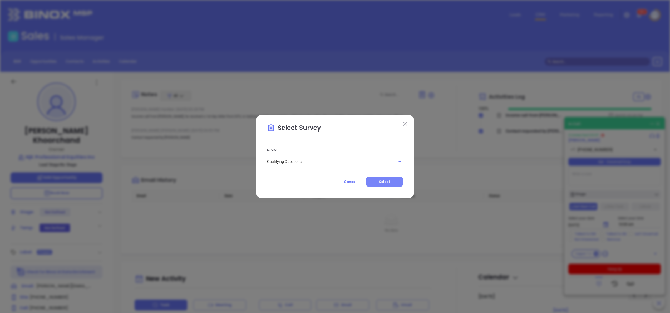
click at [387, 181] on span "Select" at bounding box center [384, 181] width 11 height 4
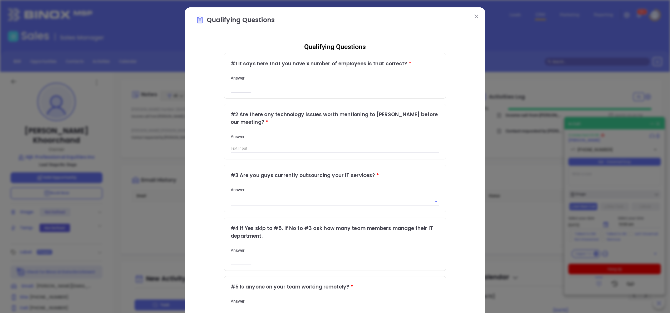
click at [450, 167] on div "Qualifying Questions # 1 It says here that you have x number of employees is th…" at bounding box center [335, 216] width 278 height 356
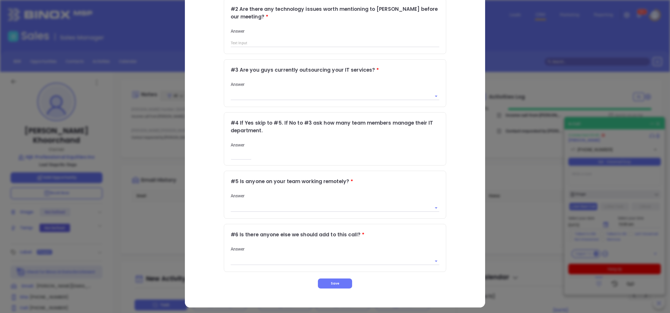
scroll to position [106, 0]
click at [465, 89] on div "Qualifying Questions # 1 It says here that you have x number of employees is th…" at bounding box center [335, 110] width 278 height 356
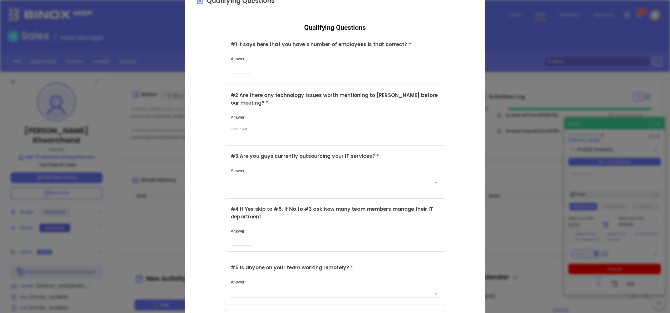
scroll to position [1, 0]
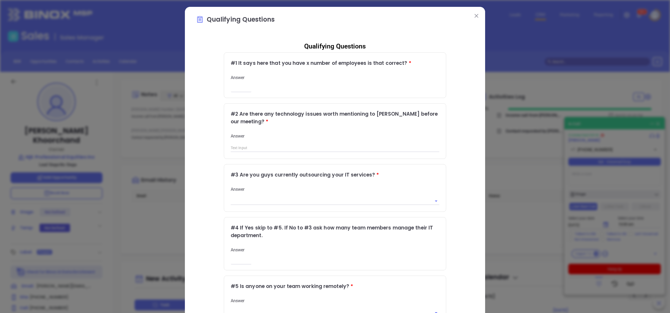
click at [474, 17] on img at bounding box center [476, 16] width 4 height 4
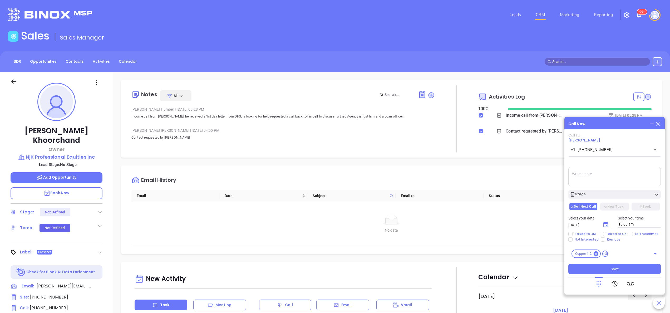
click at [589, 181] on textarea at bounding box center [614, 176] width 92 height 19
type textarea "spoke with Neal, he said he received first day letter deadline is friday, booke…"
click at [634, 189] on div "Stage" at bounding box center [614, 192] width 99 height 11
click at [635, 194] on div "Stage" at bounding box center [614, 194] width 89 height 5
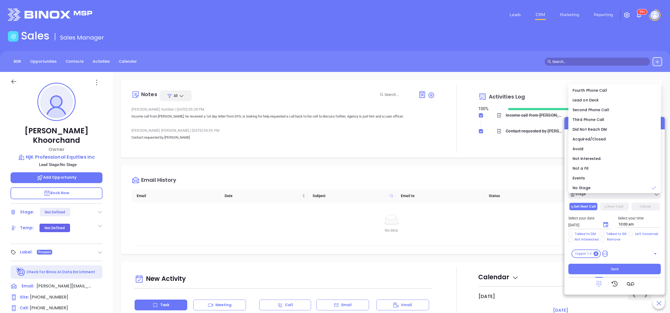
click at [583, 231] on div "Select your date 09/24/2025 ​ Select your time 10:00 am" at bounding box center [614, 221] width 99 height 21
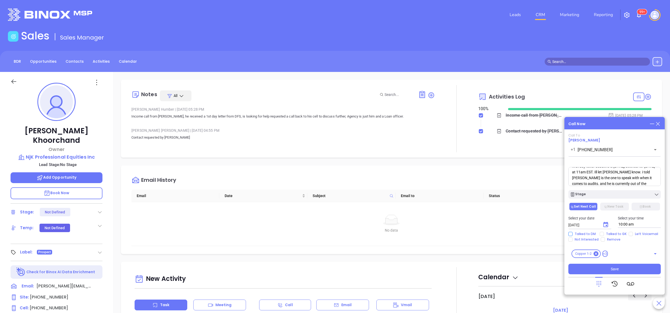
click at [584, 232] on span "Talked to DM" at bounding box center [584, 234] width 25 height 4
click at [572, 232] on input "Talked to DM" at bounding box center [570, 234] width 4 height 4
checkbox input "true"
click at [603, 197] on div "Stage" at bounding box center [614, 194] width 89 height 5
click at [614, 204] on button "New Task" at bounding box center [614, 206] width 28 height 8
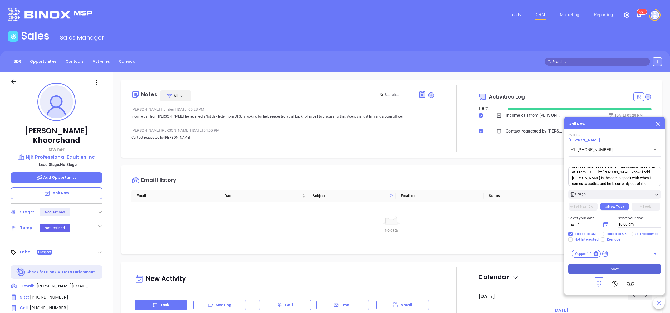
click at [617, 268] on span "Save" at bounding box center [615, 269] width 8 height 6
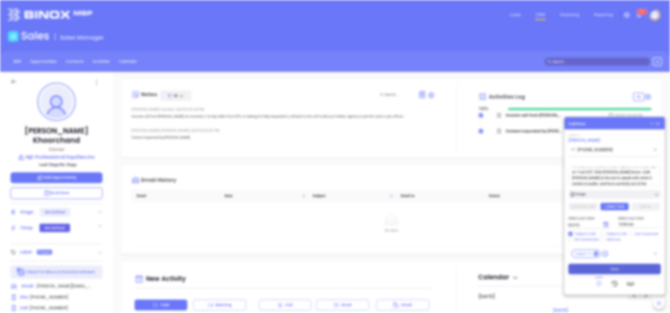
scroll to position [153, 0]
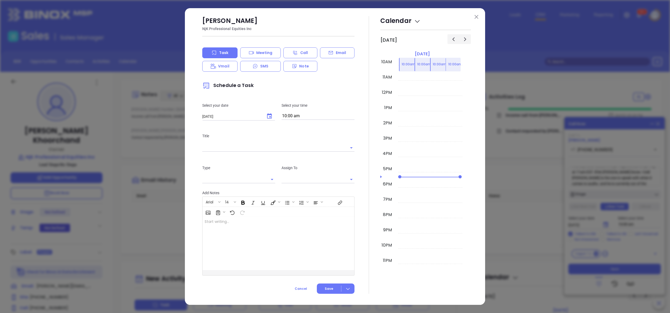
type input "[PERSON_NAME]"
click at [474, 18] on img at bounding box center [476, 17] width 4 height 4
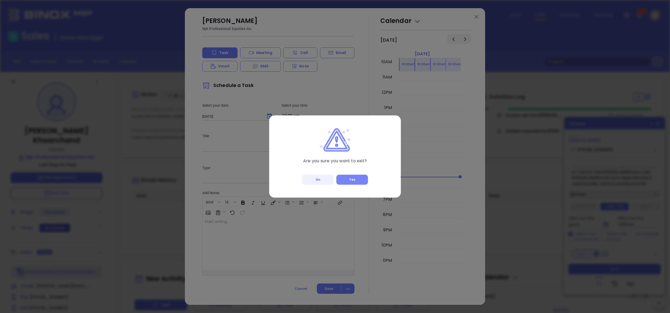
click at [353, 182] on button "Yes" at bounding box center [352, 180] width 32 height 10
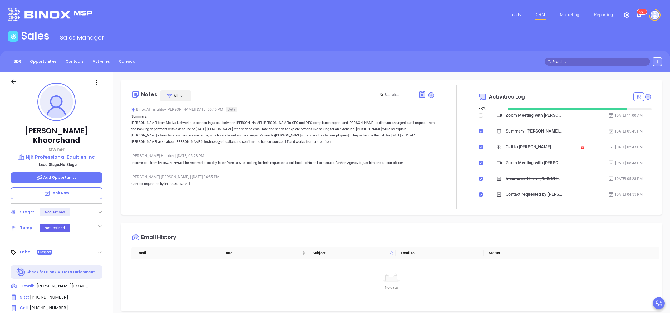
click at [63, 175] on span "Add Opportunity" at bounding box center [57, 177] width 40 height 5
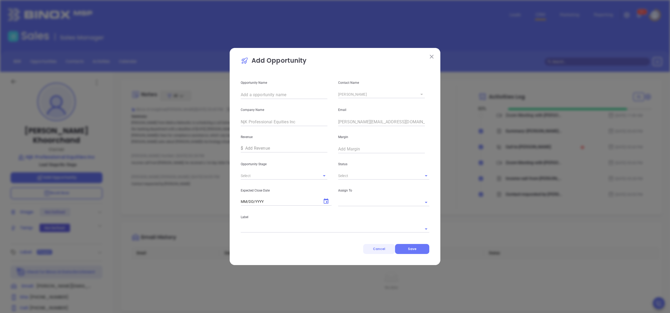
click at [380, 252] on button "Cancel" at bounding box center [379, 249] width 32 height 10
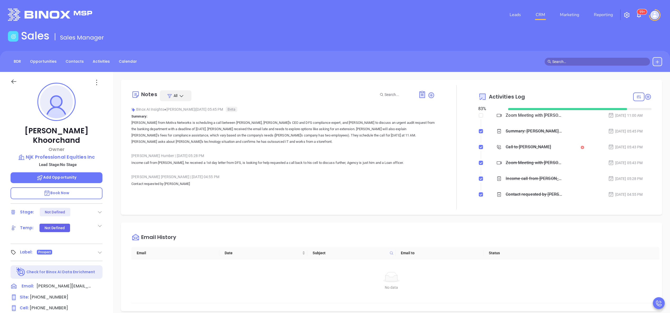
click at [106, 227] on div "Neal Khoorchand Owner NjK Professional Equities Inc Lead Stage: No Stage Add Op…" at bounding box center [56, 267] width 113 height 391
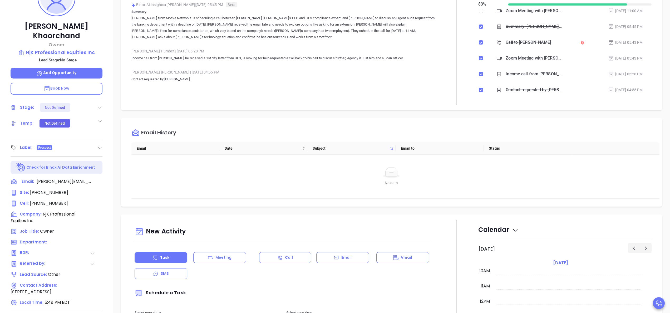
scroll to position [105, 0]
click at [94, 250] on icon at bounding box center [92, 252] width 5 height 5
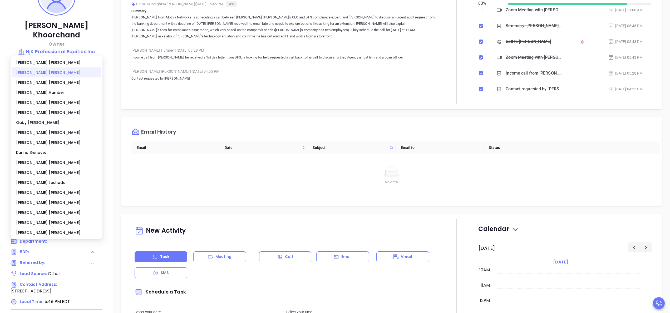
click at [42, 73] on div "Anabell Dominguez" at bounding box center [57, 72] width 90 height 10
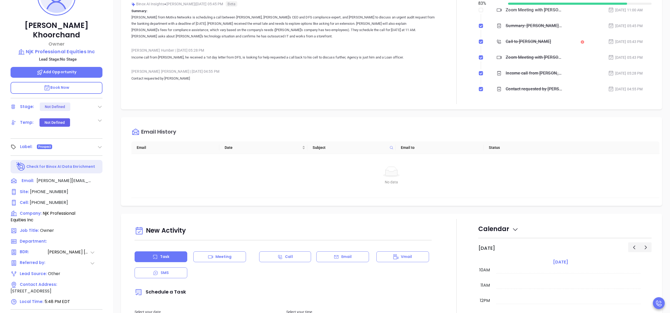
click at [138, 106] on div "Notes All Binox AI Insights ● Anabell Dominguez | Sep 23, 2025 05:45 PM Beta Su…" at bounding box center [391, 41] width 541 height 135
click at [97, 210] on icon at bounding box center [97, 213] width 6 height 6
click at [427, 88] on div "Notes All Binox AI Insights ● Anabell Dominguez | Sep 23, 2025 05:45 PM Beta Su…" at bounding box center [282, 42] width 303 height 124
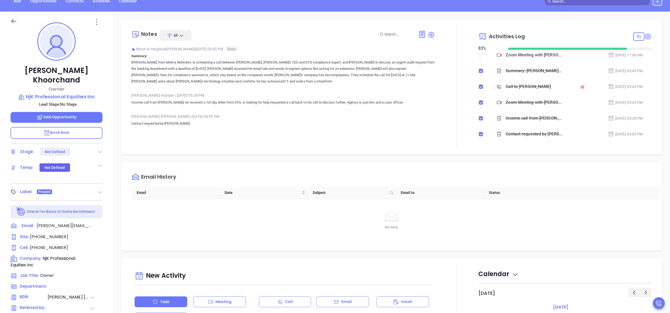
scroll to position [42, 0]
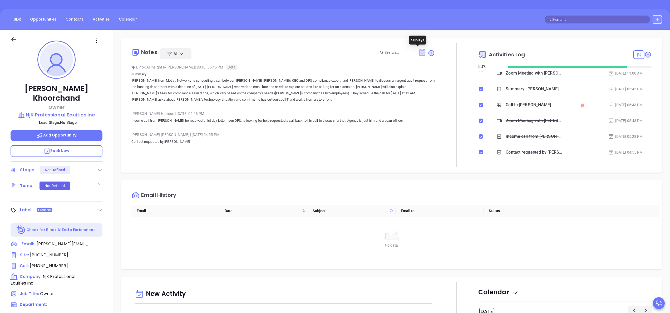
click at [419, 55] on icon at bounding box center [421, 53] width 5 height 6
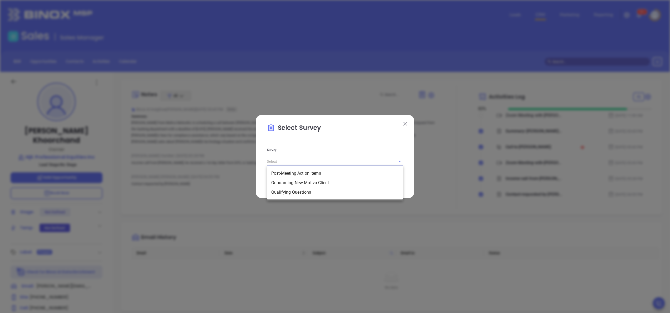
click at [294, 163] on input "text" at bounding box center [327, 162] width 121 height 8
click at [297, 191] on li "Qualifying Questions" at bounding box center [335, 191] width 136 height 9
type input "Qualifying Questions"
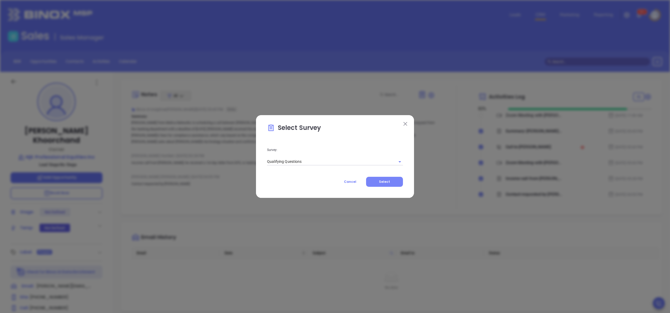
click at [379, 179] on button "Select" at bounding box center [384, 182] width 37 height 10
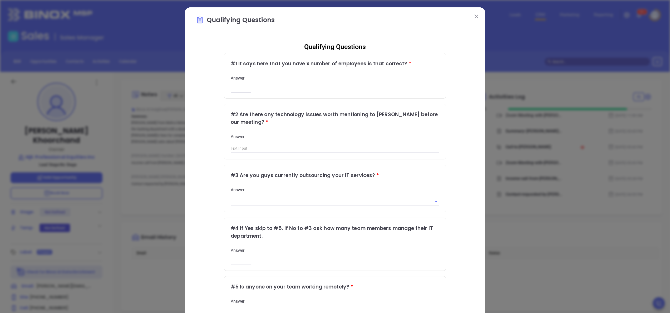
click at [236, 88] on input "number" at bounding box center [241, 89] width 21 height 4
type input "2"
click at [296, 149] on input "text" at bounding box center [335, 149] width 209 height 8
type input "no"
click at [270, 212] on li "Yes" at bounding box center [331, 212] width 209 height 9
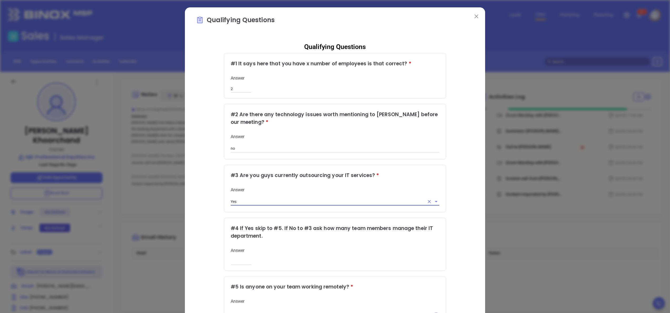
type input "Yes"
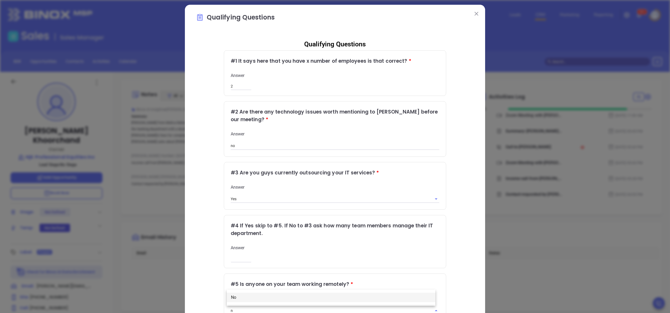
click at [244, 296] on li "No" at bounding box center [331, 297] width 209 height 9
type input "No"
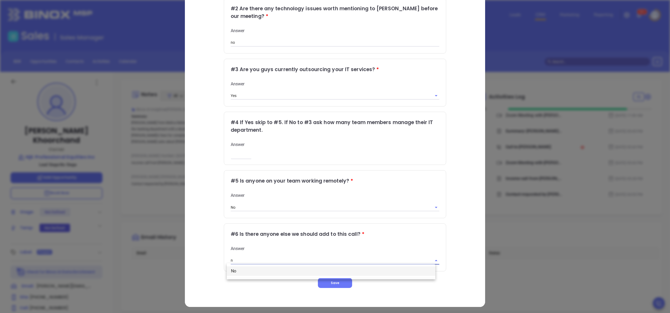
click at [236, 275] on li "No" at bounding box center [331, 270] width 209 height 9
type input "No"
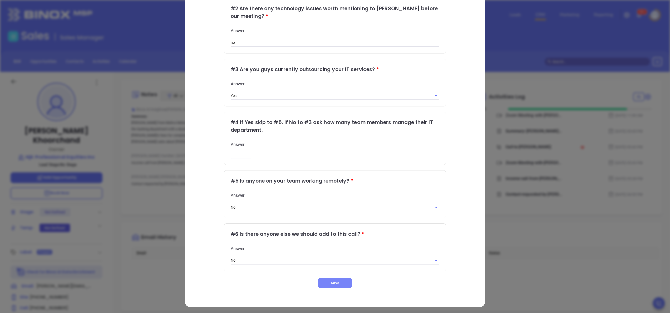
click at [331, 280] on span "Save" at bounding box center [335, 282] width 8 height 4
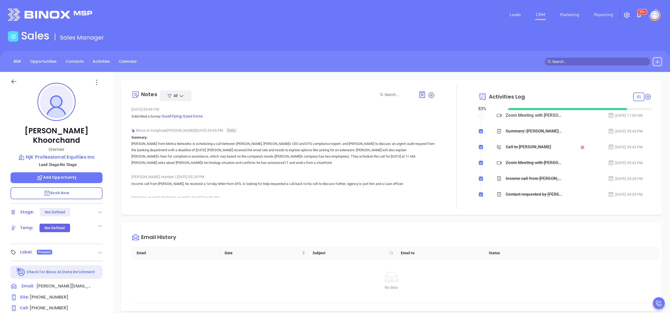
click at [277, 170] on div "Binox AI Insights ● Anabell Dominguez | Sep 23, 2025 05:45 PM Beta Summary: Ann…" at bounding box center [282, 148] width 303 height 44
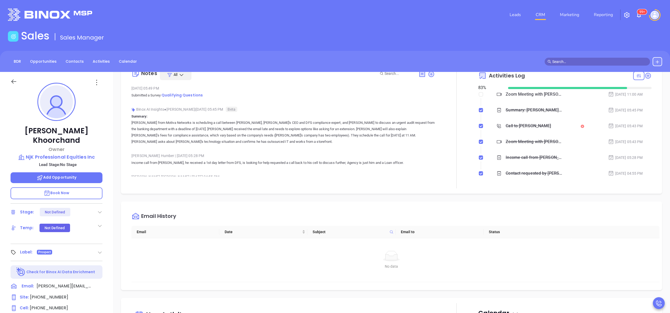
scroll to position [0, 0]
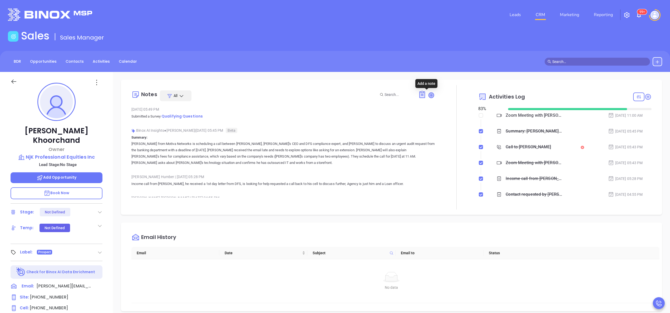
click at [429, 93] on icon at bounding box center [431, 94] width 5 height 5
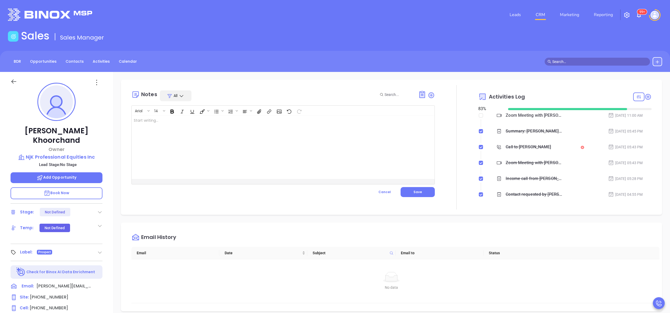
click at [196, 152] on div at bounding box center [272, 147] width 281 height 63
drag, startPoint x: 196, startPoint y: 152, endPoint x: 375, endPoint y: 137, distance: 179.4
click at [375, 137] on div "Spoke with Neal he said he received a first day letter on sept 10th but he saw …" at bounding box center [272, 147] width 281 height 63
click at [354, 122] on p "Spoke with Neal he said he received a first day letter on sept 10th but he saw …" at bounding box center [272, 121] width 277 height 6
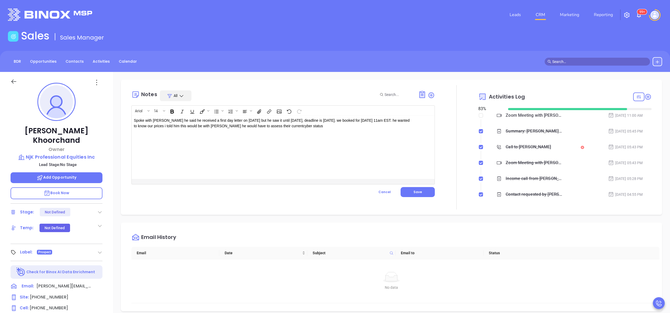
click at [323, 125] on p "Spoke with Neal he said he received a first day letter on sept 10th but he saw …" at bounding box center [272, 123] width 277 height 11
click at [414, 127] on div "Spoke with Neal he said he received a first day letter on sept 10th but he saw …" at bounding box center [283, 147] width 303 height 63
click at [404, 126] on p "Spoke with Neal he said he received a first day letter on sept 10th but he saw …" at bounding box center [272, 126] width 277 height 17
click at [406, 190] on button "Save" at bounding box center [417, 192] width 34 height 10
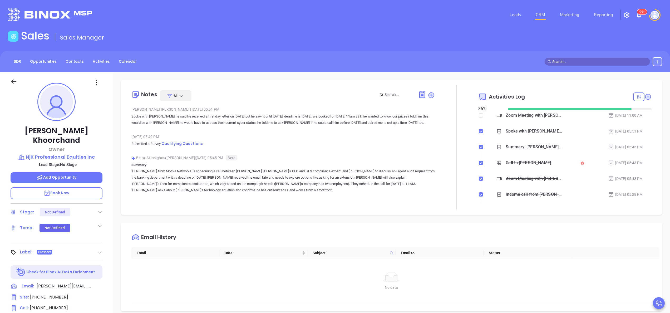
click at [61, 190] on span "Book Now" at bounding box center [57, 192] width 26 height 5
click at [96, 313] on icon at bounding box center [97, 318] width 6 height 6
click at [68, 172] on p "Add Opportunity" at bounding box center [57, 177] width 92 height 11
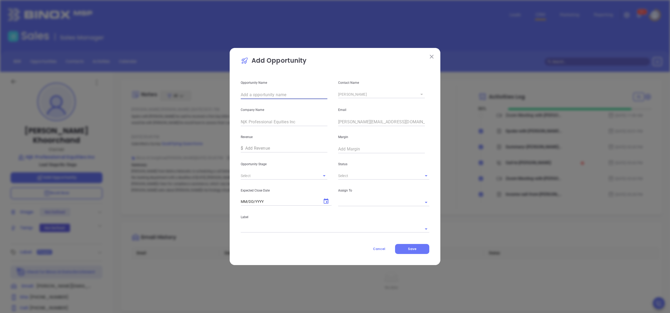
click at [261, 91] on input "text" at bounding box center [284, 95] width 87 height 8
paste input "NjK Professional Equities Inc"
type input "NjK Professional Equities Inc"
type input "a"
click at [266, 188] on li "Interview" at bounding box center [284, 187] width 87 height 9
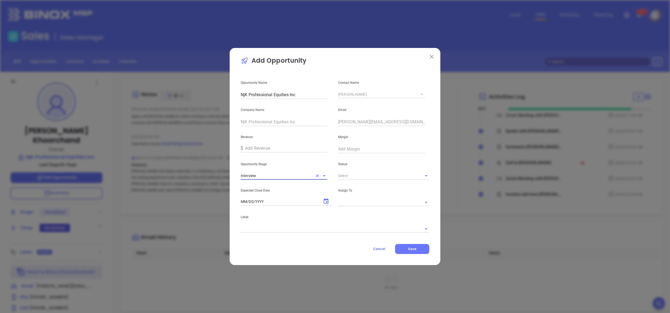
type input "Interview"
click at [368, 189] on li "Active" at bounding box center [383, 187] width 91 height 9
type input "Active"
click at [326, 197] on button "Choose date" at bounding box center [326, 201] width 11 height 11
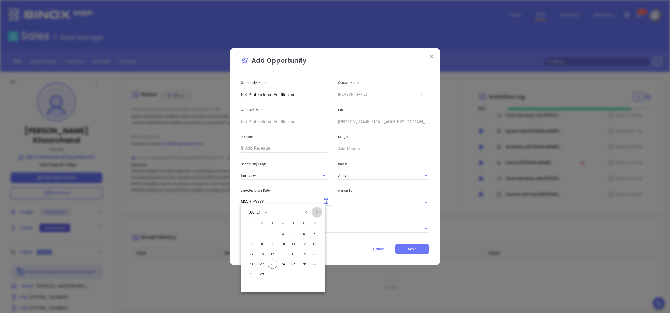
click at [318, 212] on icon "Next month" at bounding box center [317, 212] width 2 height 3
click at [305, 265] on button "24" at bounding box center [303, 263] width 9 height 9
type input "10/24/2025"
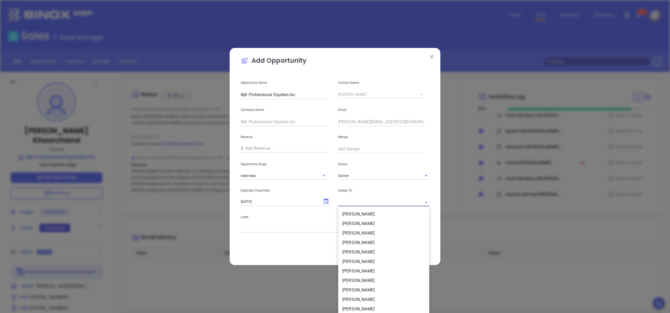
click at [354, 202] on input "text" at bounding box center [376, 202] width 76 height 8
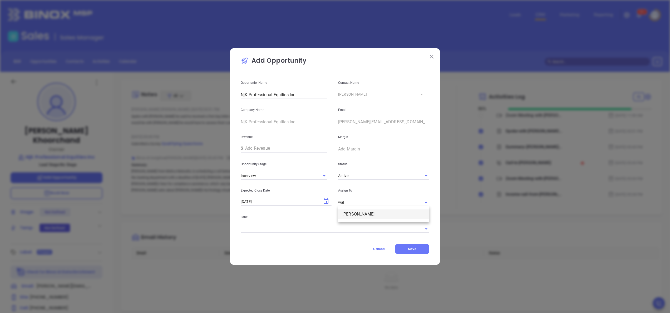
click at [357, 211] on li "[PERSON_NAME]" at bounding box center [383, 213] width 91 height 9
type input "[PERSON_NAME]"
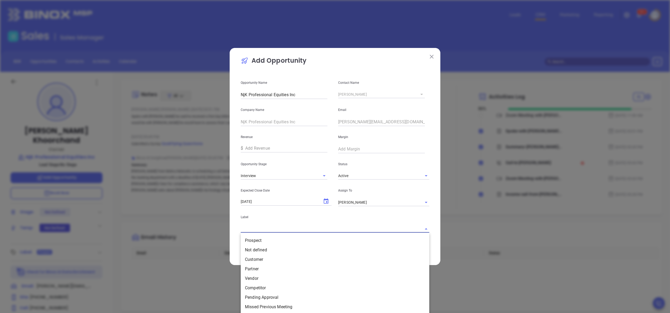
click at [334, 230] on input "text" at bounding box center [328, 229] width 174 height 8
click at [286, 238] on li "Prospect" at bounding box center [335, 240] width 189 height 9
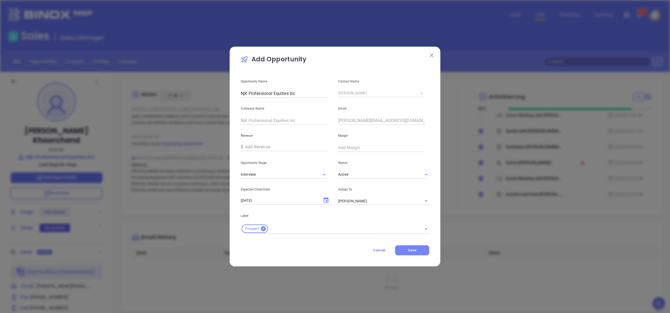
click at [414, 250] on span "Save" at bounding box center [412, 250] width 8 height 4
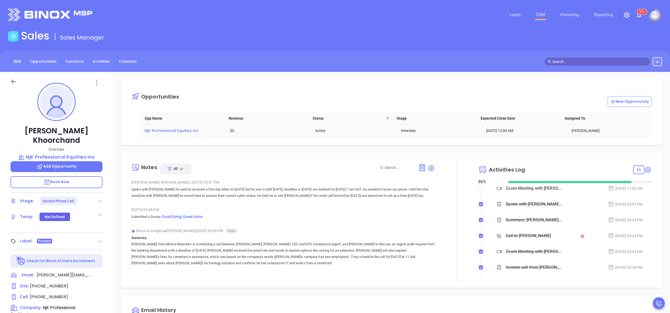
click at [179, 128] on span "NjK Professional Equities Inc" at bounding box center [172, 130] width 54 height 5
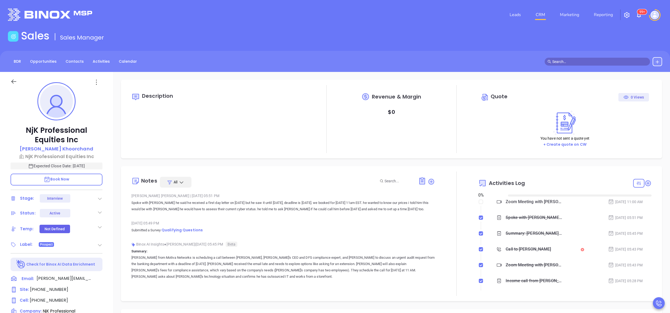
type input "09/24/2025"
type input "[PERSON_NAME]"
click at [100, 211] on icon at bounding box center [99, 212] width 5 height 5
click at [116, 232] on div "Description Revenue & Margin $ 0 Quote 0 Views You have not sent a quote yet + …" at bounding box center [391, 256] width 557 height 369
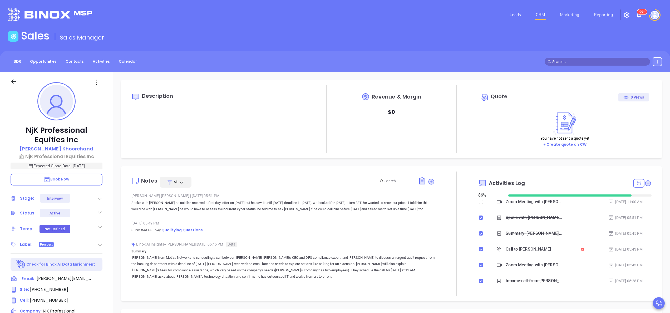
click at [98, 226] on icon at bounding box center [100, 227] width 4 height 2
click at [75, 266] on div "Warm" at bounding box center [73, 269] width 15 height 6
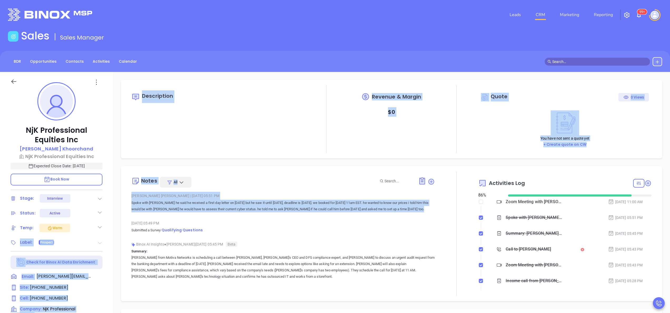
drag, startPoint x: 121, startPoint y: 226, endPoint x: 101, endPoint y: 242, distance: 25.0
click at [101, 242] on div "NjK Professional Equities Inc Neal Khoorchand NjK Professional Equities Inc Exp…" at bounding box center [335, 267] width 670 height 391
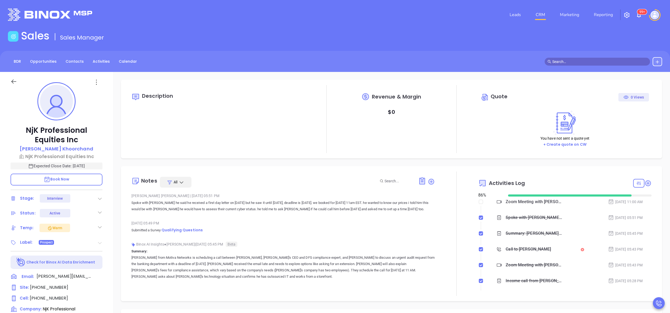
click at [101, 242] on icon at bounding box center [99, 242] width 5 height 5
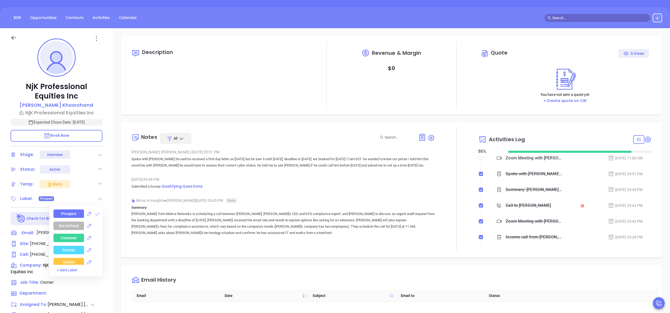
scroll to position [63, 0]
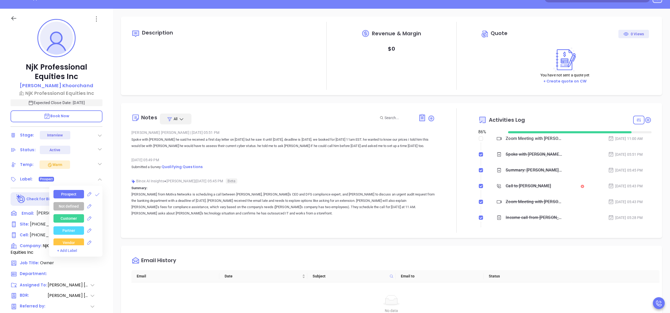
click at [100, 215] on div "Customer" at bounding box center [77, 218] width 49 height 8
click at [74, 217] on div "Decision Maker" at bounding box center [69, 218] width 26 height 8
click at [74, 217] on div "NY" at bounding box center [68, 221] width 31 height 8
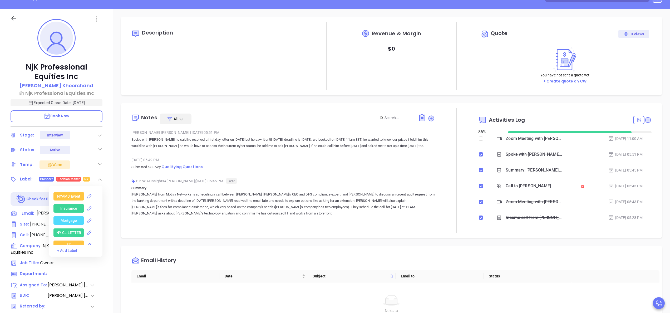
scroll to position [1095, 0]
click at [74, 217] on div "Mortgage" at bounding box center [69, 218] width 17 height 8
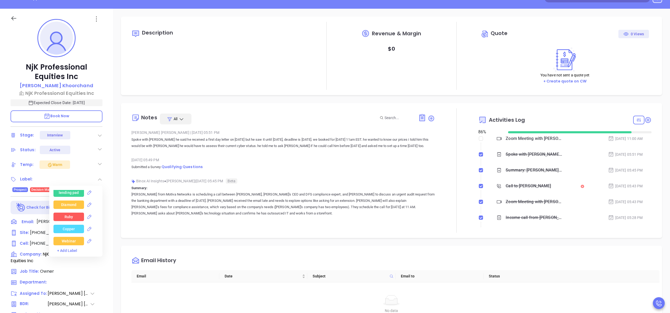
scroll to position [84, 0]
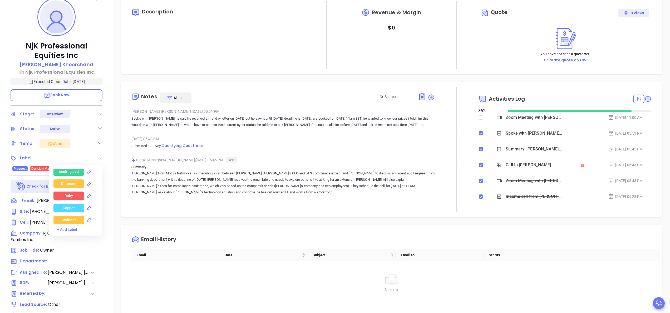
click at [70, 207] on div "Copper" at bounding box center [69, 208] width 12 height 8
click at [170, 206] on div "Notes All Anabell Dominguez | Sep 23, 2025 05:51 PM Spoke with Neal he said he …" at bounding box center [282, 149] width 303 height 124
click at [100, 160] on icon at bounding box center [99, 158] width 5 height 5
click at [113, 186] on div "Description Revenue & Margin $ 0 Quote 0 Views You have not sent a quote yet + …" at bounding box center [391, 172] width 557 height 369
click at [414, 231] on div "Email History" at bounding box center [395, 239] width 528 height 19
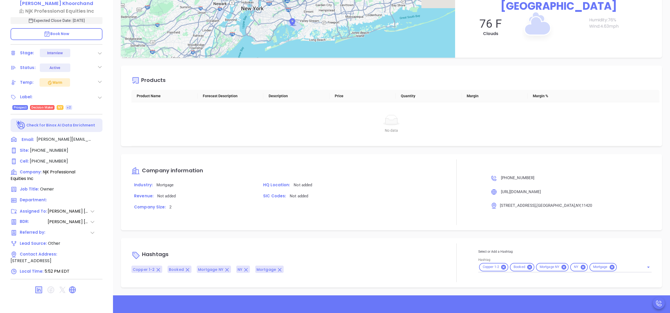
scroll to position [150, 0]
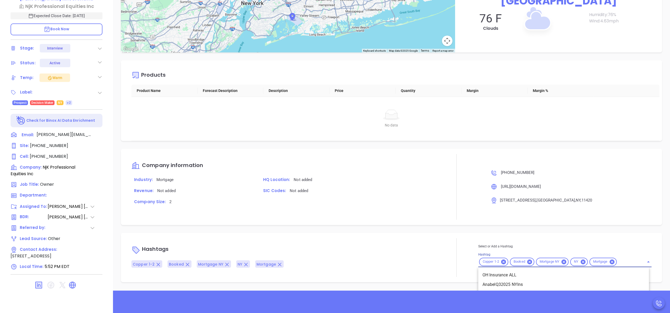
click at [621, 264] on input "Hashtag" at bounding box center [626, 261] width 19 height 7
type input "opp"
click at [545, 275] on li "Opportunity" at bounding box center [563, 274] width 171 height 9
click at [389, 185] on div "HQ Location: Not added" at bounding box center [347, 181] width 181 height 11
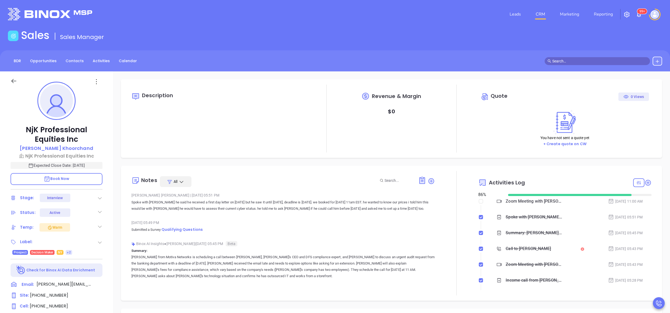
scroll to position [0, 0]
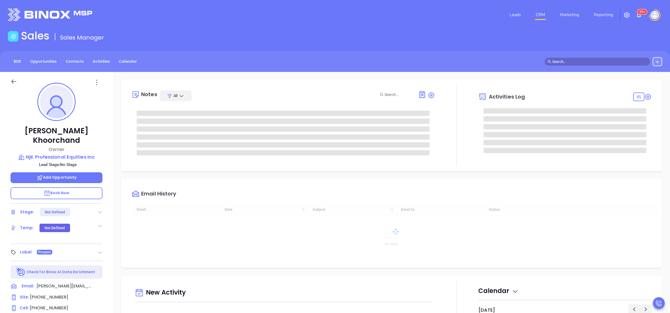
type input "[DATE]"
type input "[PERSON_NAME]"
click at [654, 301] on div at bounding box center [659, 303] width 12 height 12
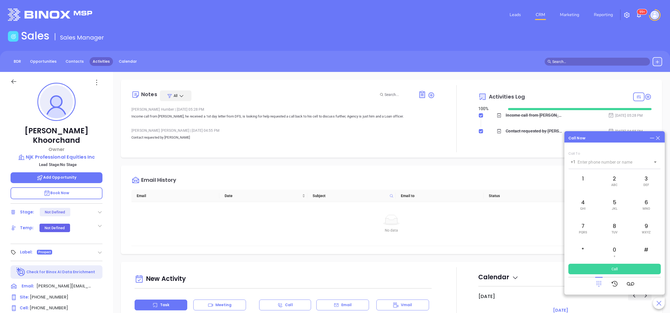
click at [97, 59] on link "Activities" at bounding box center [101, 61] width 23 height 9
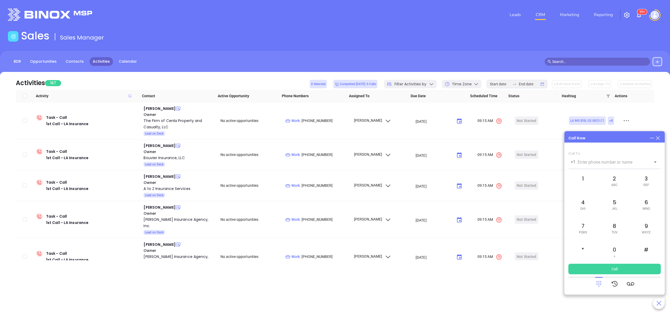
click at [660, 136] on icon at bounding box center [658, 138] width 6 height 6
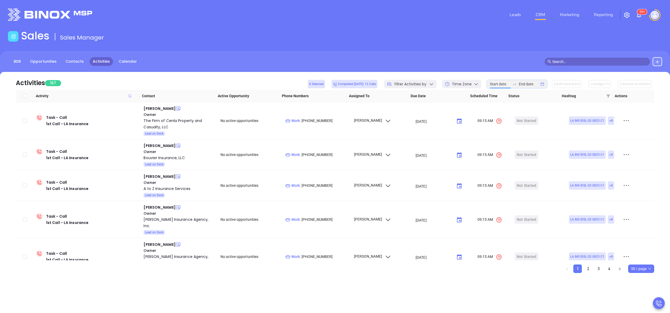
click at [500, 84] on input at bounding box center [500, 84] width 21 height 6
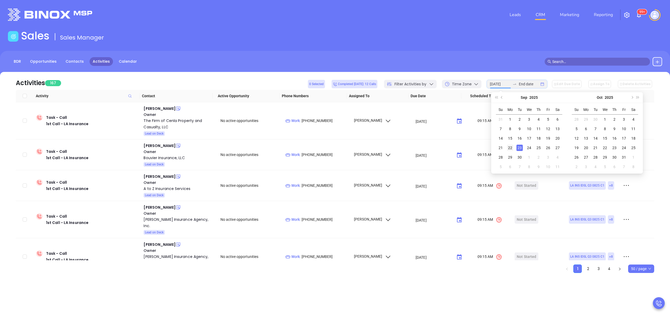
type input "2025-09-22"
click at [511, 149] on div "22" at bounding box center [510, 148] width 6 height 6
type input "2025-09-22"
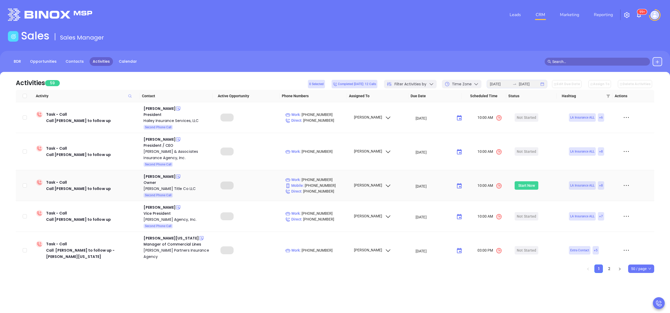
click at [525, 187] on div "Start Now" at bounding box center [526, 185] width 17 height 8
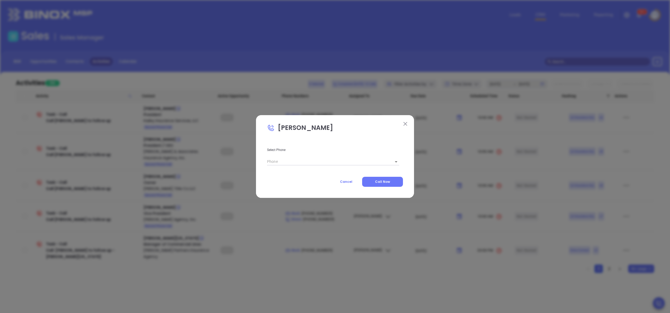
type input "(318) 549-2009"
type input "1"
click at [395, 182] on button "Call Now" at bounding box center [382, 182] width 41 height 10
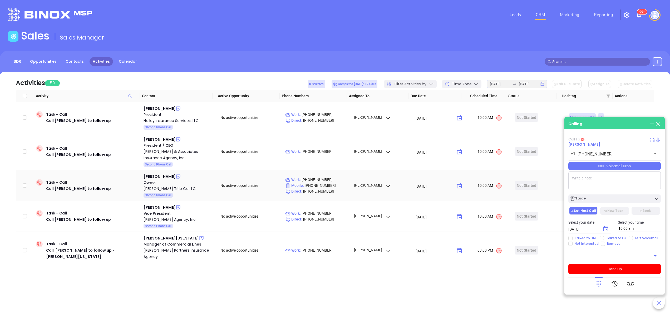
type input "(318) 549-2009"
click at [653, 140] on icon at bounding box center [652, 140] width 5 height 4
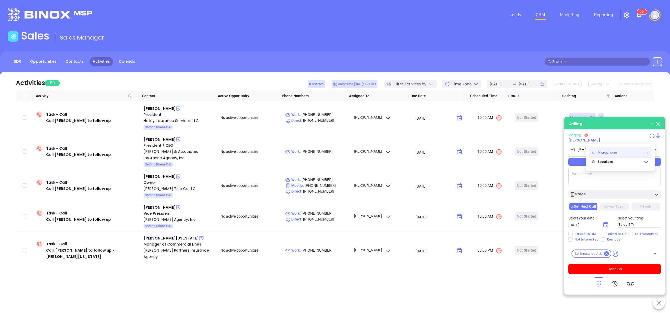
click at [649, 153] on div "Microphone" at bounding box center [620, 152] width 64 height 11
click at [622, 179] on span "Microphone Array (Realtek(R) Audio)" at bounding box center [615, 178] width 47 height 11
click at [646, 189] on icon at bounding box center [645, 188] width 5 height 5
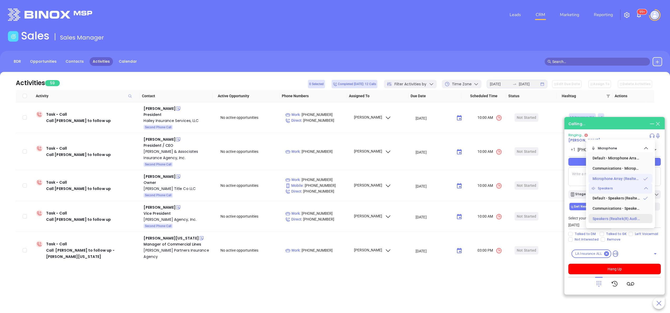
click at [629, 218] on span "Speakers (Realtek(R) Audio)" at bounding box center [615, 218] width 47 height 11
click at [623, 207] on span "Communications - Speakers (Realtek(R) Audio)" at bounding box center [615, 208] width 47 height 11
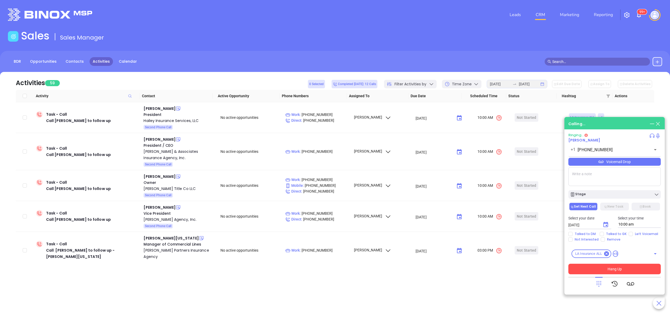
click at [617, 269] on button "Hang Up" at bounding box center [614, 269] width 92 height 11
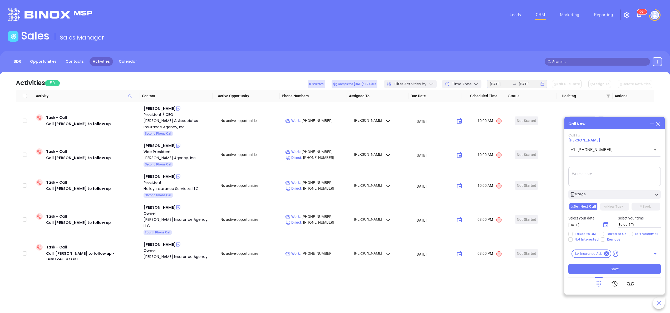
click at [596, 280] on icon at bounding box center [598, 283] width 7 height 7
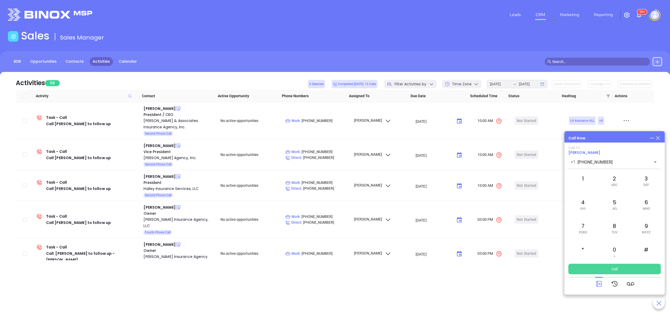
click at [613, 264] on button "Call" at bounding box center [614, 269] width 92 height 11
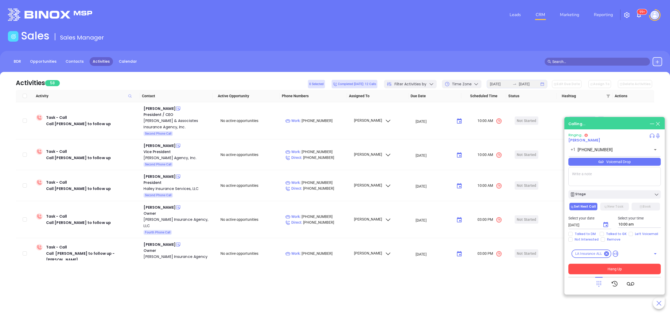
click at [619, 267] on button "Hang Up" at bounding box center [614, 269] width 92 height 11
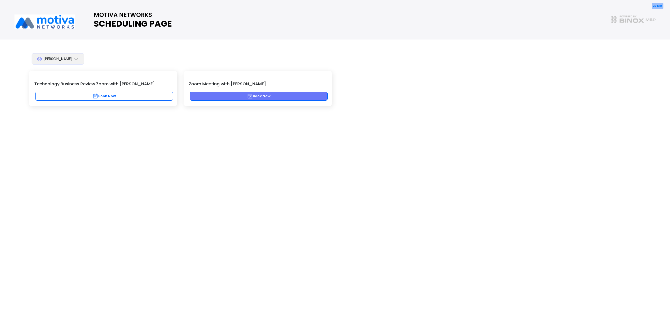
click at [257, 93] on button "Book Now" at bounding box center [259, 96] width 138 height 9
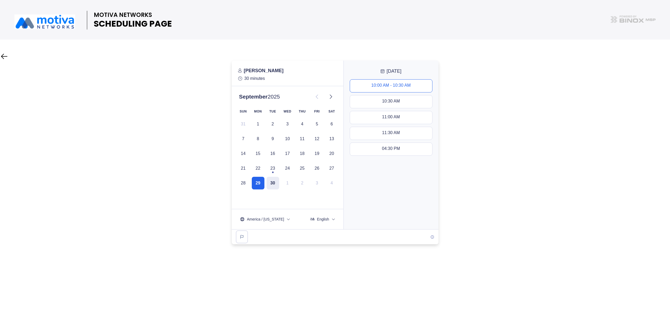
click at [390, 84] on div "10:00 AM - 10:30 AM" at bounding box center [390, 86] width 39 height 6
click at [390, 118] on div "11:00 AM - 11:30 AM" at bounding box center [390, 118] width 39 height 6
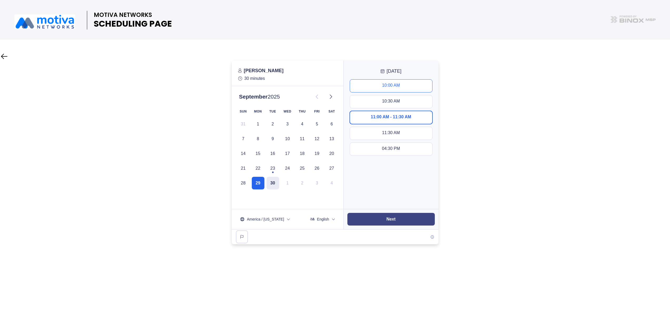
click at [402, 215] on button "Next" at bounding box center [390, 219] width 87 height 13
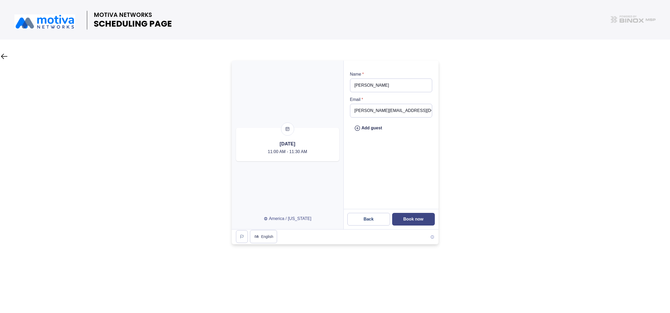
click at [0, 0] on slot "Book now" at bounding box center [0, 0] width 0 height 0
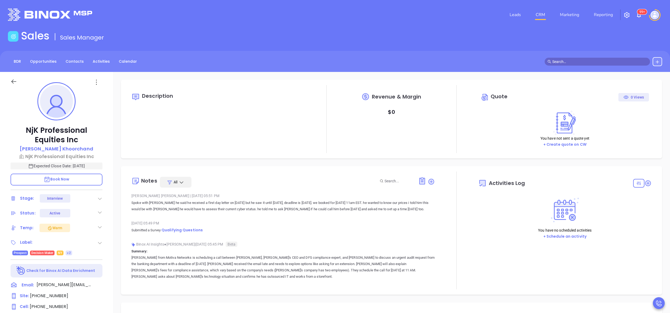
type input "[DATE]"
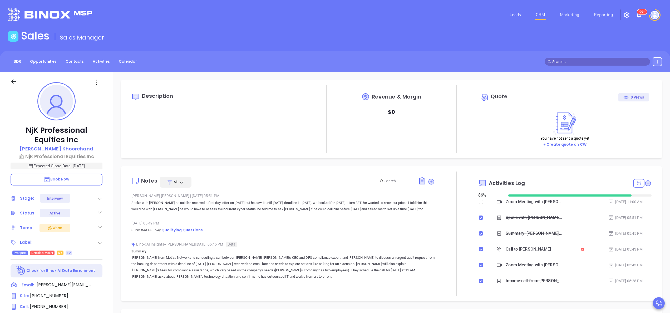
type input "Anabell Dominguez"
click at [109, 239] on div "NjK Professional Equities Inc Neal Khoorchand NjK Professional Equities Inc Exp…" at bounding box center [56, 267] width 113 height 391
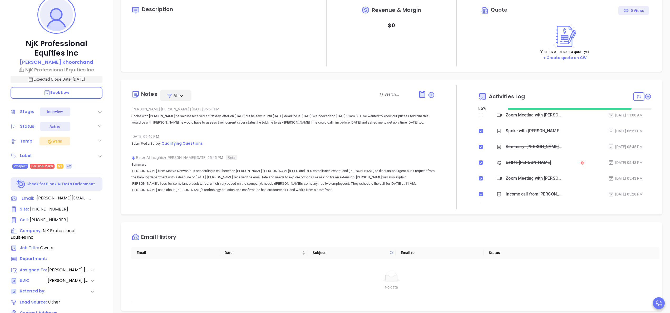
scroll to position [105, 0]
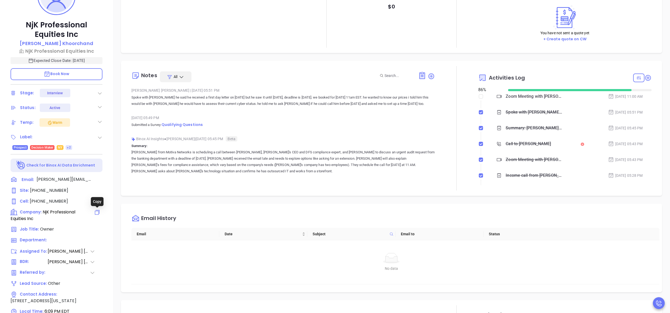
click at [96, 212] on icon at bounding box center [97, 212] width 6 height 6
click at [440, 127] on div at bounding box center [456, 128] width 43 height 124
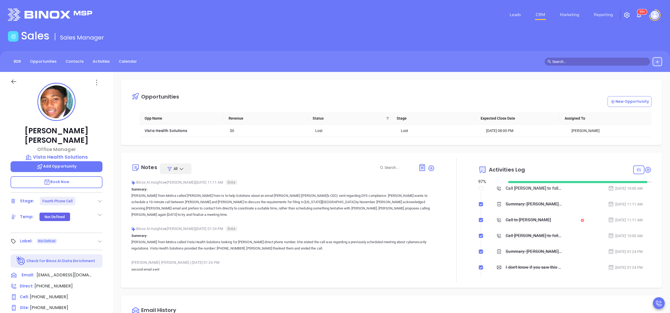
scroll to position [72, 0]
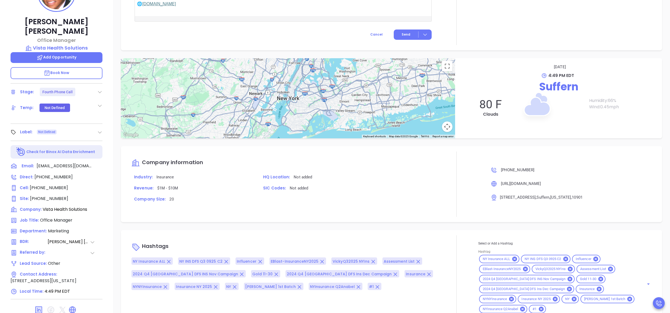
scroll to position [150, 0]
